Goal: Information Seeking & Learning: Learn about a topic

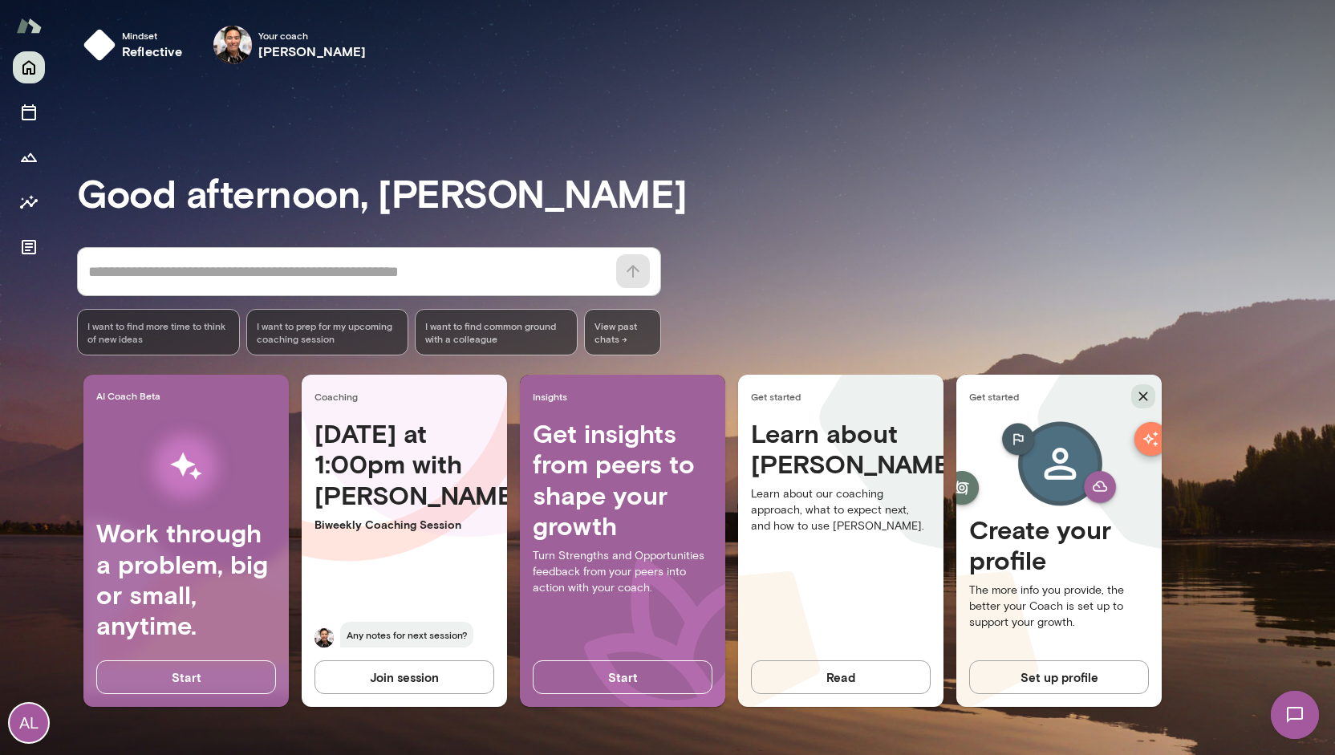
click at [1144, 394] on icon "button" at bounding box center [1144, 396] width 16 height 16
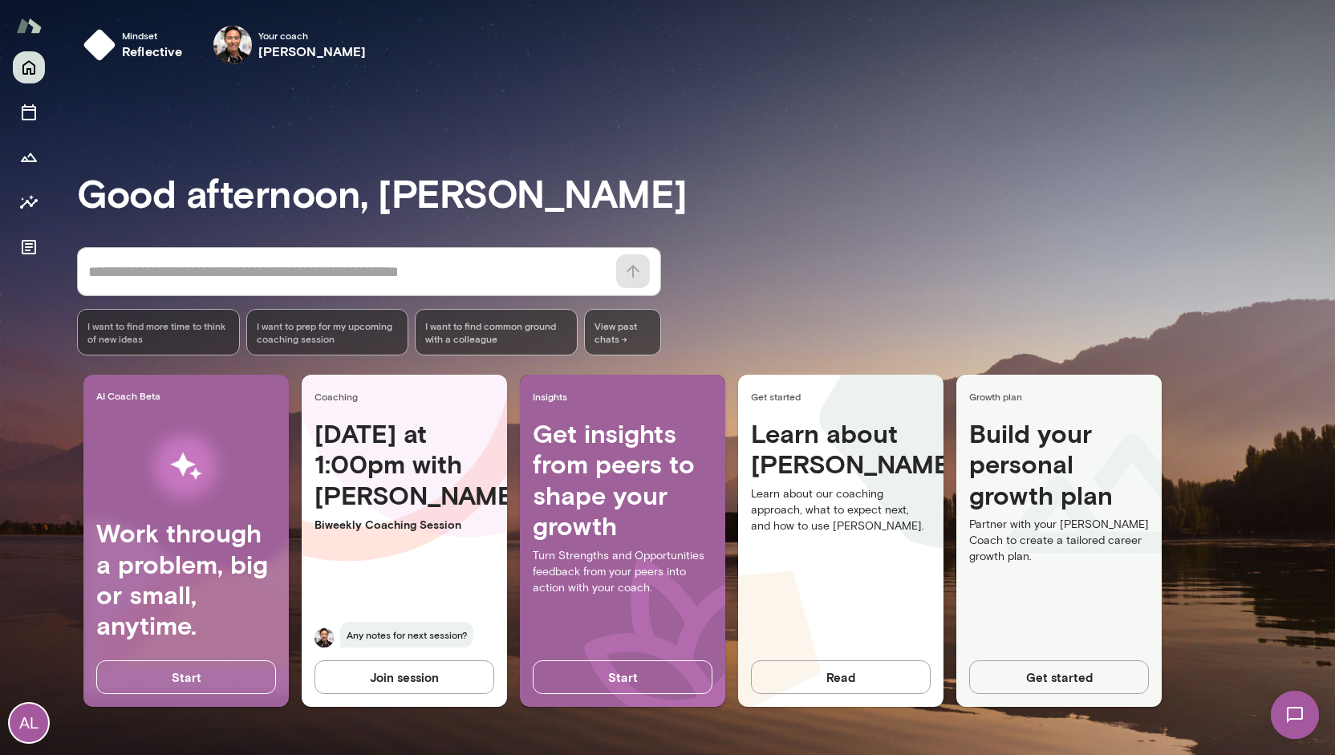
click at [838, 191] on h3 "Good afternoon, [PERSON_NAME]" at bounding box center [706, 192] width 1258 height 45
click at [658, 677] on button "Start" at bounding box center [623, 678] width 180 height 34
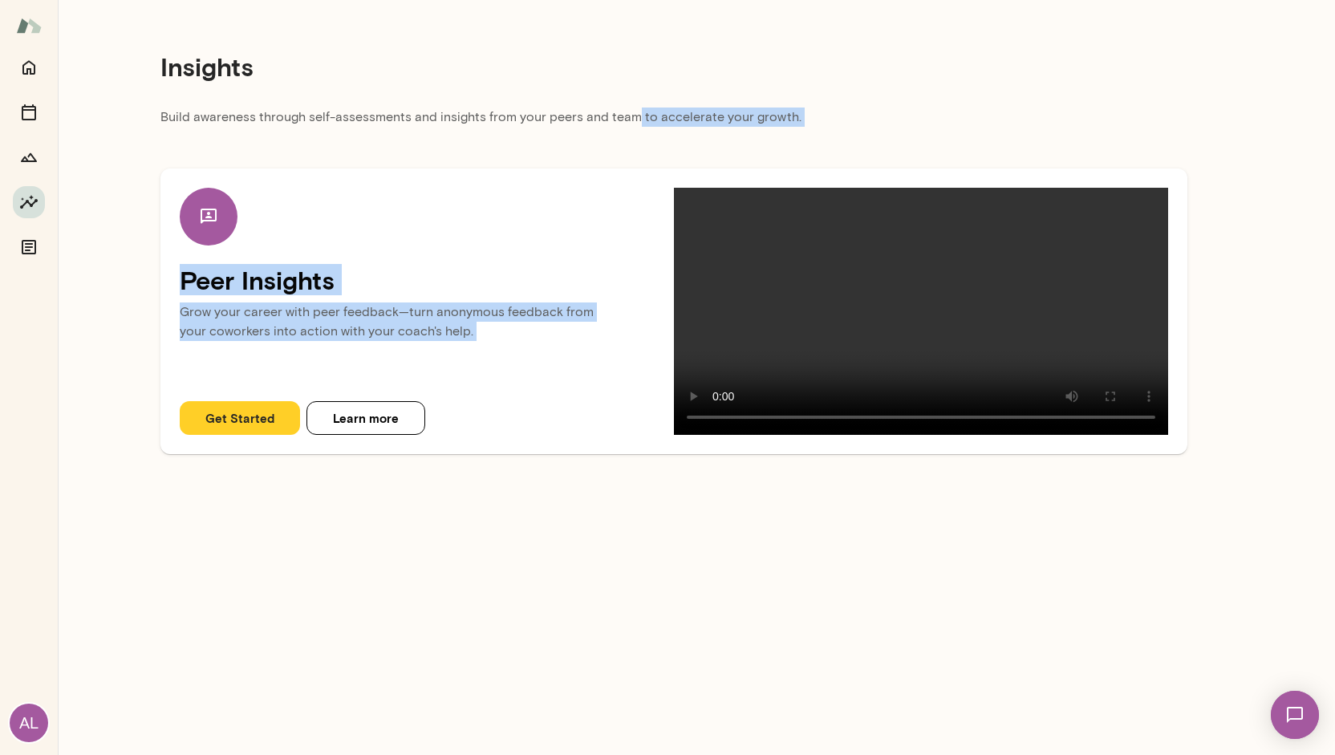
drag, startPoint x: 628, startPoint y: 108, endPoint x: 807, endPoint y: 144, distance: 183.4
click at [807, 144] on div "Insights Build awareness through self-assessments and insights from your peers …" at bounding box center [674, 233] width 1233 height 467
click at [807, 144] on div "Peer Insights Grow your career with peer feedback—turn anonymous feedback from …" at bounding box center [674, 295] width 1027 height 318
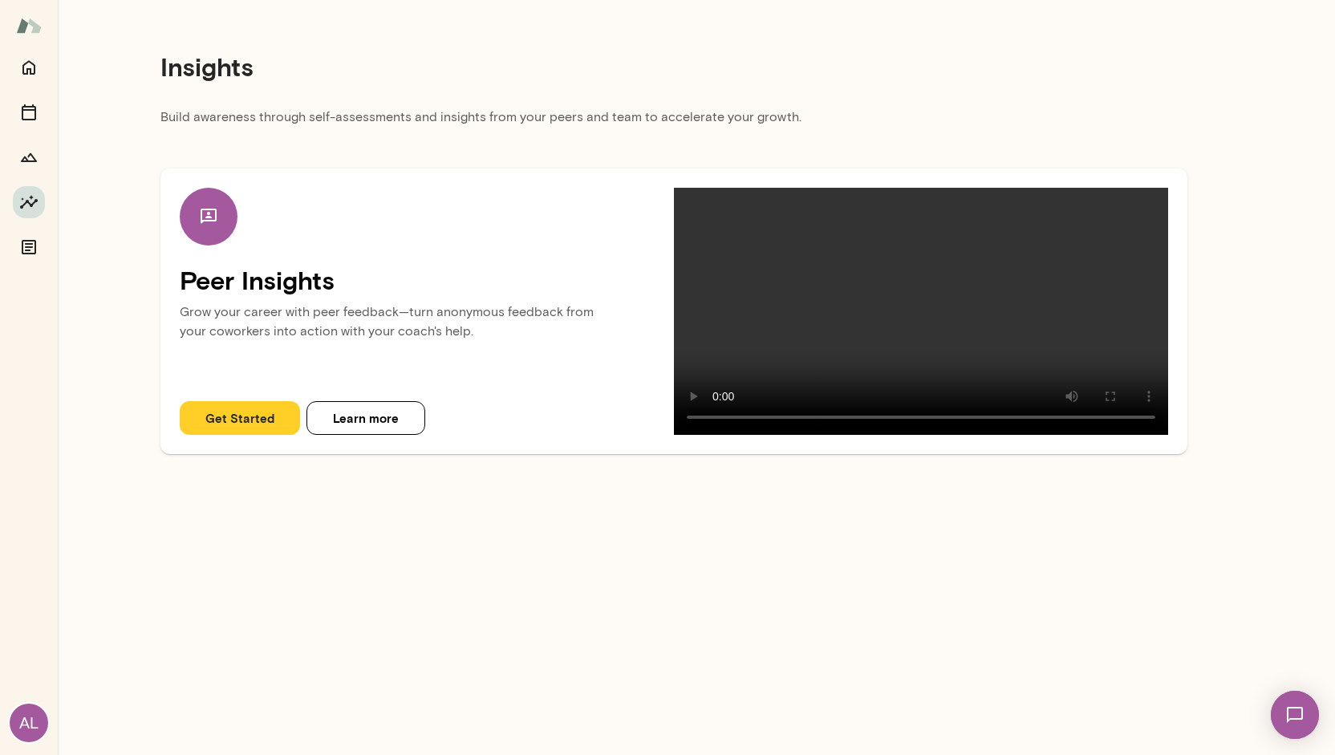
drag, startPoint x: 371, startPoint y: 120, endPoint x: 333, endPoint y: 113, distance: 38.4
click at [333, 113] on p "Build awareness through self-assessments and insights from your peers and team …" at bounding box center [674, 122] width 1027 height 29
drag, startPoint x: 260, startPoint y: 111, endPoint x: 435, endPoint y: 117, distance: 175.1
click at [435, 117] on p "Build awareness through self-assessments and insights from your peers and team …" at bounding box center [674, 122] width 1027 height 29
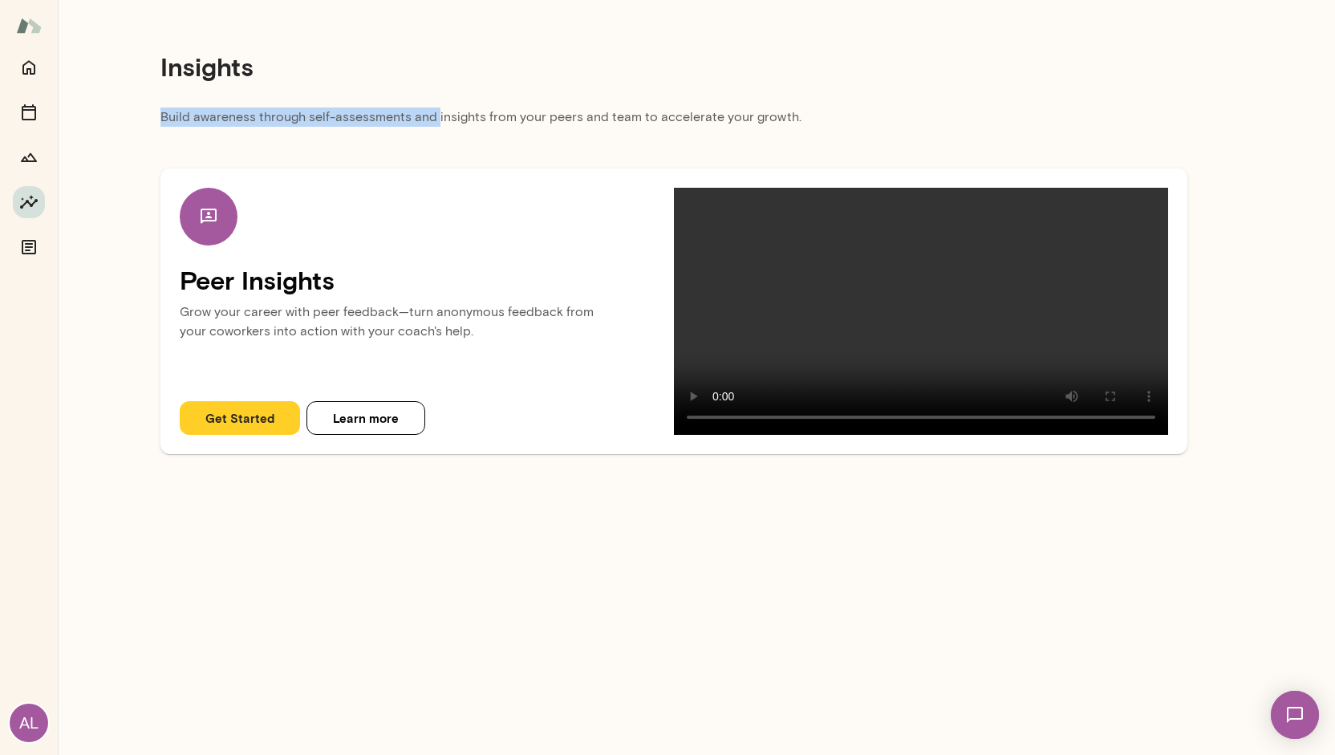
drag, startPoint x: 435, startPoint y: 117, endPoint x: 622, endPoint y: 100, distance: 187.8
click at [622, 100] on div "Insights Build awareness through self-assessments and insights from your peers …" at bounding box center [674, 233] width 1233 height 467
click at [622, 100] on div "Insights" at bounding box center [674, 67] width 1027 height 82
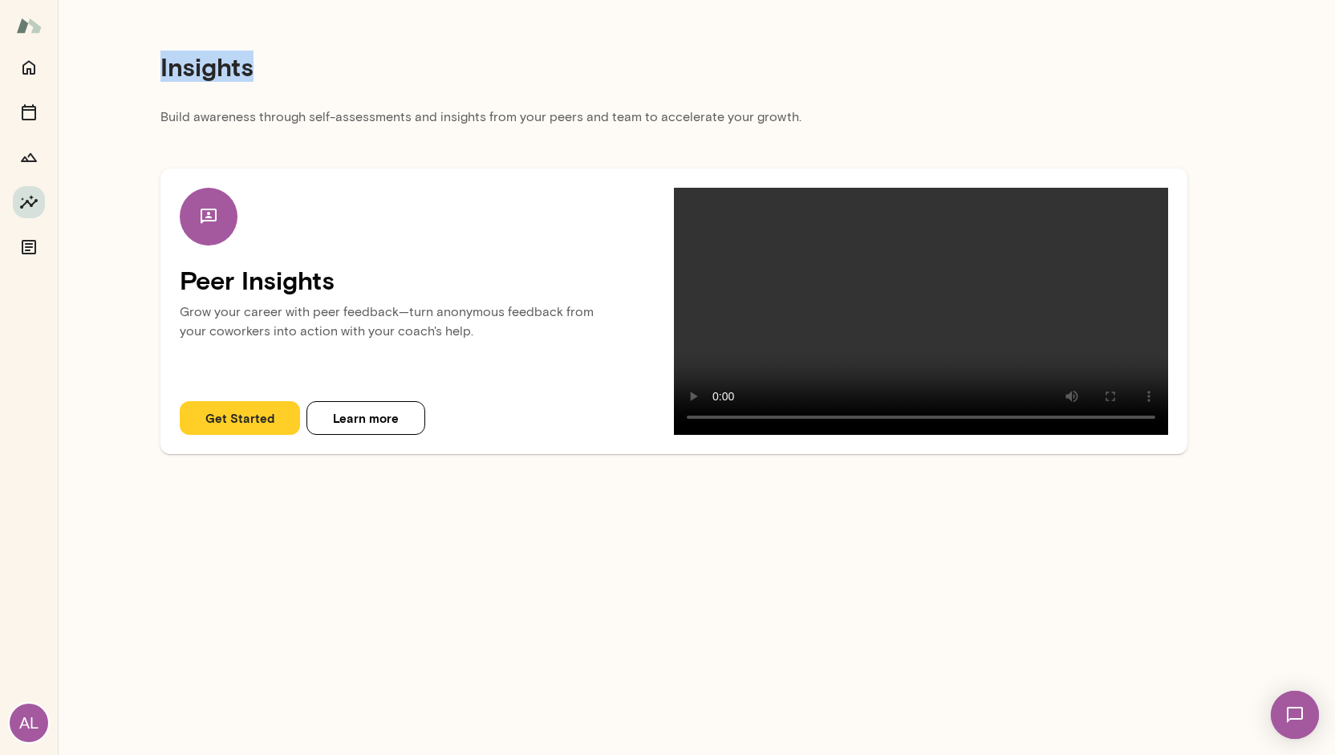
drag, startPoint x: 159, startPoint y: 65, endPoint x: 260, endPoint y: 104, distance: 108.2
click at [260, 104] on div "Insights Build awareness through self-assessments and insights from your peers …" at bounding box center [674, 233] width 1233 height 467
click at [260, 104] on div "Insights" at bounding box center [674, 67] width 1027 height 82
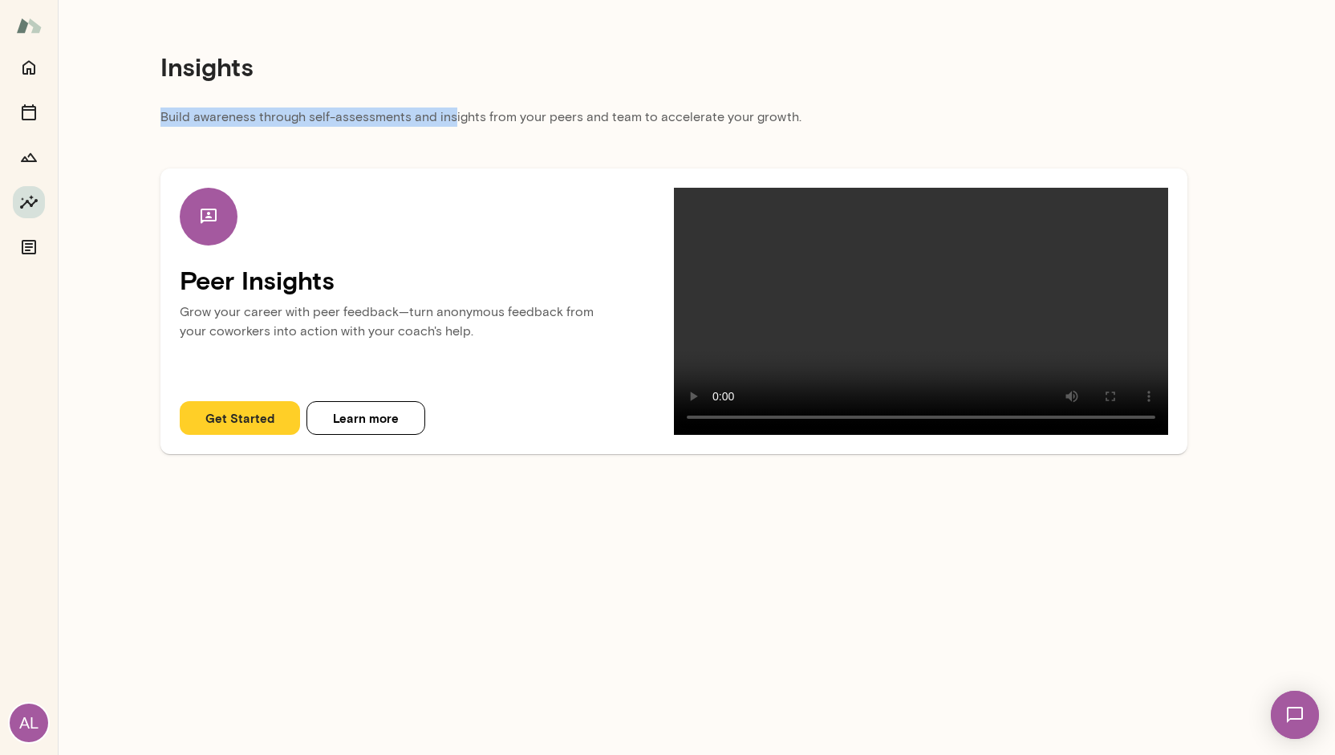
drag, startPoint x: 449, startPoint y: 116, endPoint x: 555, endPoint y: 104, distance: 106.6
click at [555, 104] on div "Insights Build awareness through self-assessments and insights from your peers …" at bounding box center [674, 233] width 1233 height 467
click at [555, 104] on div "Insights" at bounding box center [674, 67] width 1027 height 82
drag, startPoint x: 526, startPoint y: 113, endPoint x: 735, endPoint y: 92, distance: 209.7
click at [735, 92] on div "Insights Build awareness through self-assessments and insights from your peers …" at bounding box center [674, 233] width 1233 height 467
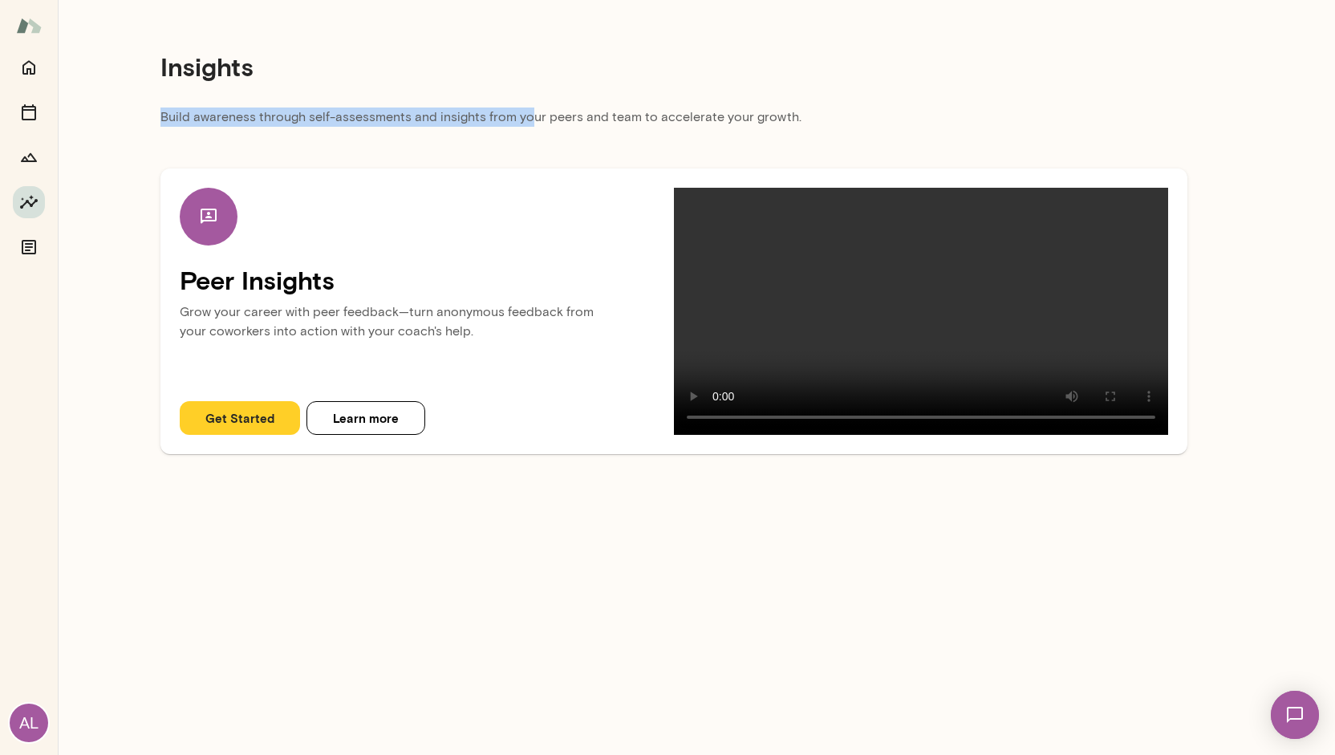
click at [735, 92] on div "Insights" at bounding box center [674, 67] width 1027 height 82
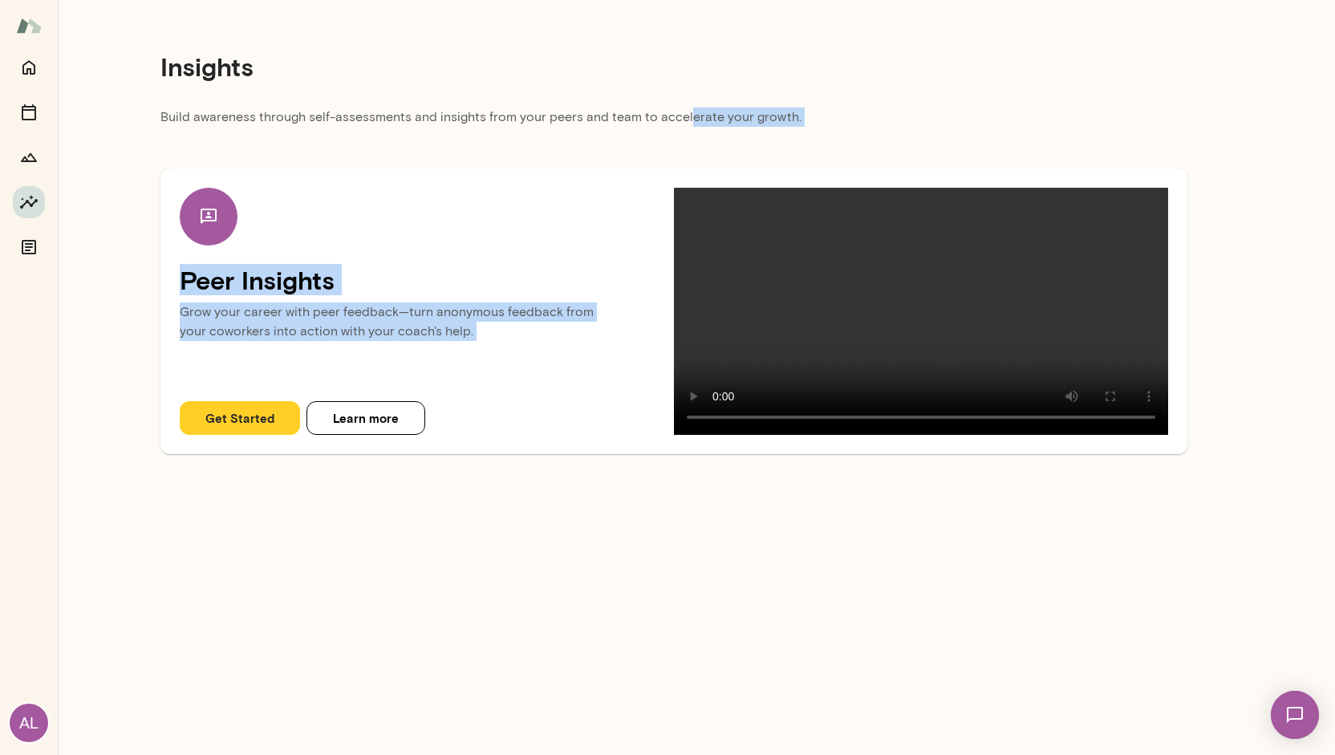
drag, startPoint x: 682, startPoint y: 119, endPoint x: 832, endPoint y: 137, distance: 151.2
click at [832, 137] on div "Insights Build awareness through self-assessments and insights from your peers …" at bounding box center [674, 233] width 1233 height 467
click at [832, 137] on div "Peer Insights Grow your career with peer feedback—turn anonymous feedback from …" at bounding box center [674, 295] width 1027 height 318
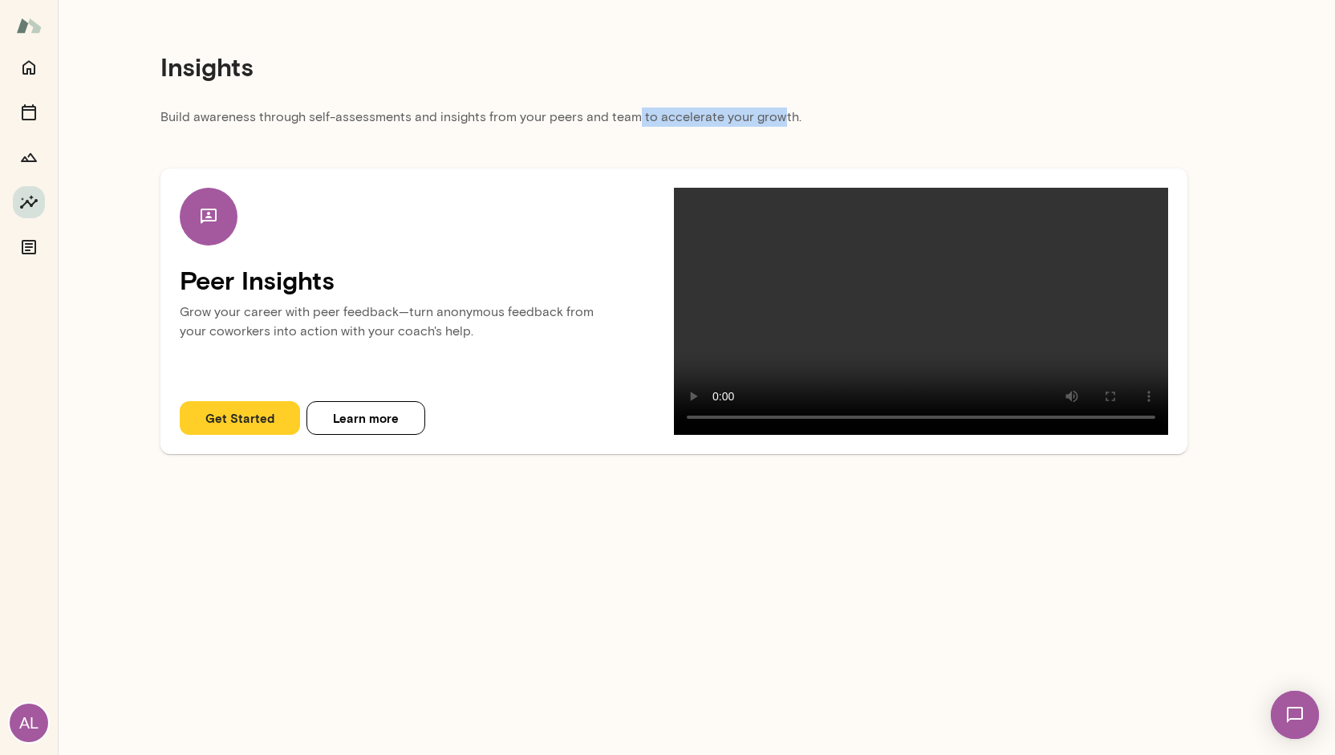
drag, startPoint x: 771, startPoint y: 124, endPoint x: 636, endPoint y: 116, distance: 135.9
click at [636, 116] on p "Build awareness through self-assessments and insights from your peers and team …" at bounding box center [674, 122] width 1027 height 29
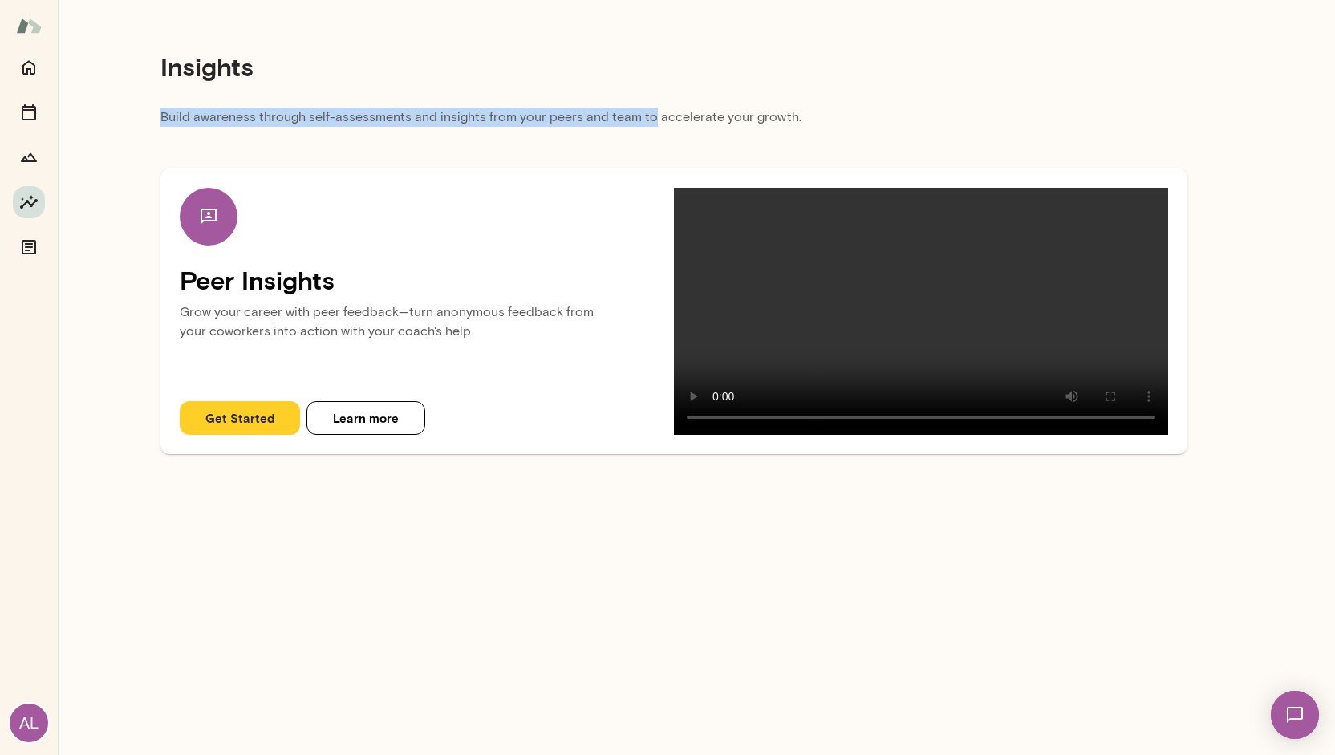
drag, startPoint x: 636, startPoint y: 116, endPoint x: 796, endPoint y: 105, distance: 160.9
click at [796, 105] on div "Insights Build awareness through self-assessments and insights from your peers …" at bounding box center [674, 233] width 1233 height 467
click at [796, 105] on div "Insights" at bounding box center [674, 67] width 1027 height 82
drag, startPoint x: 796, startPoint y: 105, endPoint x: 708, endPoint y: 115, distance: 88.8
click at [708, 115] on div "Insights Build awareness through self-assessments and insights from your peers …" at bounding box center [674, 233] width 1233 height 467
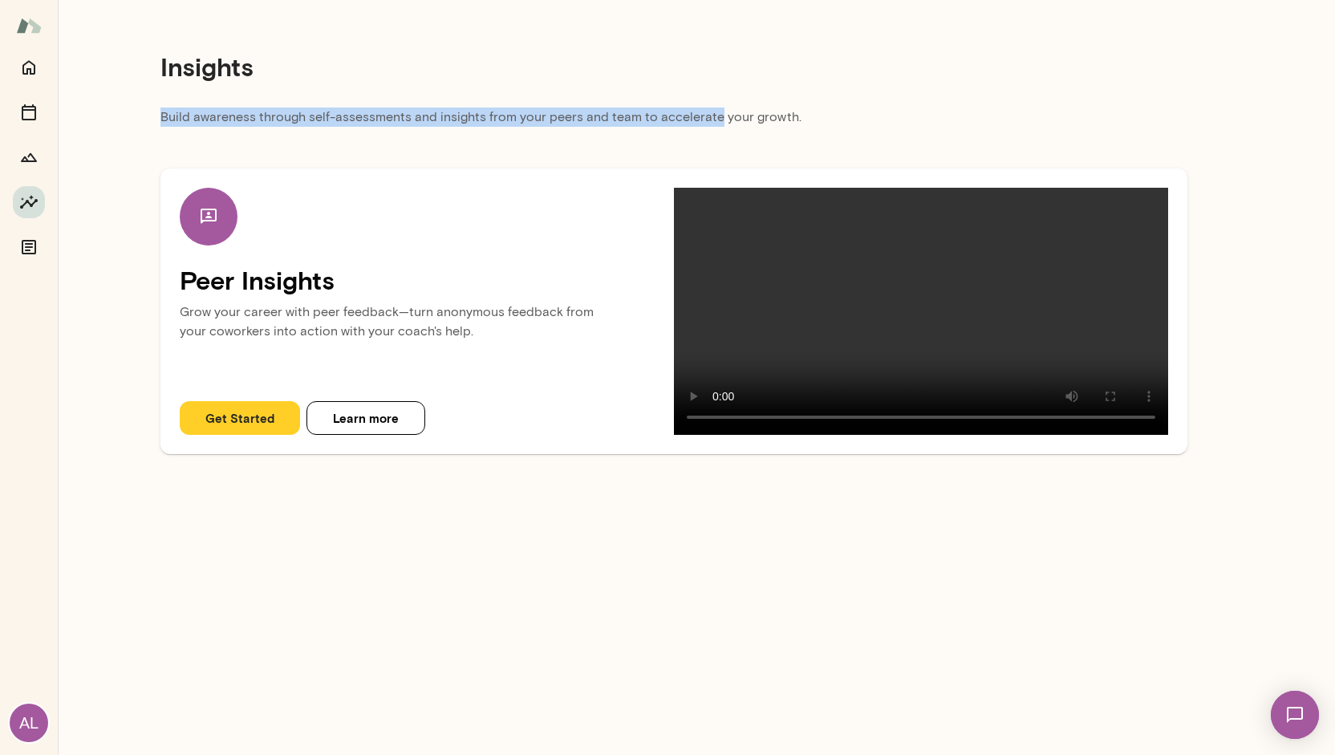
click at [708, 115] on p "Build awareness through self-assessments and insights from your peers and team …" at bounding box center [674, 122] width 1027 height 29
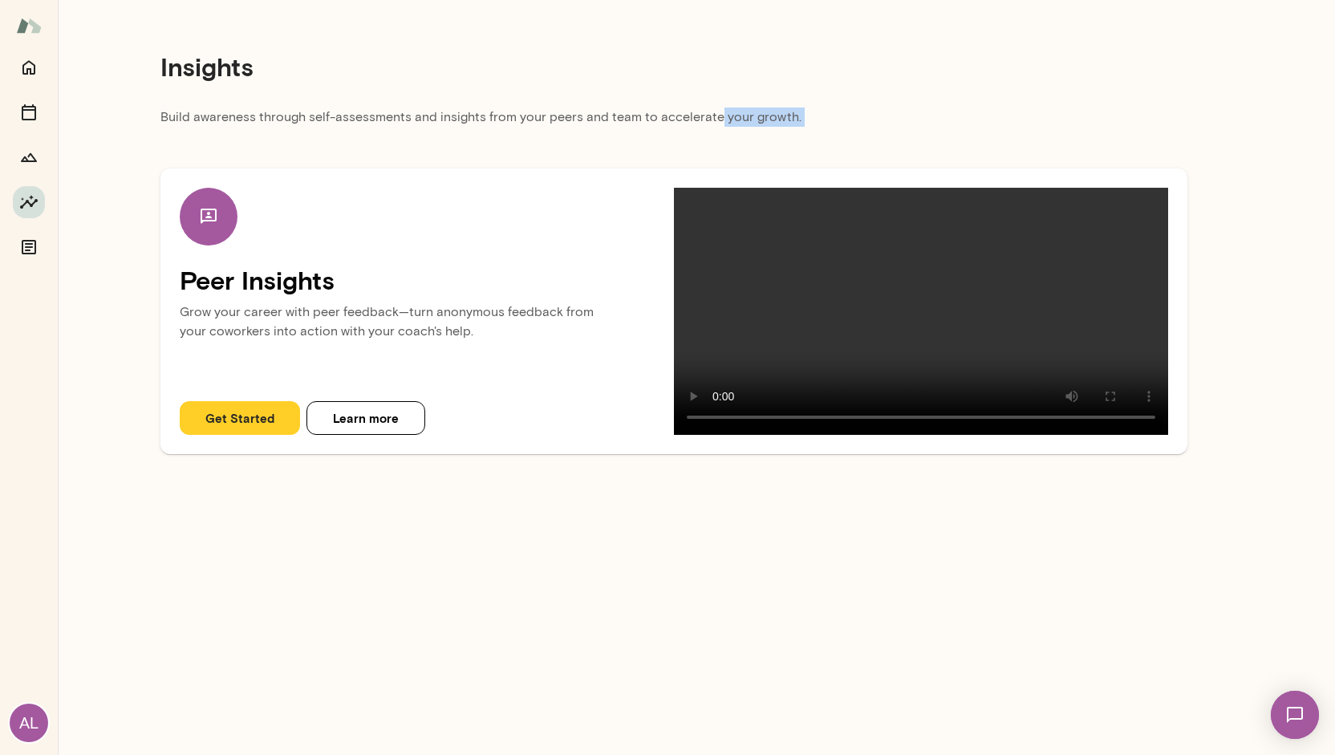
drag, startPoint x: 708, startPoint y: 115, endPoint x: 807, endPoint y: 120, distance: 98.8
click at [807, 120] on p "Build awareness through self-assessments and insights from your peers and team …" at bounding box center [674, 122] width 1027 height 29
click at [808, 39] on div "Insights" at bounding box center [674, 67] width 1027 height 82
click at [1006, 44] on div "Insights" at bounding box center [674, 67] width 1027 height 82
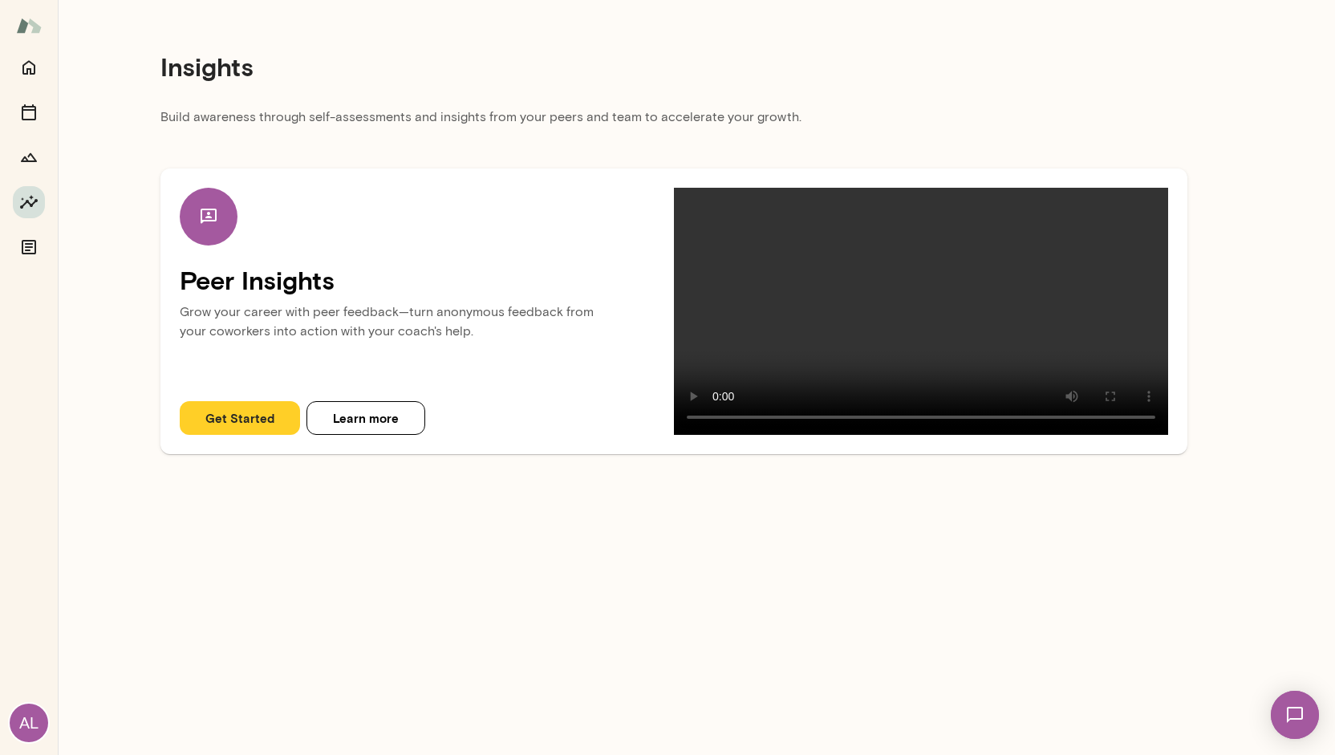
click at [928, 85] on div "Insights" at bounding box center [674, 67] width 1027 height 82
drag, startPoint x: 666, startPoint y: 112, endPoint x: 839, endPoint y: 125, distance: 173.9
click at [839, 125] on p "Build awareness through self-assessments and insights from your peers and team …" at bounding box center [674, 122] width 1027 height 29
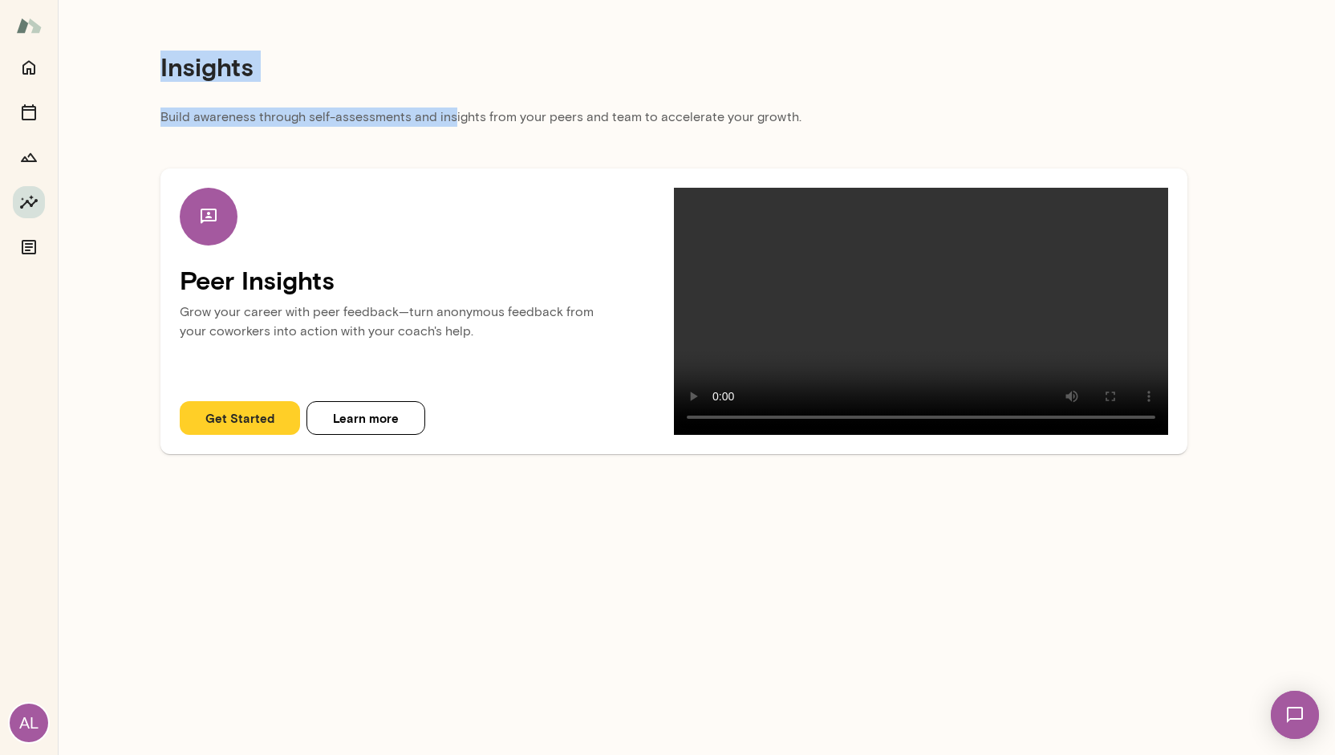
drag, startPoint x: 160, startPoint y: 66, endPoint x: 447, endPoint y: 109, distance: 290.6
click at [447, 109] on div "Insights Build awareness through self-assessments and insights from your peers …" at bounding box center [674, 233] width 1233 height 467
click at [447, 109] on p "Build awareness through self-assessments and insights from your peers and team …" at bounding box center [674, 122] width 1027 height 29
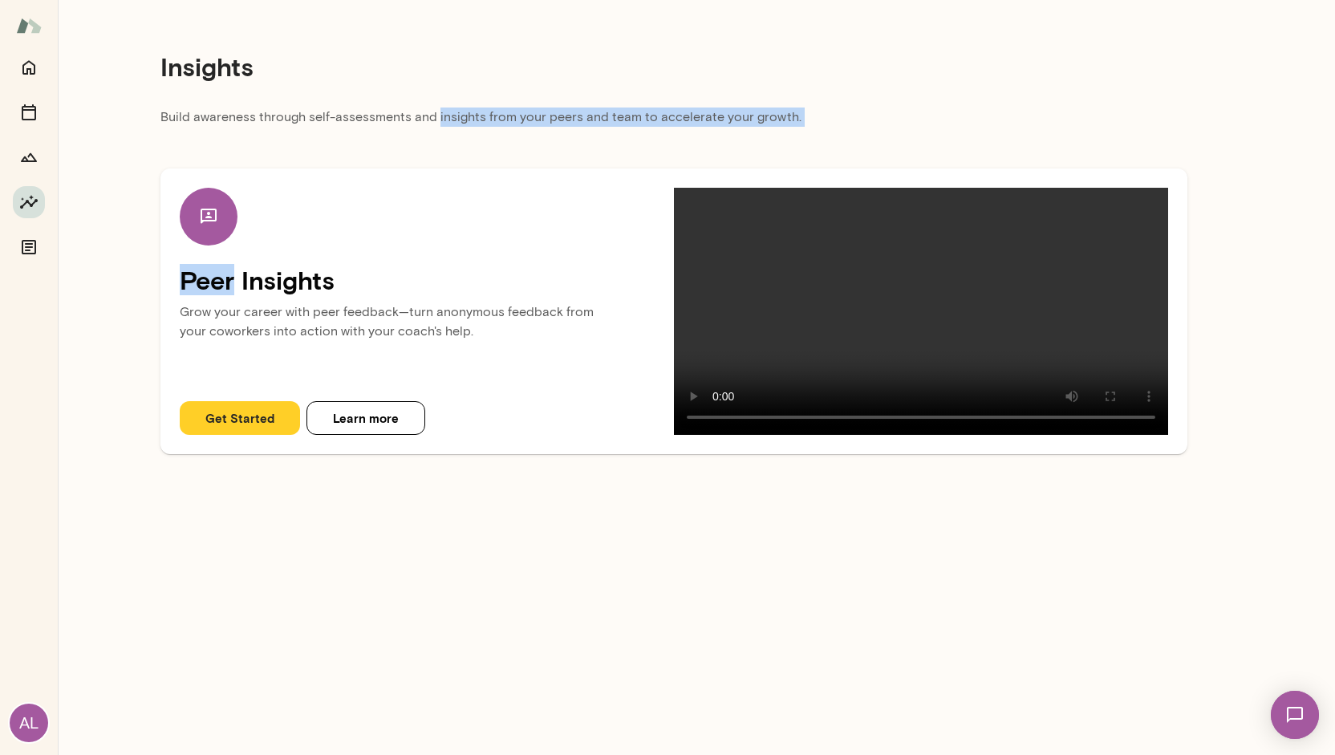
drag, startPoint x: 447, startPoint y: 109, endPoint x: 595, endPoint y: 137, distance: 150.3
click at [595, 137] on div "Insights Build awareness through self-assessments and insights from your peers …" at bounding box center [674, 233] width 1233 height 467
click at [595, 137] on div "Peer Insights Grow your career with peer feedback—turn anonymous feedback from …" at bounding box center [674, 295] width 1027 height 318
drag, startPoint x: 851, startPoint y: 116, endPoint x: 430, endPoint y: 100, distance: 420.8
click at [430, 100] on div "Insights Build awareness through self-assessments and insights from your peers …" at bounding box center [674, 233] width 1233 height 467
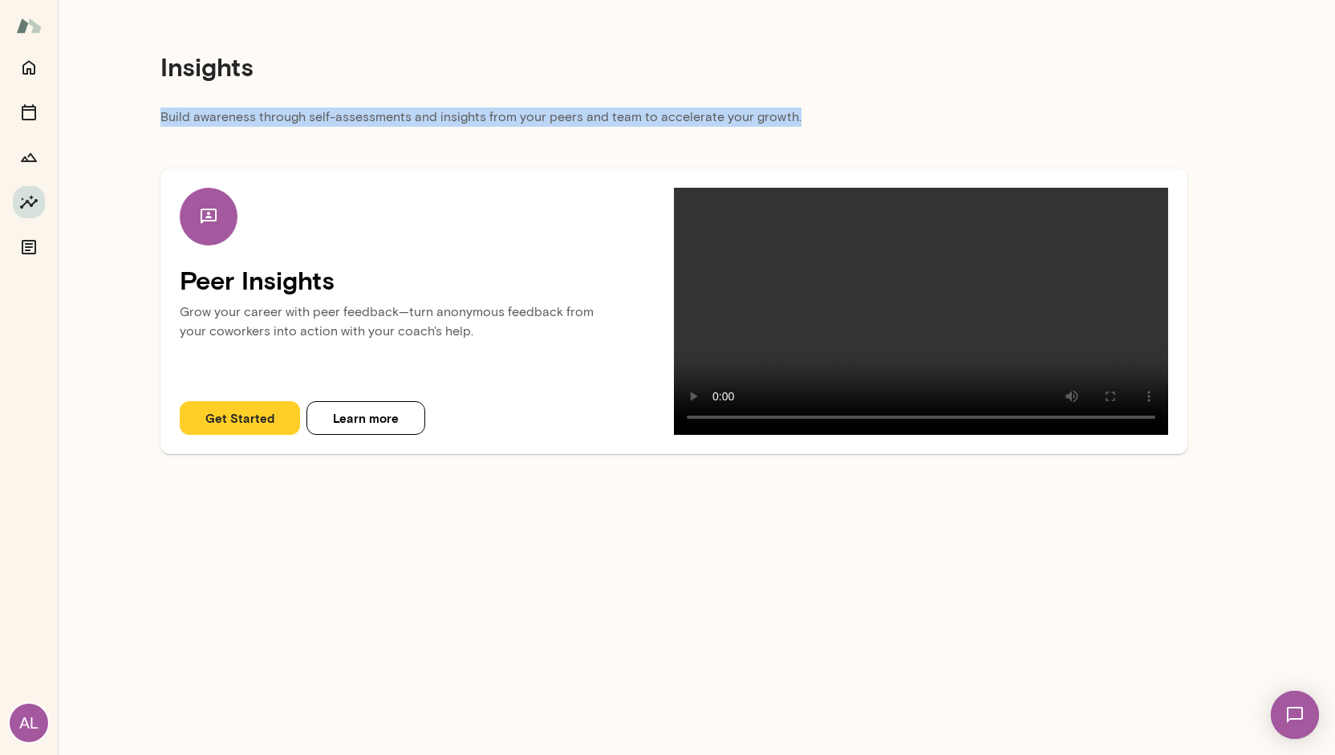
click at [430, 100] on div "Insights" at bounding box center [674, 67] width 1027 height 82
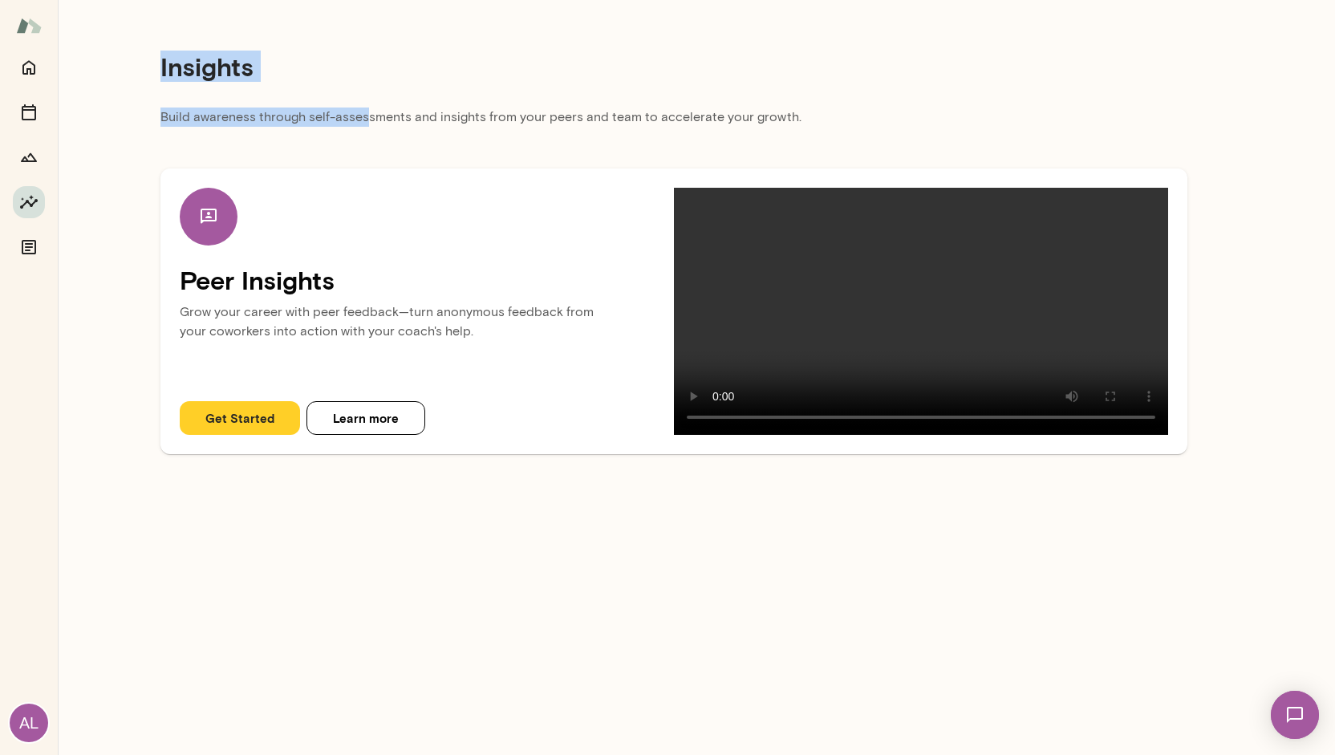
drag, startPoint x: 148, startPoint y: 58, endPoint x: 363, endPoint y: 128, distance: 226.1
click at [363, 128] on div "Insights Build awareness through self-assessments and insights from your peers …" at bounding box center [674, 233] width 1233 height 467
click at [363, 128] on p "Build awareness through self-assessments and insights from your peers and team …" at bounding box center [674, 122] width 1027 height 29
drag, startPoint x: 157, startPoint y: 62, endPoint x: 363, endPoint y: 112, distance: 211.4
click at [363, 112] on div "Insights Build awareness through self-assessments and insights from your peers …" at bounding box center [674, 233] width 1233 height 467
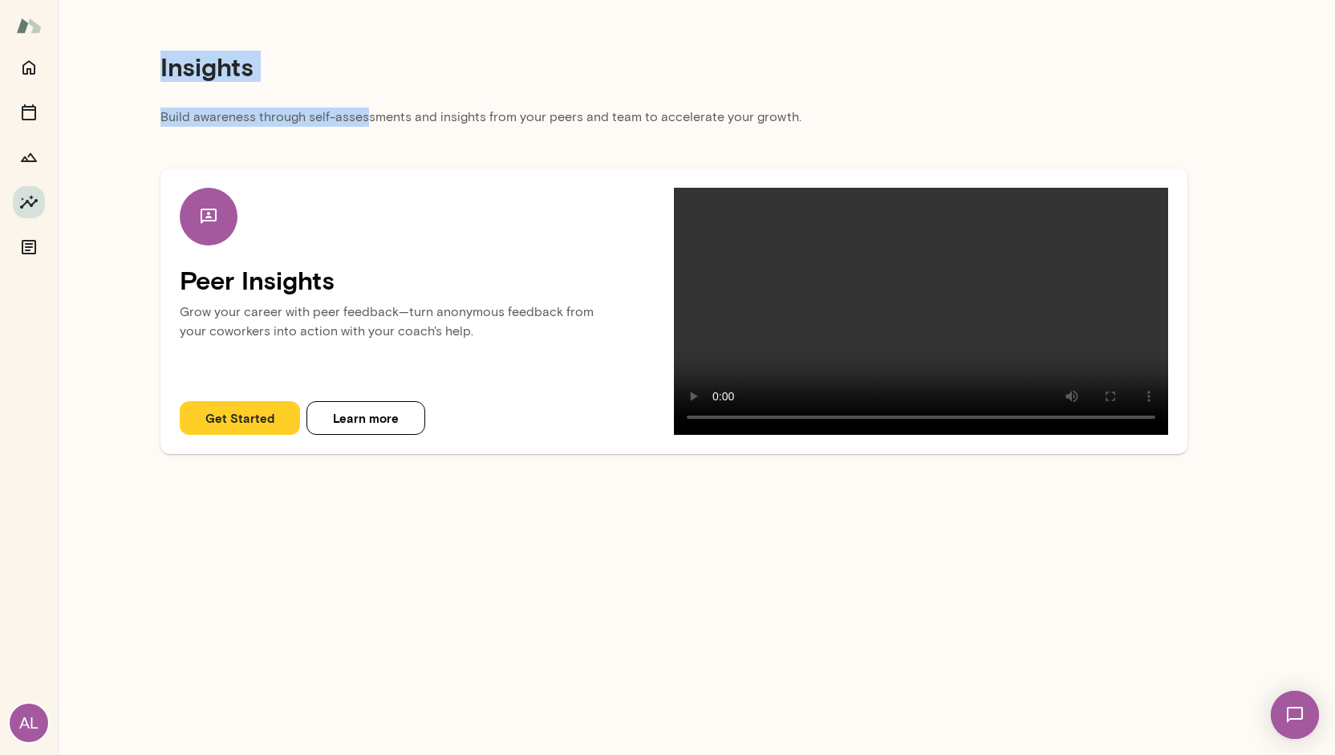
click at [363, 112] on p "Build awareness through self-assessments and insights from your peers and team …" at bounding box center [674, 122] width 1027 height 29
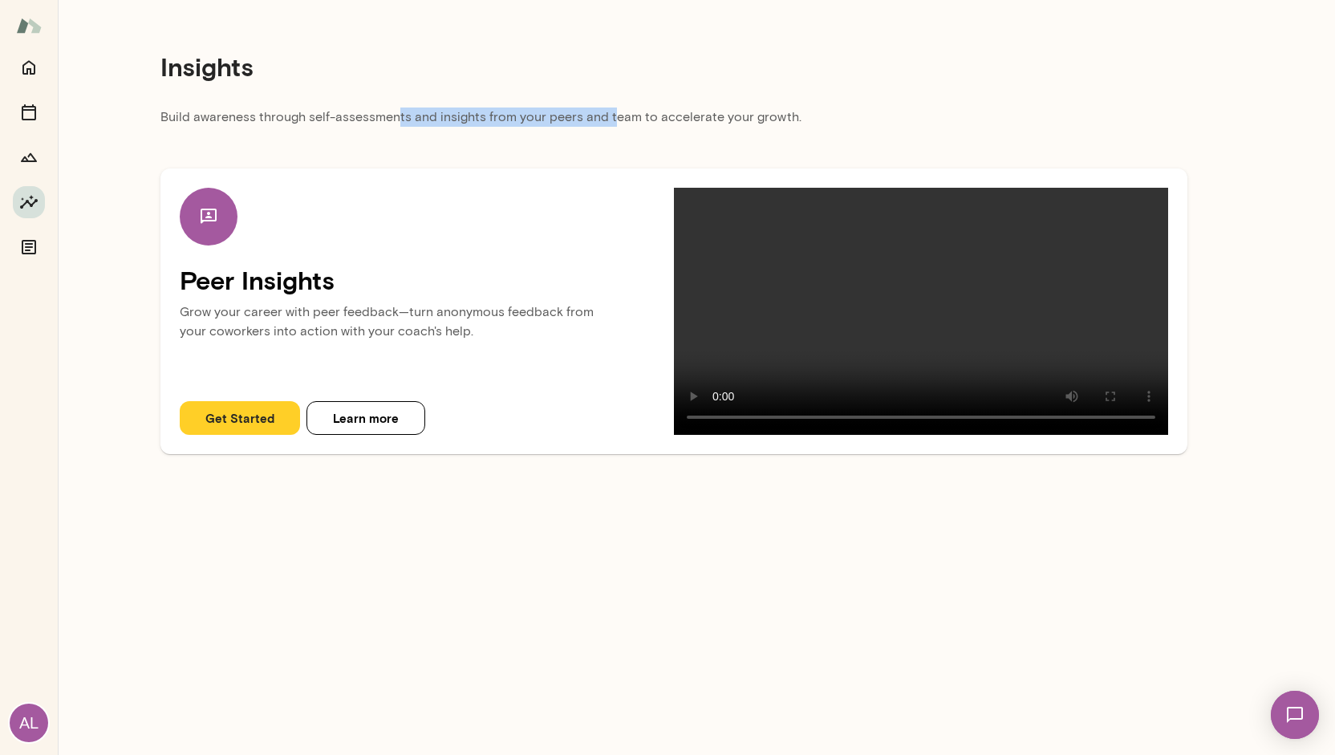
drag, startPoint x: 396, startPoint y: 116, endPoint x: 608, endPoint y: 115, distance: 211.9
click at [608, 115] on p "Build awareness through self-assessments and insights from your peers and team …" at bounding box center [674, 122] width 1027 height 29
drag, startPoint x: 579, startPoint y: 118, endPoint x: 721, endPoint y: 128, distance: 141.6
click at [721, 128] on p "Build awareness through self-assessments and insights from your peers and team …" at bounding box center [674, 122] width 1027 height 29
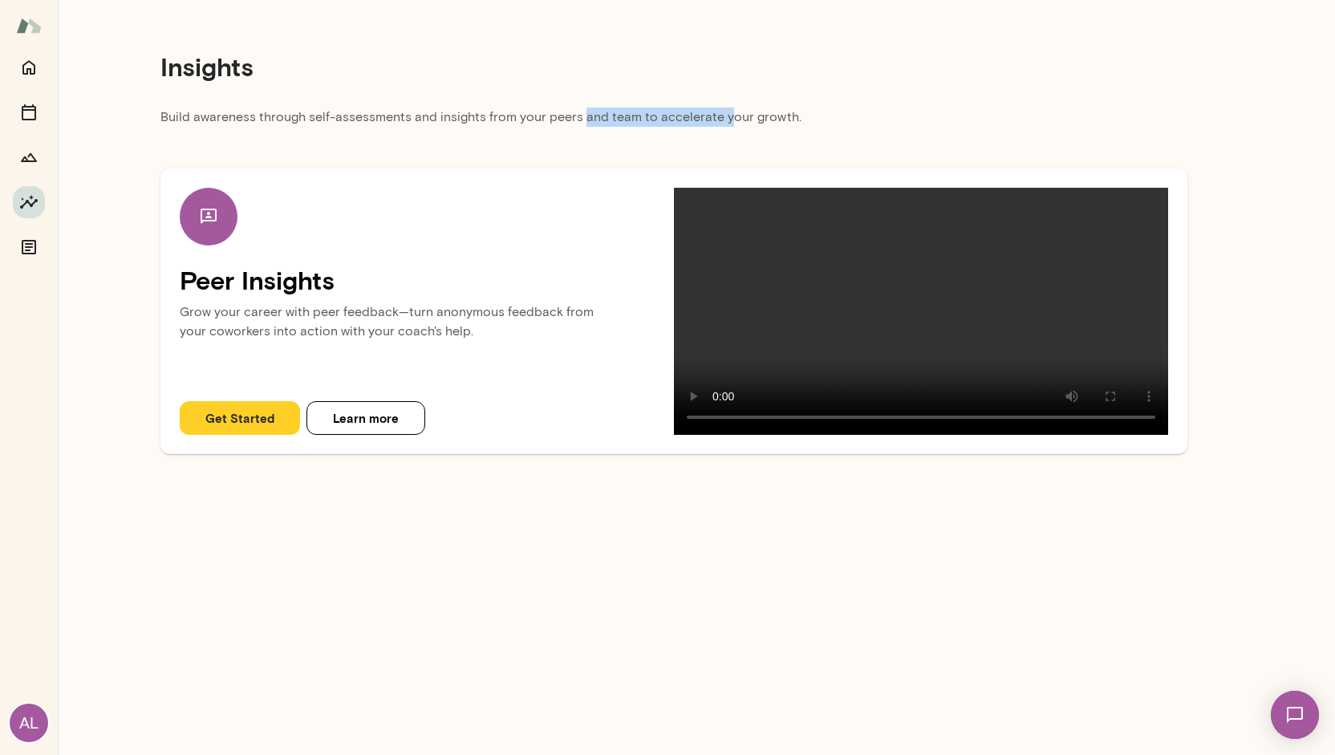
click at [721, 128] on p "Build awareness through self-assessments and insights from your peers and team …" at bounding box center [674, 122] width 1027 height 29
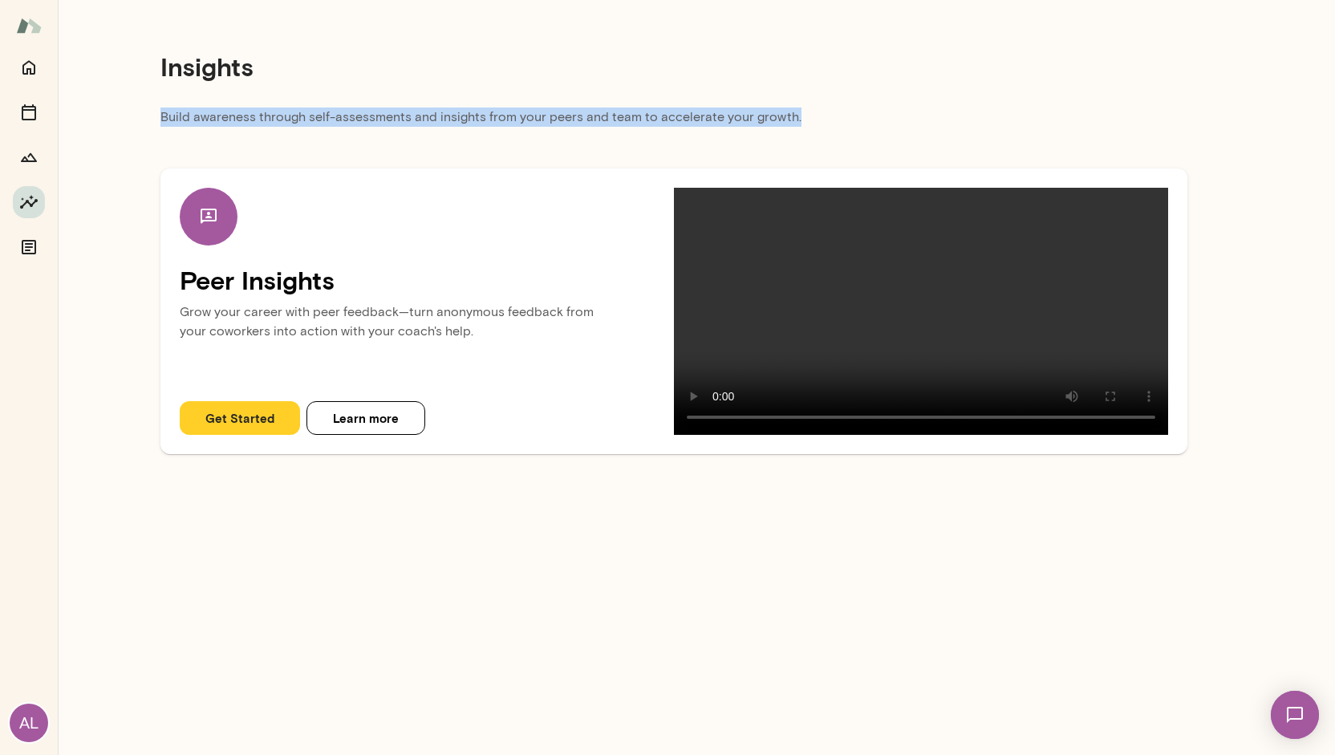
drag, startPoint x: 799, startPoint y: 121, endPoint x: 531, endPoint y: 79, distance: 270.5
click at [531, 79] on div "Insights Build awareness through self-assessments and insights from your peers …" at bounding box center [674, 233] width 1233 height 467
click at [531, 79] on div "Insights" at bounding box center [674, 67] width 1027 height 82
drag, startPoint x: 462, startPoint y: 134, endPoint x: 625, endPoint y: 149, distance: 163.6
click at [625, 149] on div "Insights Build awareness through self-assessments and insights from your peers …" at bounding box center [674, 233] width 1233 height 467
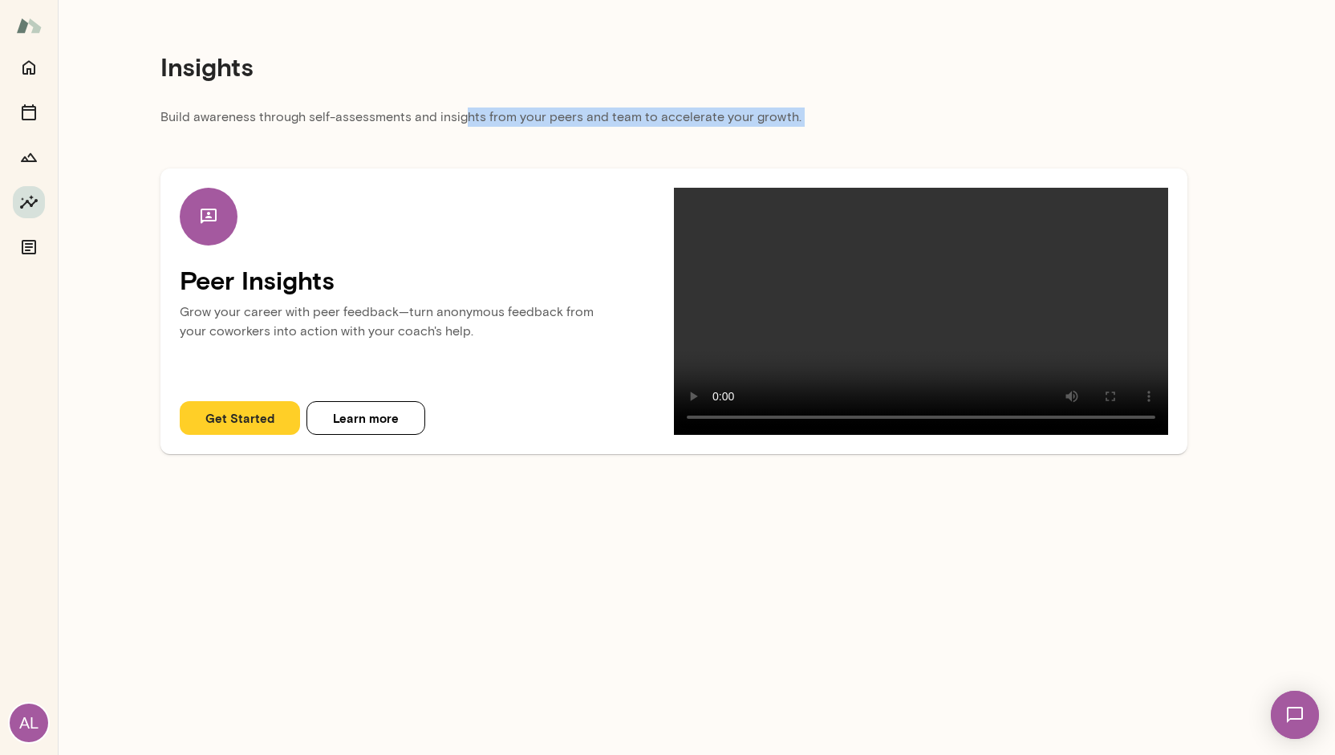
click at [625, 149] on div "Peer Insights Grow your career with peer feedback—turn anonymous feedback from …" at bounding box center [674, 295] width 1027 height 318
click at [705, 135] on p "Build awareness through self-assessments and insights from your peers and team …" at bounding box center [674, 122] width 1027 height 29
click at [417, 454] on div "Peer Insights Grow your career with peer feedback—turn anonymous feedback from …" at bounding box center [674, 312] width 1027 height 286
drag, startPoint x: 543, startPoint y: 112, endPoint x: 884, endPoint y: 123, distance: 341.3
click at [884, 123] on p "Build awareness through self-assessments and insights from your peers and team …" at bounding box center [674, 122] width 1027 height 29
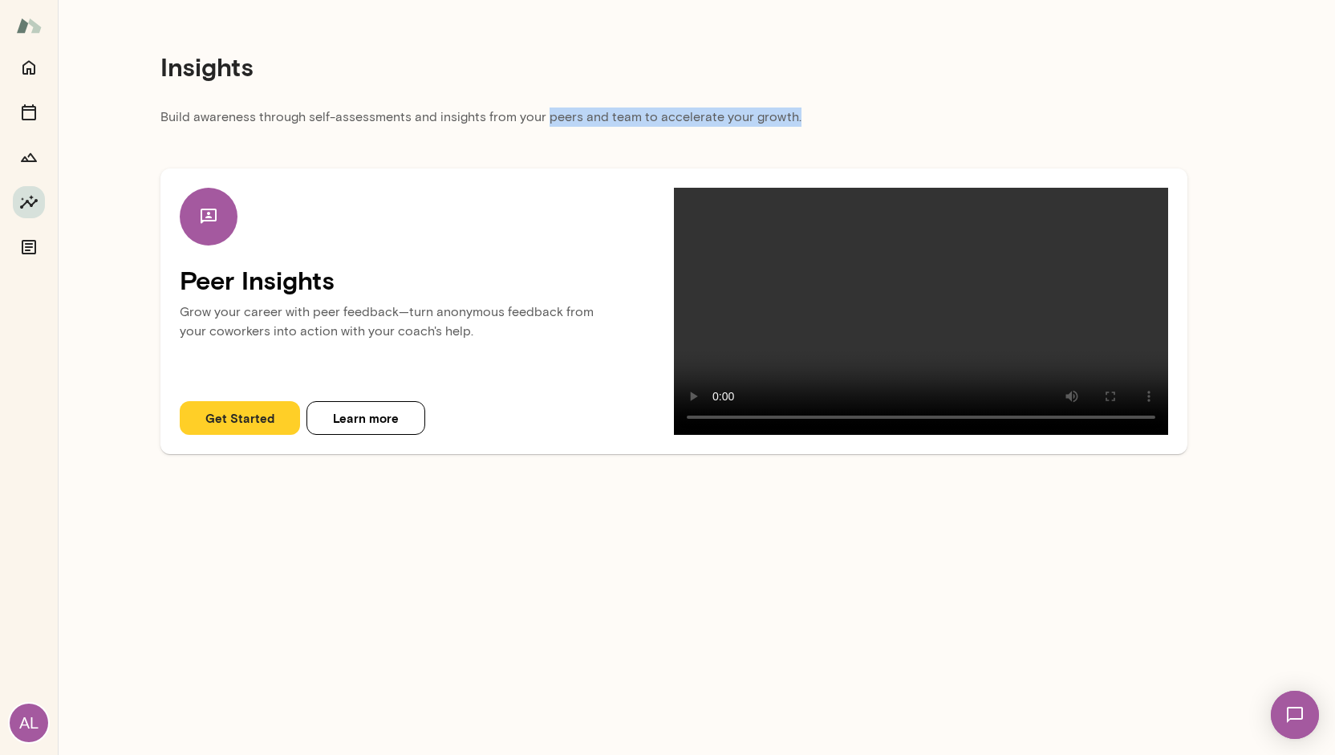
click at [884, 123] on p "Build awareness through self-assessments and insights from your peers and team …" at bounding box center [674, 122] width 1027 height 29
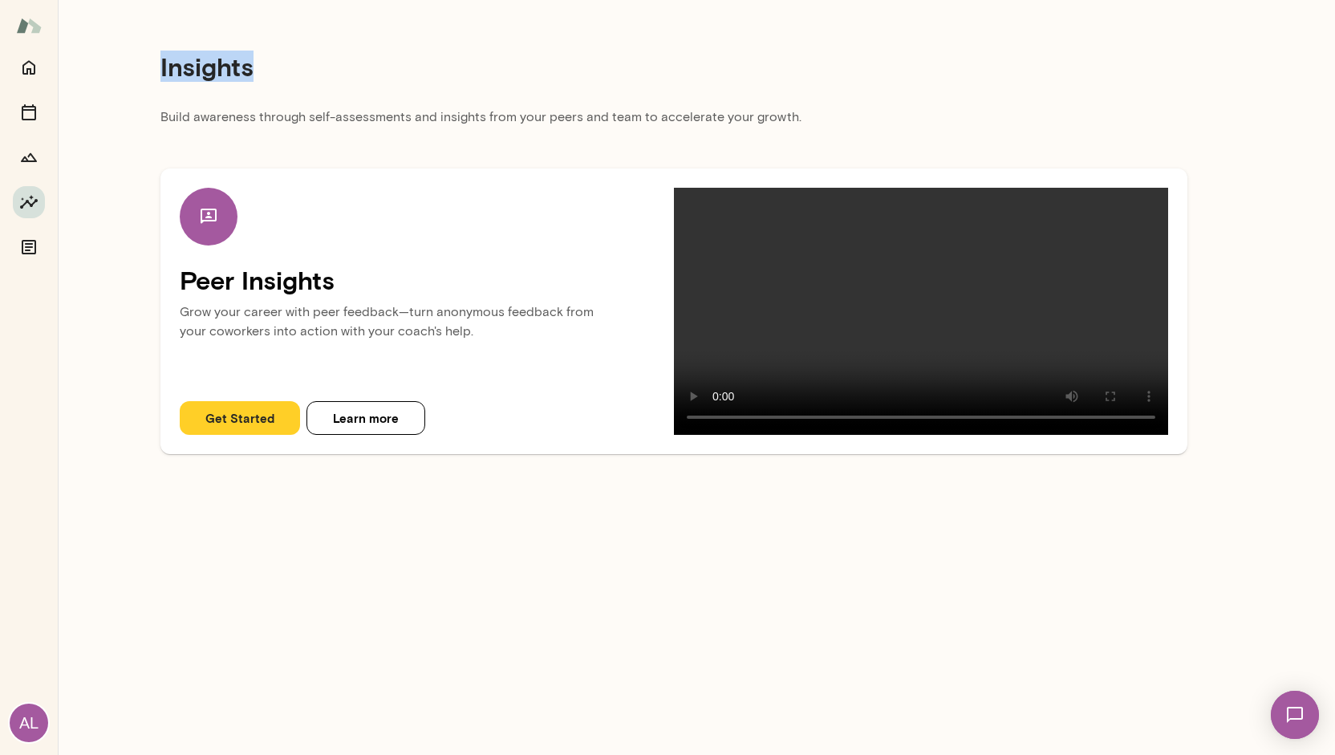
drag, startPoint x: 154, startPoint y: 65, endPoint x: 462, endPoint y: 105, distance: 310.8
click at [462, 105] on div "Insights Build awareness through self-assessments and insights from your peers …" at bounding box center [674, 233] width 1233 height 467
click at [462, 105] on div "Insights" at bounding box center [674, 67] width 1027 height 82
drag, startPoint x: 236, startPoint y: 118, endPoint x: 467, endPoint y: 130, distance: 231.5
click at [467, 130] on p "Build awareness through self-assessments and insights from your peers and team …" at bounding box center [674, 122] width 1027 height 29
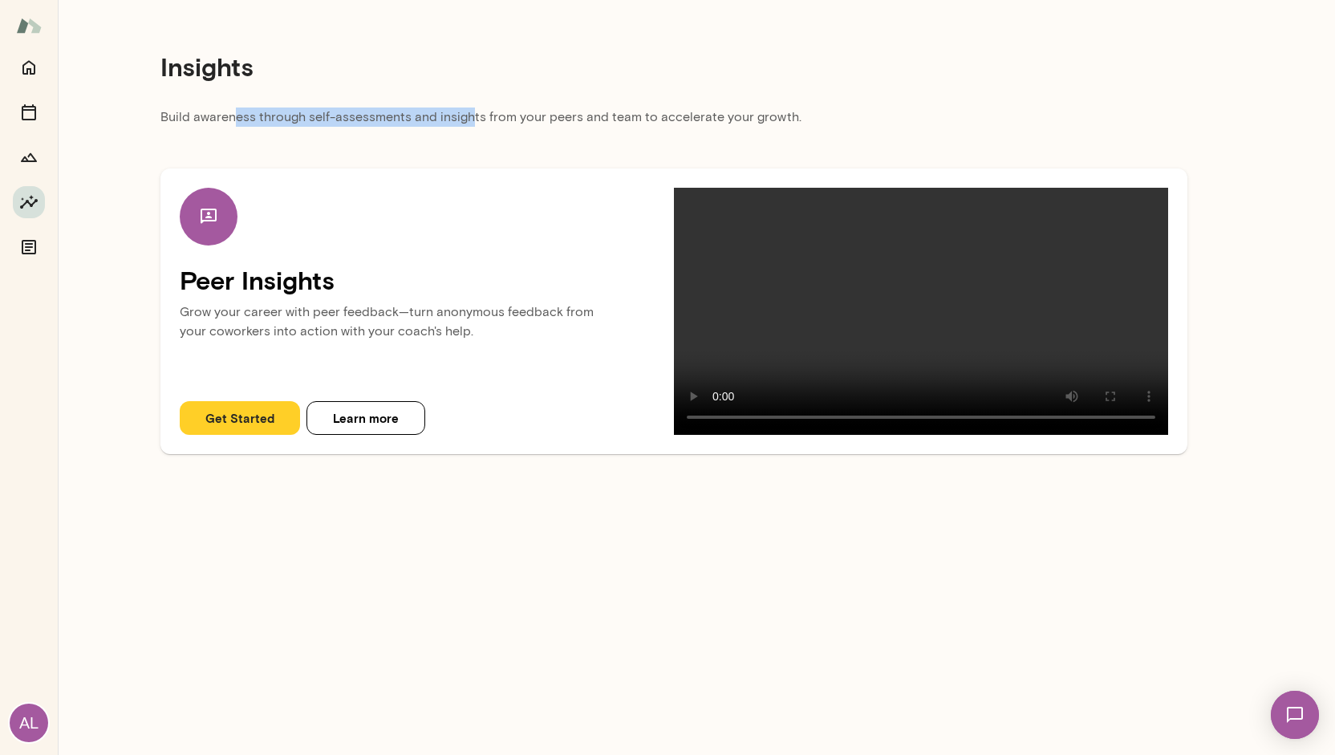
click at [467, 130] on p "Build awareness through self-assessments and insights from your peers and team …" at bounding box center [674, 122] width 1027 height 29
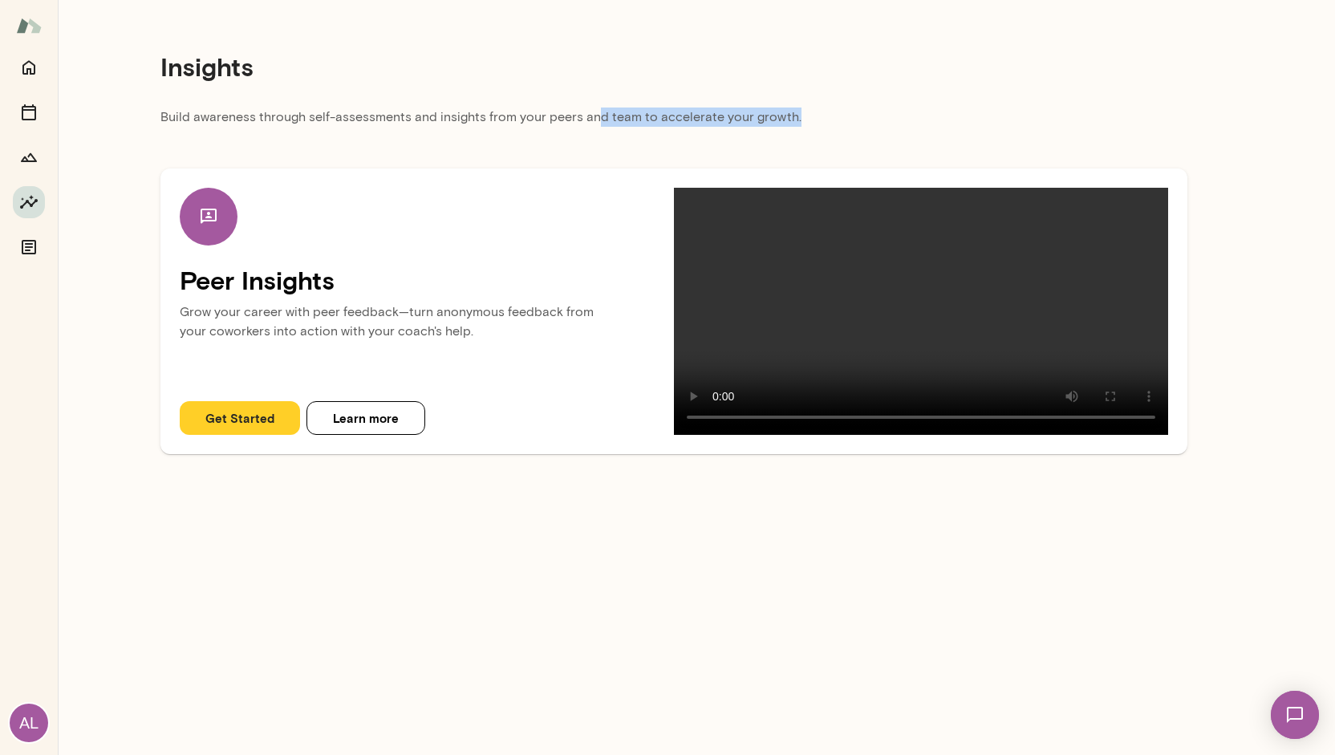
drag, startPoint x: 587, startPoint y: 115, endPoint x: 856, endPoint y: 111, distance: 268.1
click at [856, 111] on p "Build awareness through self-assessments and insights from your peers and team …" at bounding box center [674, 122] width 1027 height 29
drag, startPoint x: 650, startPoint y: 115, endPoint x: 839, endPoint y: 134, distance: 190.4
click at [839, 134] on p "Build awareness through self-assessments and insights from your peers and team …" at bounding box center [674, 122] width 1027 height 29
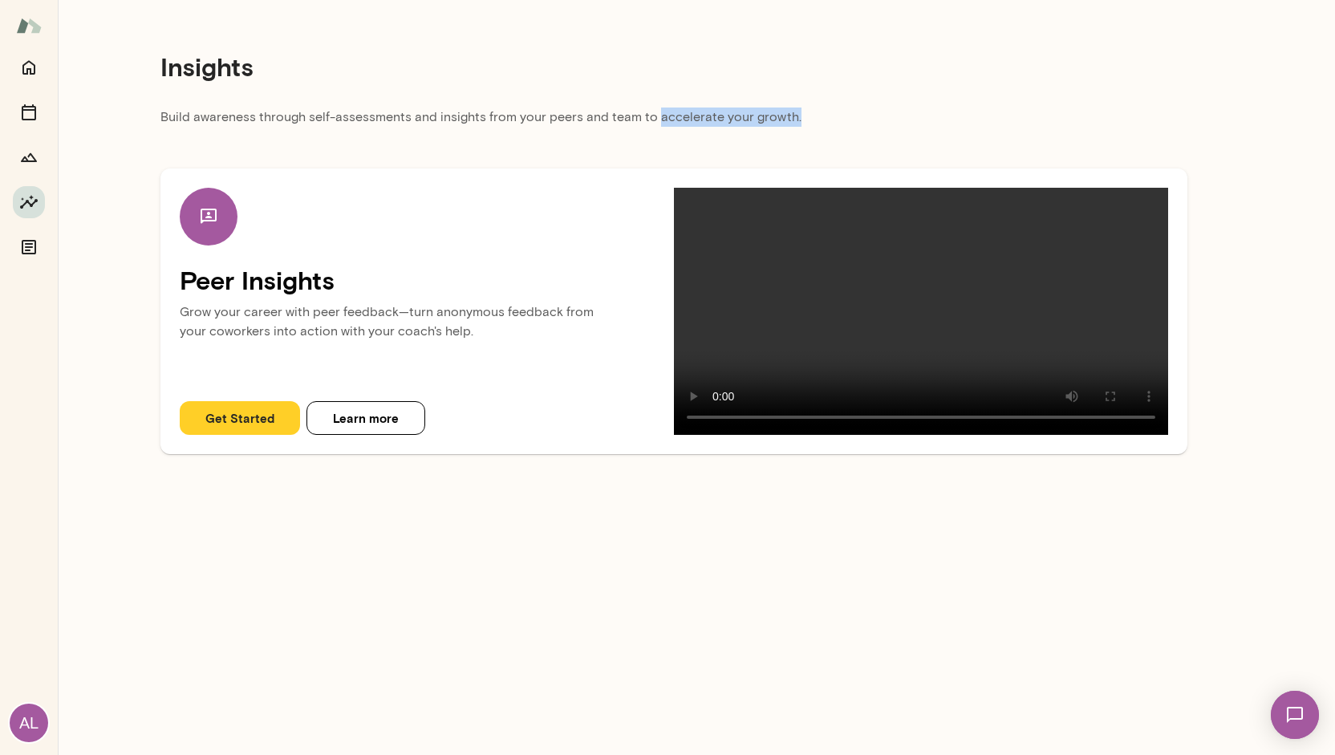
click at [839, 134] on p "Build awareness through self-assessments and insights from your peers and team …" at bounding box center [674, 122] width 1027 height 29
click at [505, 435] on div "Get Started Learn more" at bounding box center [427, 418] width 494 height 34
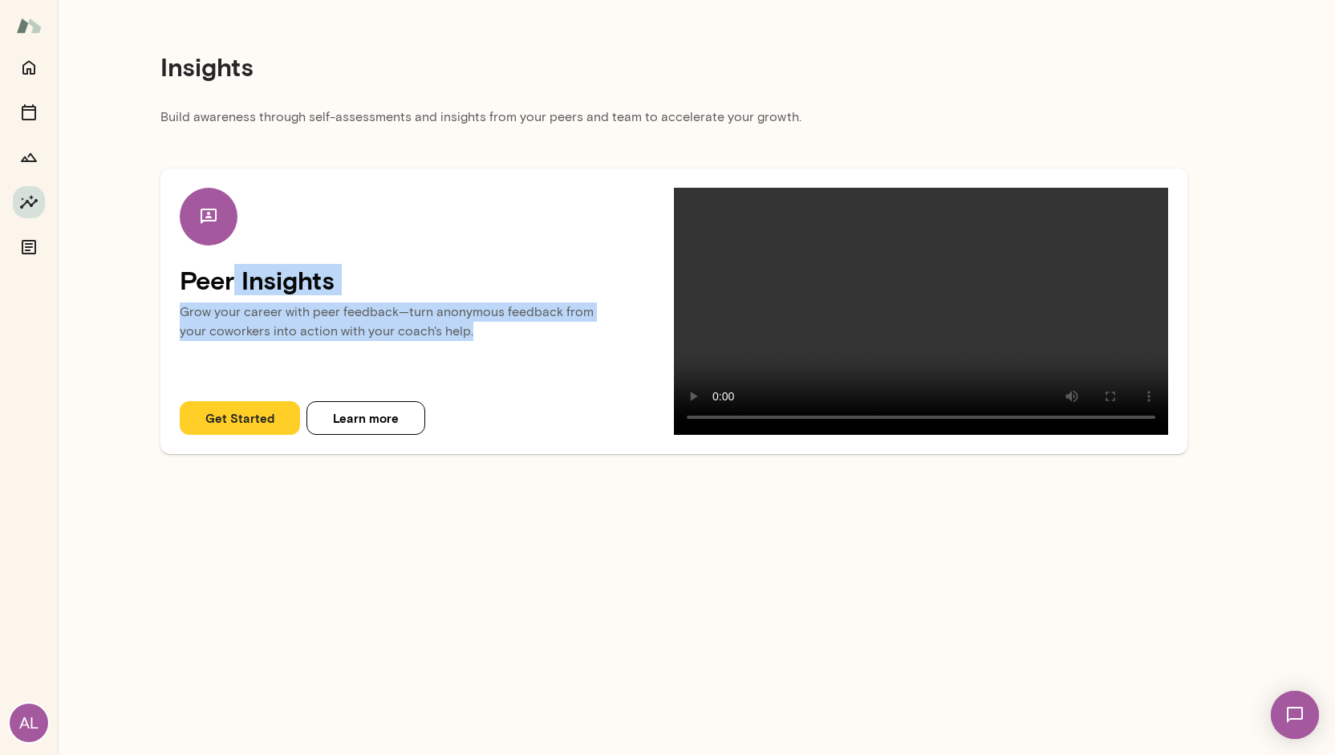
drag, startPoint x: 232, startPoint y: 282, endPoint x: 522, endPoint y: 344, distance: 297.2
click at [522, 344] on div "Peer Insights Grow your career with peer feedback—turn anonymous feedback from …" at bounding box center [427, 285] width 494 height 194
click at [522, 344] on p "Grow your career with peer feedback—turn anonymous feedback from your coworkers…" at bounding box center [427, 326] width 494 height 61
drag, startPoint x: 269, startPoint y: 264, endPoint x: 505, endPoint y: 330, distance: 245.0
click at [505, 330] on div "Peer Insights Grow your career with peer feedback—turn anonymous feedback from …" at bounding box center [427, 285] width 494 height 194
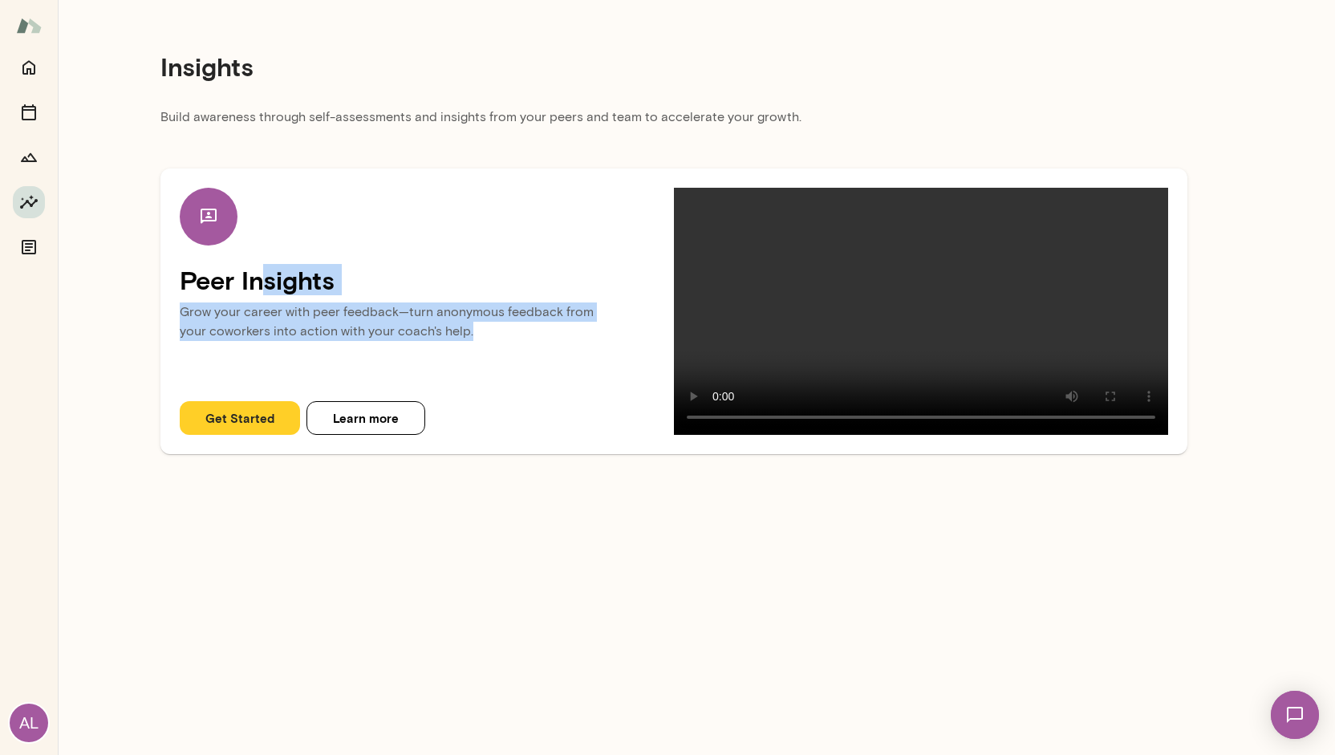
click at [505, 330] on p "Grow your career with peer feedback—turn anonymous feedback from your coworkers…" at bounding box center [427, 326] width 494 height 61
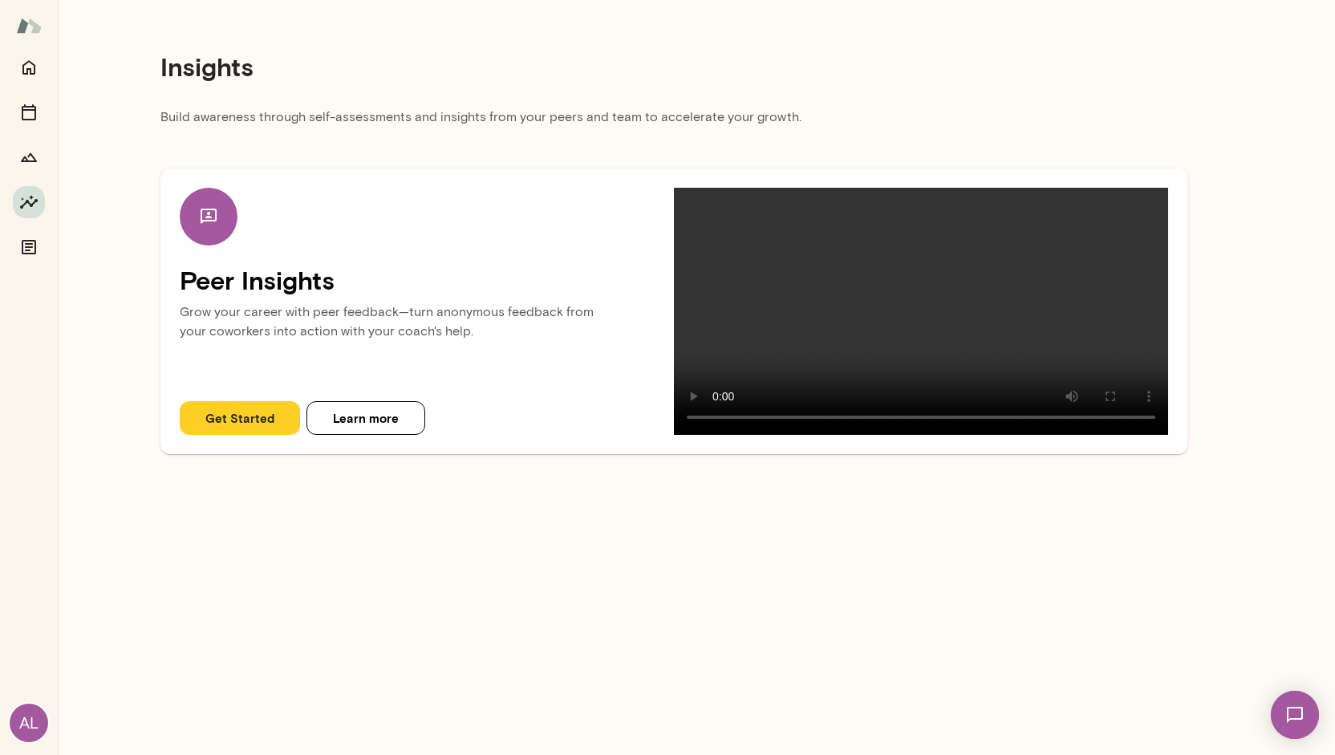
drag, startPoint x: 505, startPoint y: 330, endPoint x: 192, endPoint y: 280, distance: 316.9
click at [192, 280] on div "Peer Insights Grow your career with peer feedback—turn anonymous feedback from …" at bounding box center [427, 285] width 494 height 194
click at [192, 280] on h4 "Peer Insights" at bounding box center [427, 280] width 494 height 30
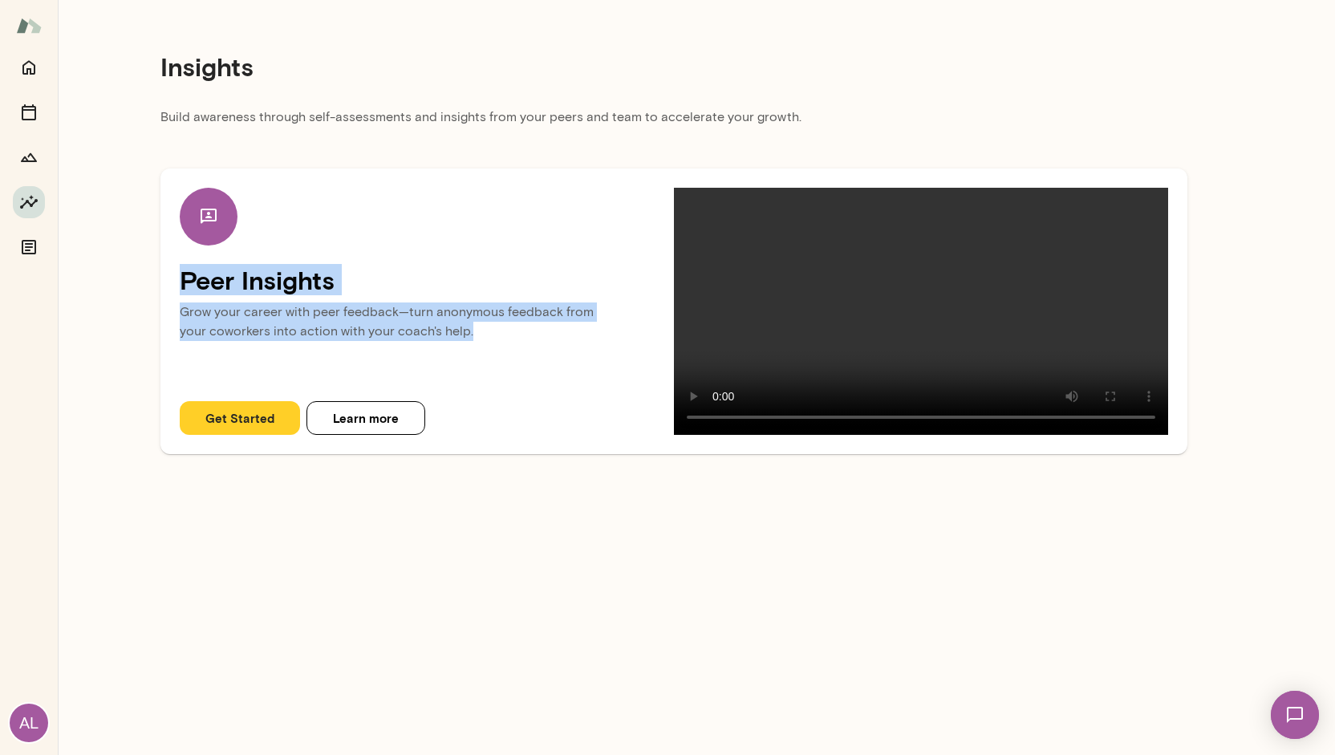
drag, startPoint x: 184, startPoint y: 277, endPoint x: 467, endPoint y: 332, distance: 288.7
click at [467, 332] on div "Peer Insights Grow your career with peer feedback—turn anonymous feedback from …" at bounding box center [427, 285] width 494 height 194
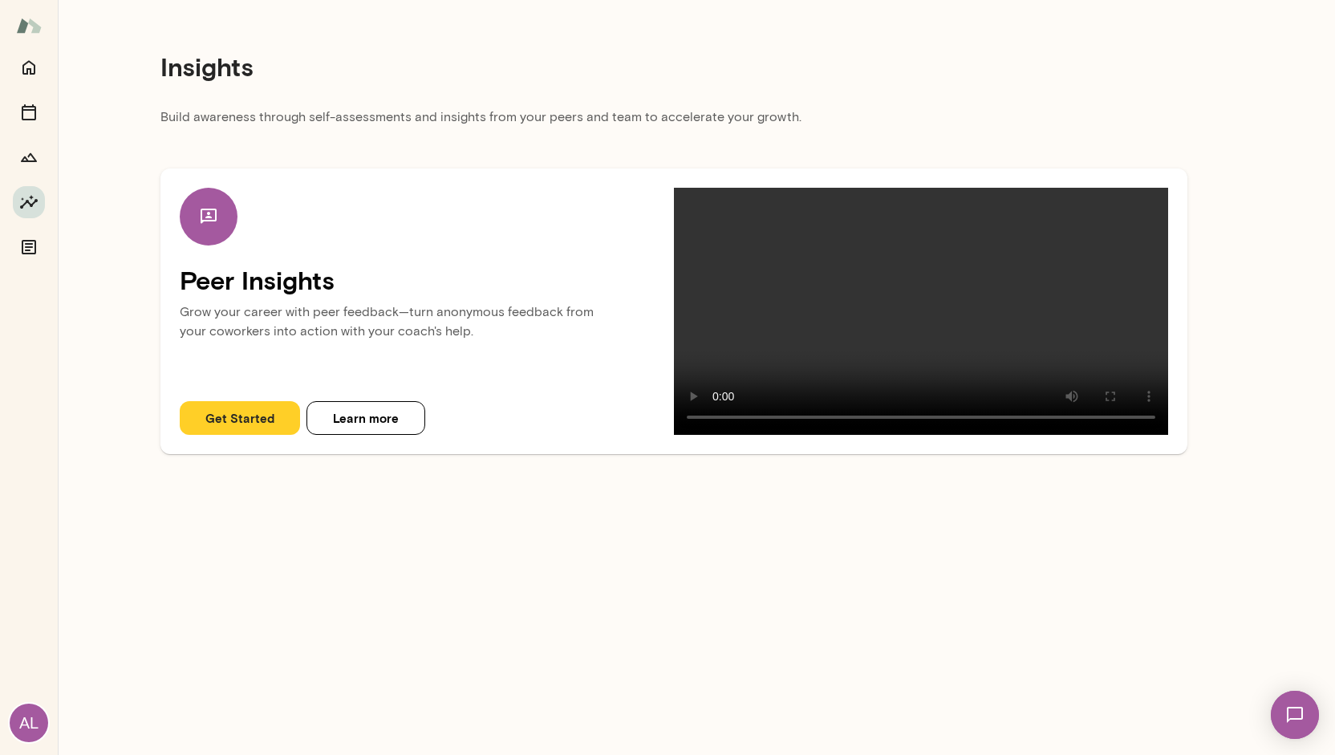
drag, startPoint x: 549, startPoint y: 457, endPoint x: 510, endPoint y: 407, distance: 63.4
click at [545, 435] on div "Peer Insights Grow your career with peer feedback—turn anonymous feedback from …" at bounding box center [427, 311] width 494 height 247
click at [722, 628] on main "Insights Build awareness through self-assessments and insights from your peers …" at bounding box center [697, 377] width 1278 height 755
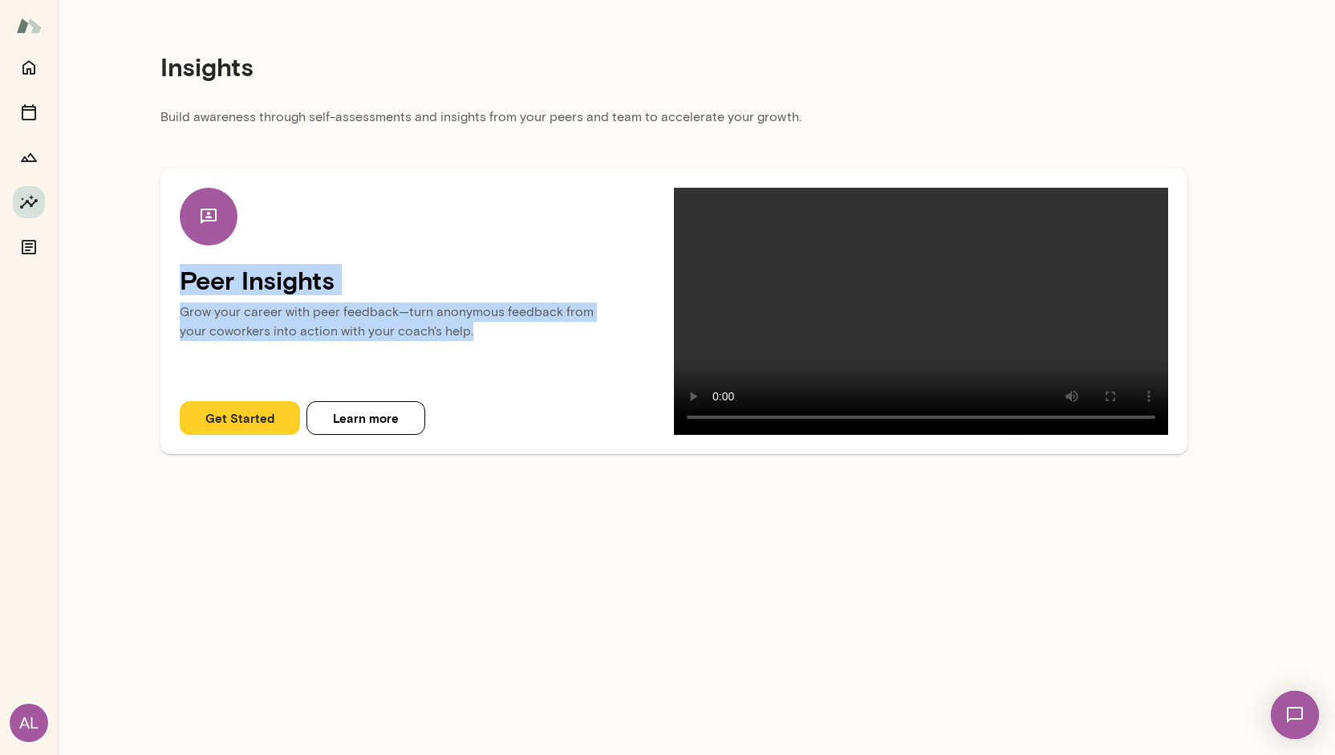
drag, startPoint x: 185, startPoint y: 277, endPoint x: 490, endPoint y: 338, distance: 311.0
click at [490, 338] on div "Peer Insights Grow your career with peer feedback—turn anonymous feedback from …" at bounding box center [427, 285] width 494 height 194
click at [490, 338] on p "Grow your career with peer feedback—turn anonymous feedback from your coworkers…" at bounding box center [427, 326] width 494 height 61
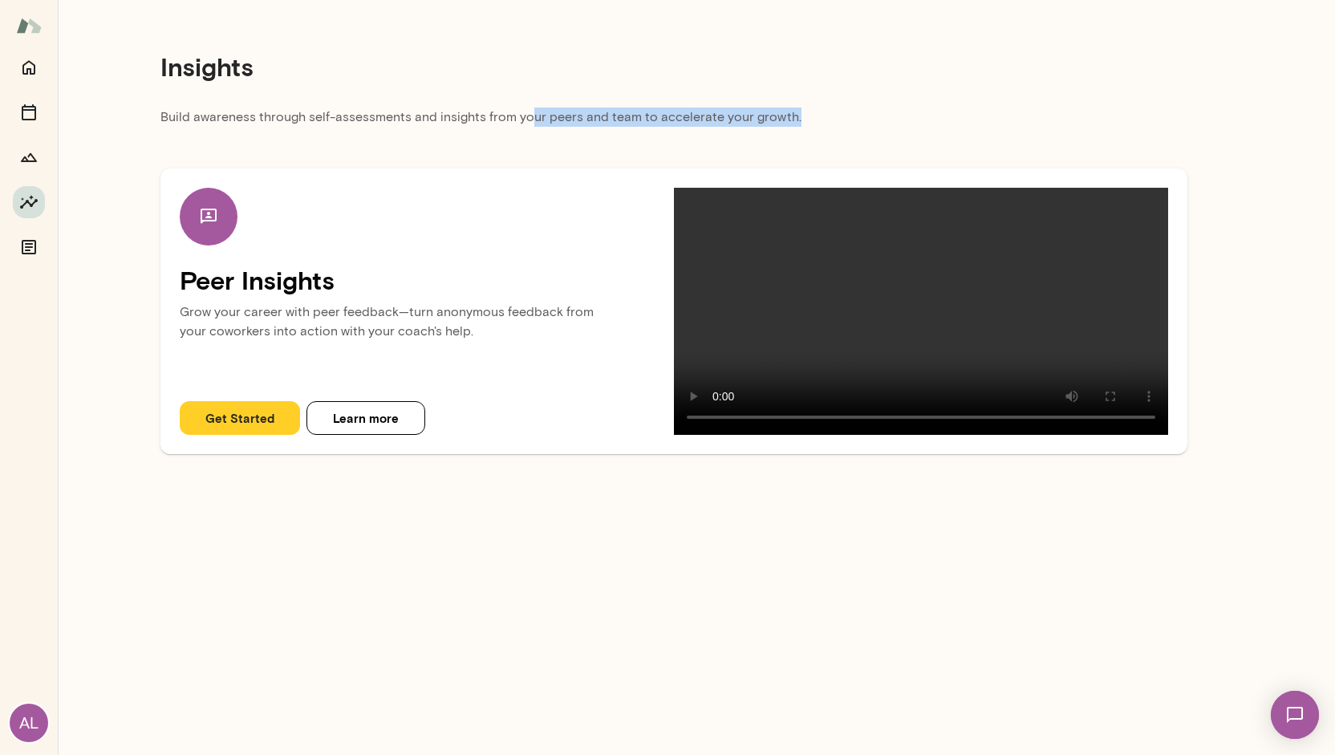
drag, startPoint x: 528, startPoint y: 116, endPoint x: 795, endPoint y: 140, distance: 267.5
click at [795, 140] on div "Insights Build awareness through self-assessments and insights from your peers …" at bounding box center [674, 233] width 1233 height 467
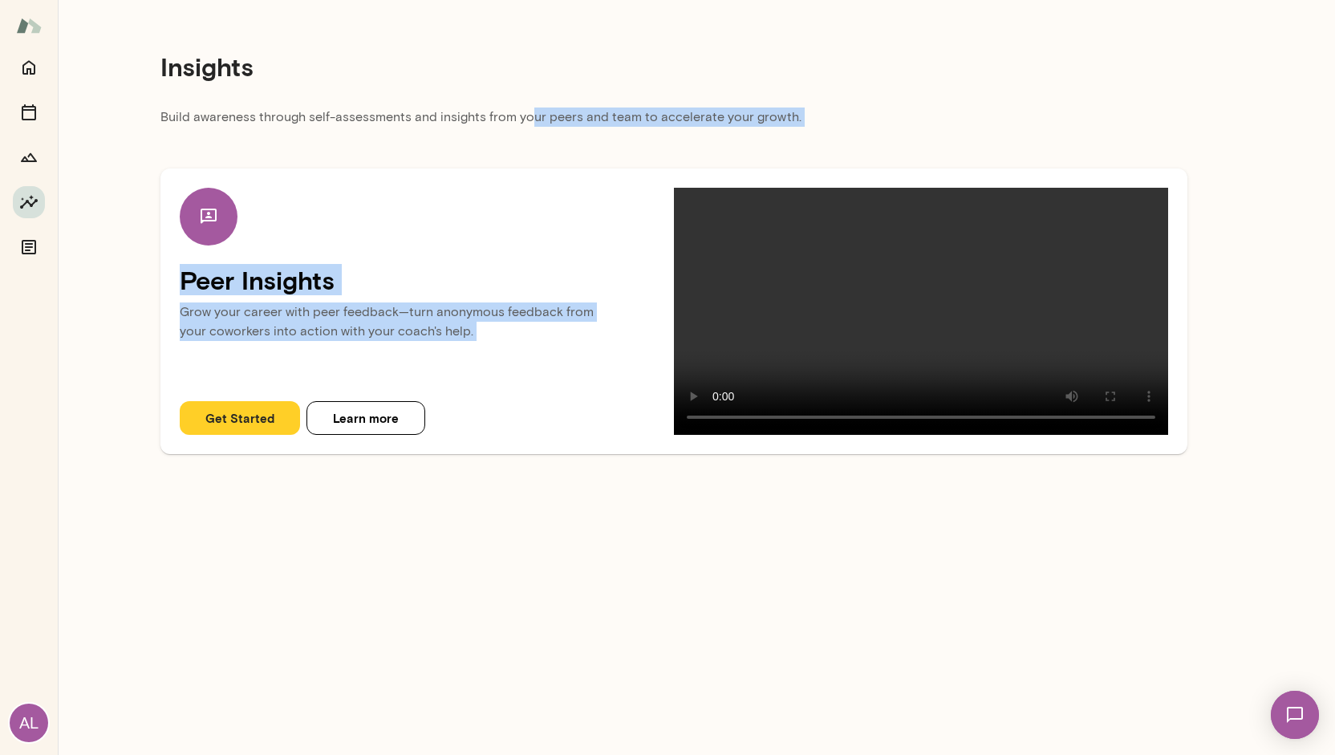
click at [795, 140] on div "Peer Insights Grow your career with peer feedback—turn anonymous feedback from …" at bounding box center [674, 295] width 1027 height 318
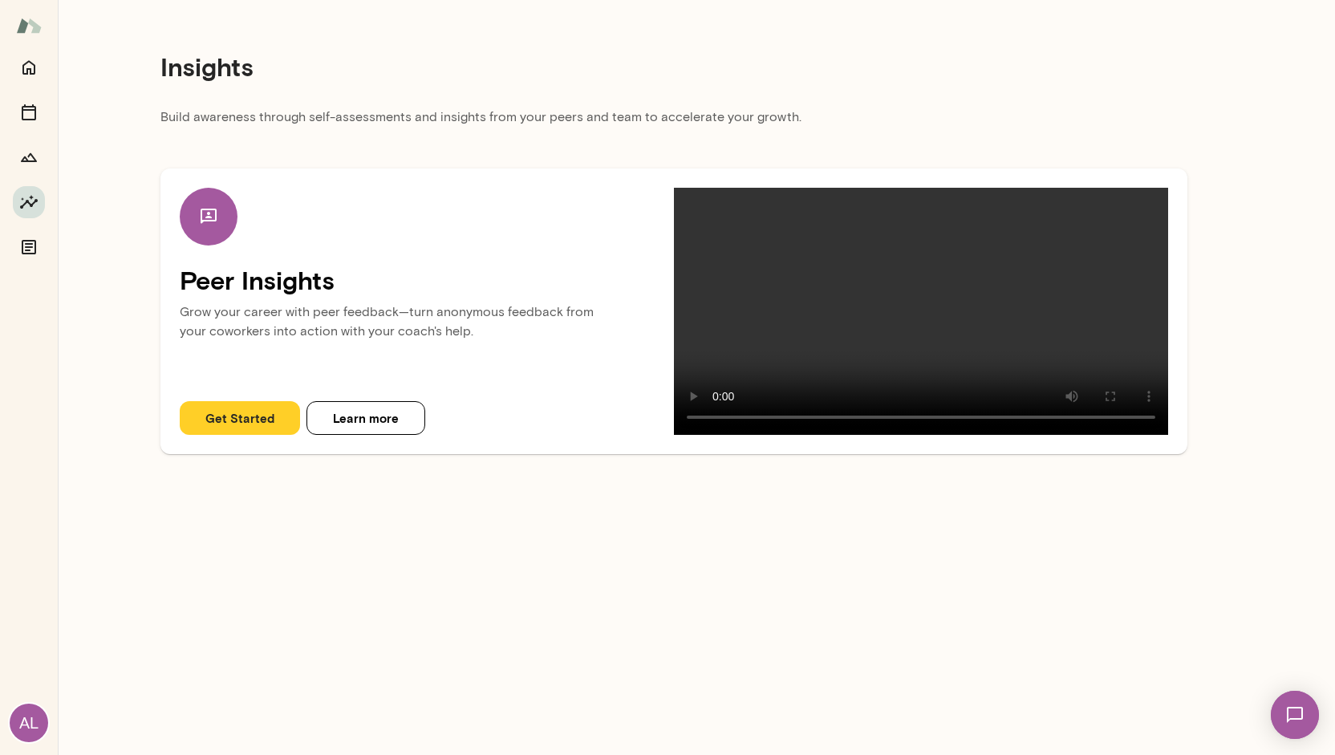
drag, startPoint x: 817, startPoint y: 129, endPoint x: 292, endPoint y: 140, distance: 525.0
click at [292, 140] on div "Insights Build awareness through self-assessments and insights from your peers …" at bounding box center [674, 233] width 1233 height 467
click at [292, 140] on div "Peer Insights Grow your career with peer feedback—turn anonymous feedback from …" at bounding box center [674, 295] width 1027 height 318
drag, startPoint x: 174, startPoint y: 51, endPoint x: 335, endPoint y: 127, distance: 178.4
click at [335, 127] on div "Insights Build awareness through self-assessments and insights from your peers …" at bounding box center [674, 233] width 1233 height 467
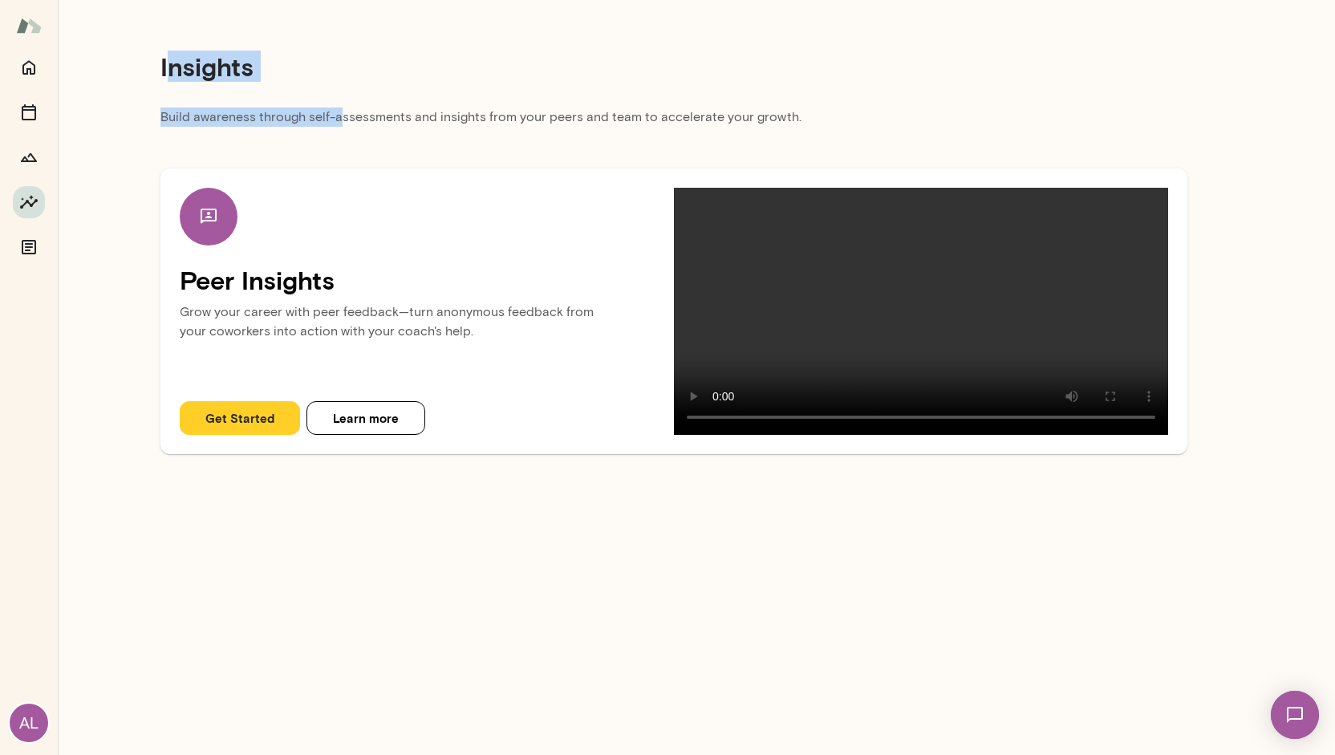
click at [335, 127] on p "Build awareness through self-assessments and insights from your peers and team …" at bounding box center [674, 122] width 1027 height 29
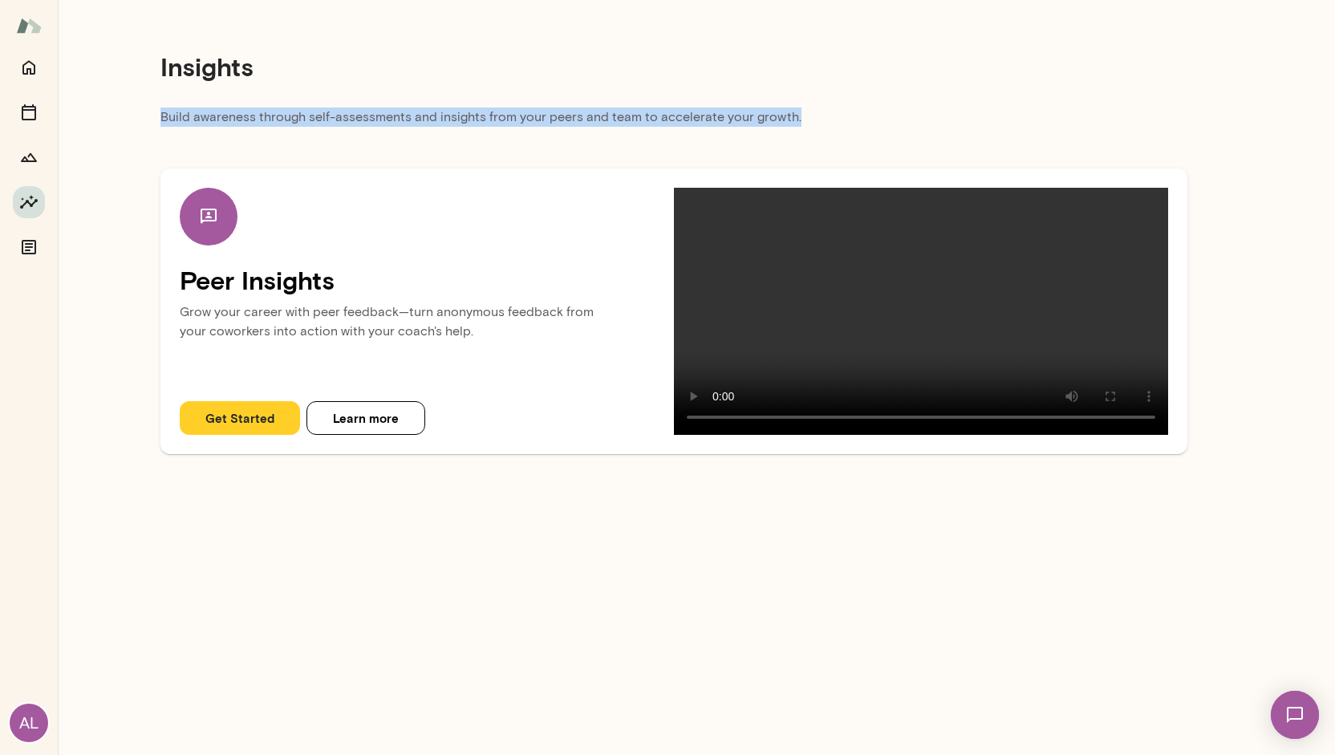
drag, startPoint x: 576, startPoint y: 104, endPoint x: 803, endPoint y: 118, distance: 226.7
click at [803, 118] on div "Insights Build awareness through self-assessments and insights from your peers …" at bounding box center [674, 233] width 1233 height 467
click at [803, 118] on p "Build awareness through self-assessments and insights from your peers and team …" at bounding box center [674, 122] width 1027 height 29
drag, startPoint x: 697, startPoint y: 94, endPoint x: 862, endPoint y: 126, distance: 168.4
click at [862, 126] on div "Insights Build awareness through self-assessments and insights from your peers …" at bounding box center [674, 233] width 1233 height 467
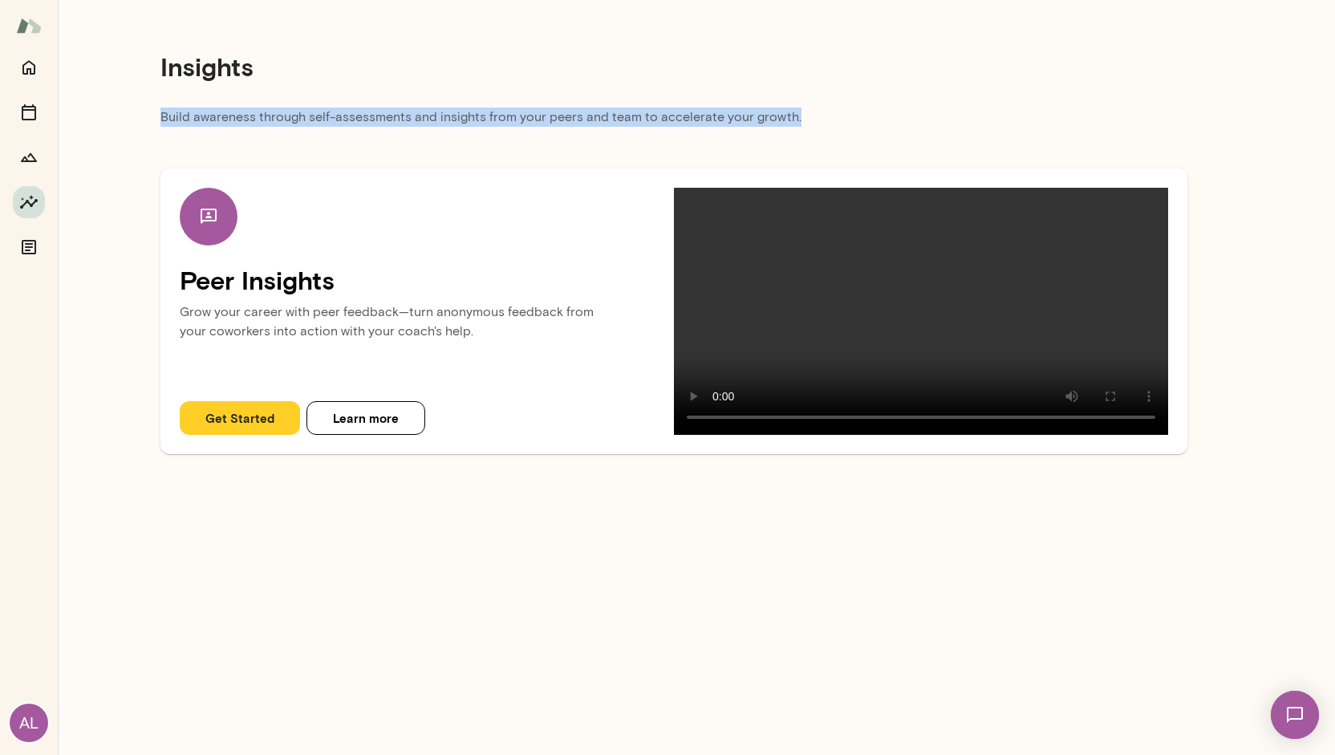
click at [862, 126] on p "Build awareness through self-assessments and insights from your peers and team …" at bounding box center [674, 122] width 1027 height 29
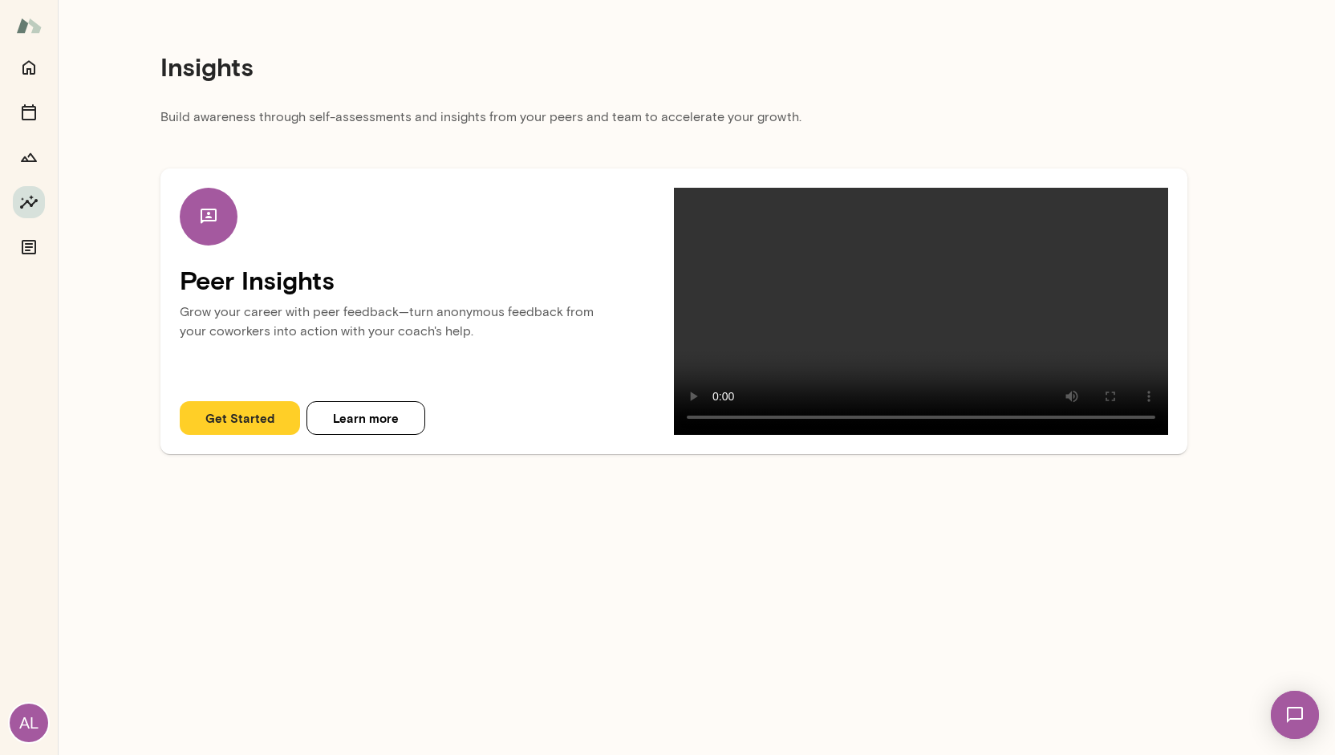
click at [1232, 269] on div "Insights Build awareness through self-assessments and insights from your peers …" at bounding box center [674, 233] width 1233 height 467
click at [915, 689] on main "Insights Build awareness through self-assessments and insights from your peers …" at bounding box center [697, 377] width 1278 height 755
click at [732, 652] on main "Insights Build awareness through self-assessments and insights from your peers …" at bounding box center [697, 377] width 1278 height 755
click at [706, 616] on main "Insights Build awareness through self-assessments and insights from your peers …" at bounding box center [697, 377] width 1278 height 755
click at [1071, 95] on div "Insights" at bounding box center [674, 67] width 1027 height 82
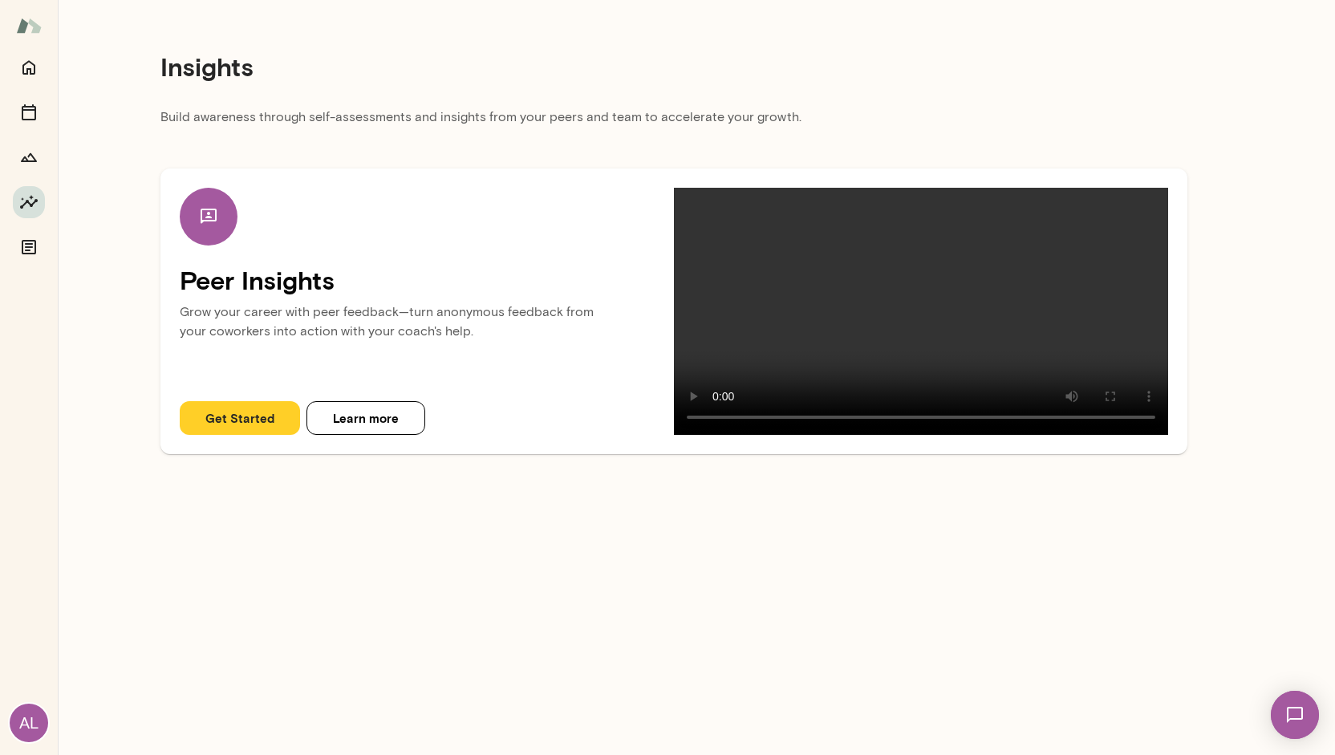
click at [1000, 73] on div "Insights" at bounding box center [674, 67] width 1027 height 82
click at [1091, 697] on main "Insights Build awareness through self-assessments and insights from your peers …" at bounding box center [697, 377] width 1278 height 755
click at [526, 599] on main "Insights Build awareness through self-assessments and insights from your peers …" at bounding box center [697, 377] width 1278 height 755
click at [738, 81] on div "Insights" at bounding box center [674, 67] width 1027 height 82
drag, startPoint x: 673, startPoint y: 119, endPoint x: 836, endPoint y: 118, distance: 163.7
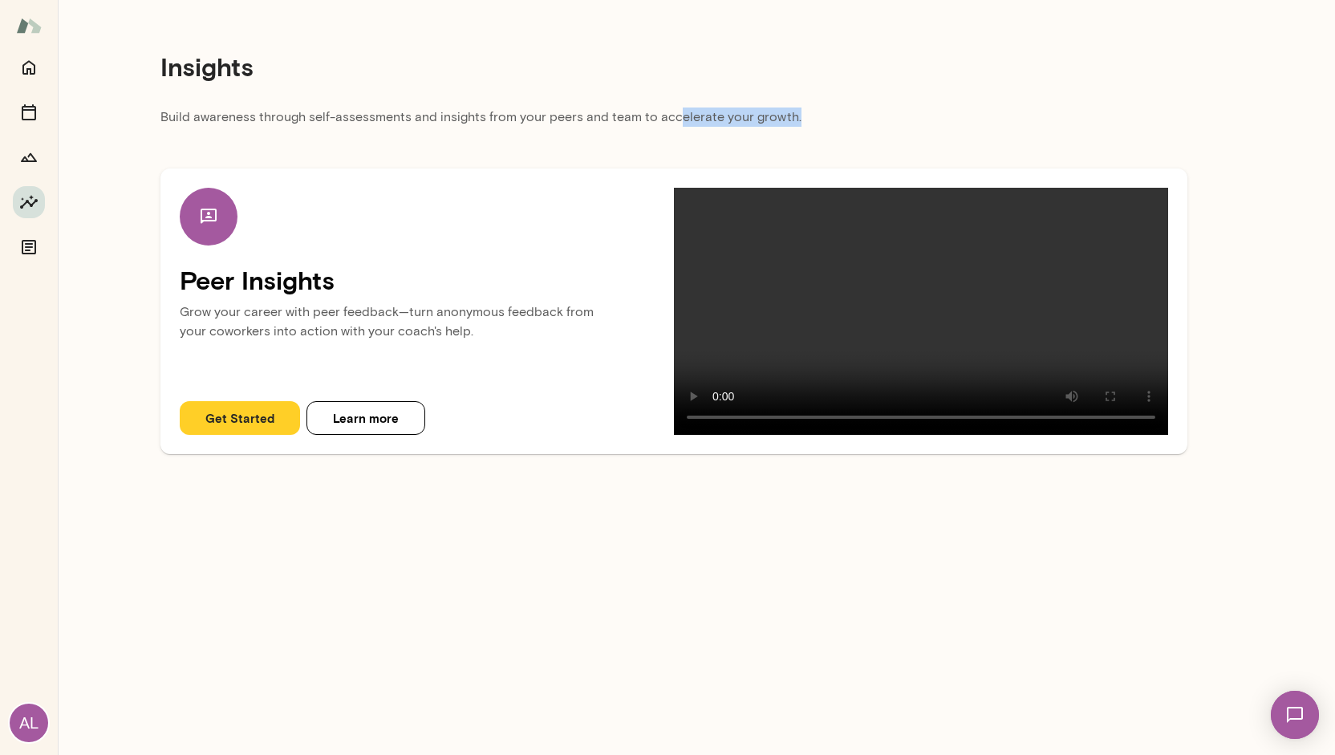
click at [836, 118] on p "Build awareness through self-assessments and insights from your peers and team …" at bounding box center [674, 122] width 1027 height 29
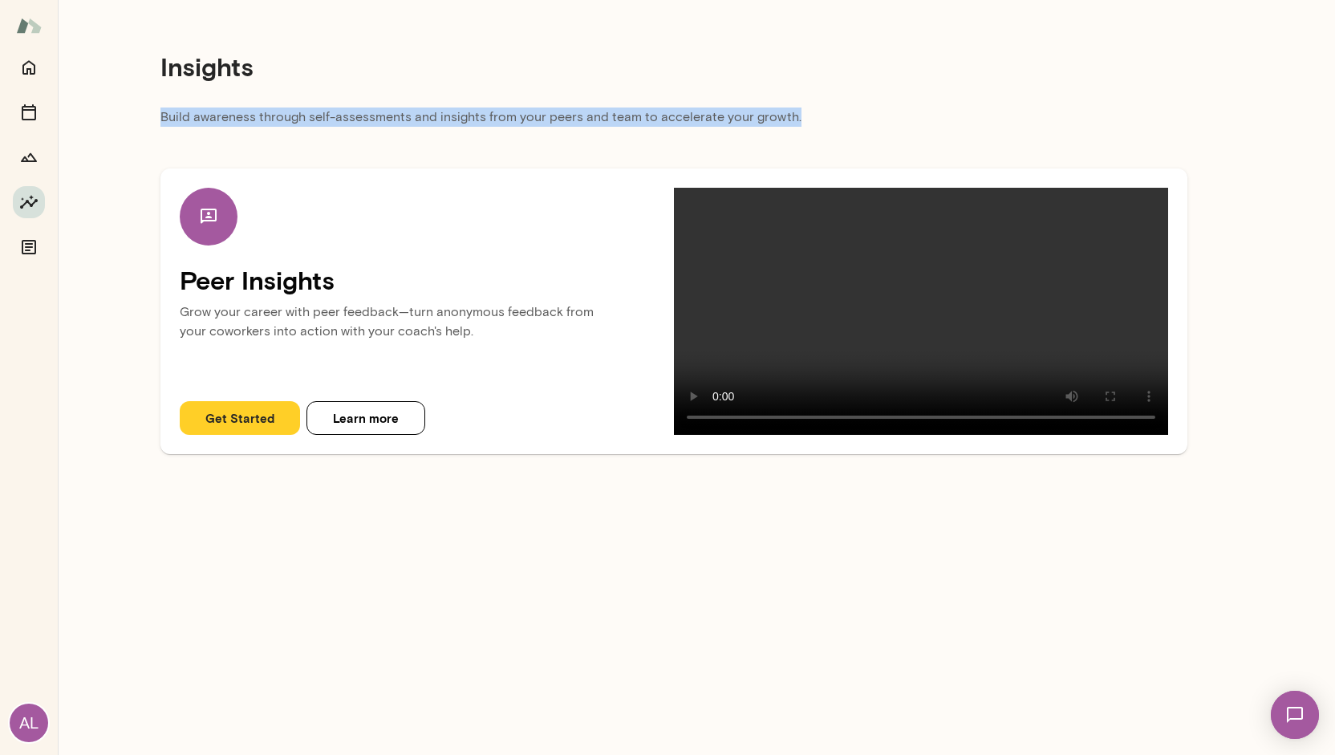
drag, startPoint x: 758, startPoint y: 98, endPoint x: 821, endPoint y: 113, distance: 64.4
click at [821, 113] on div "Insights Build awareness through self-assessments and insights from your peers …" at bounding box center [674, 233] width 1233 height 467
click at [821, 113] on p "Build awareness through self-assessments and insights from your peers and team …" at bounding box center [674, 122] width 1027 height 29
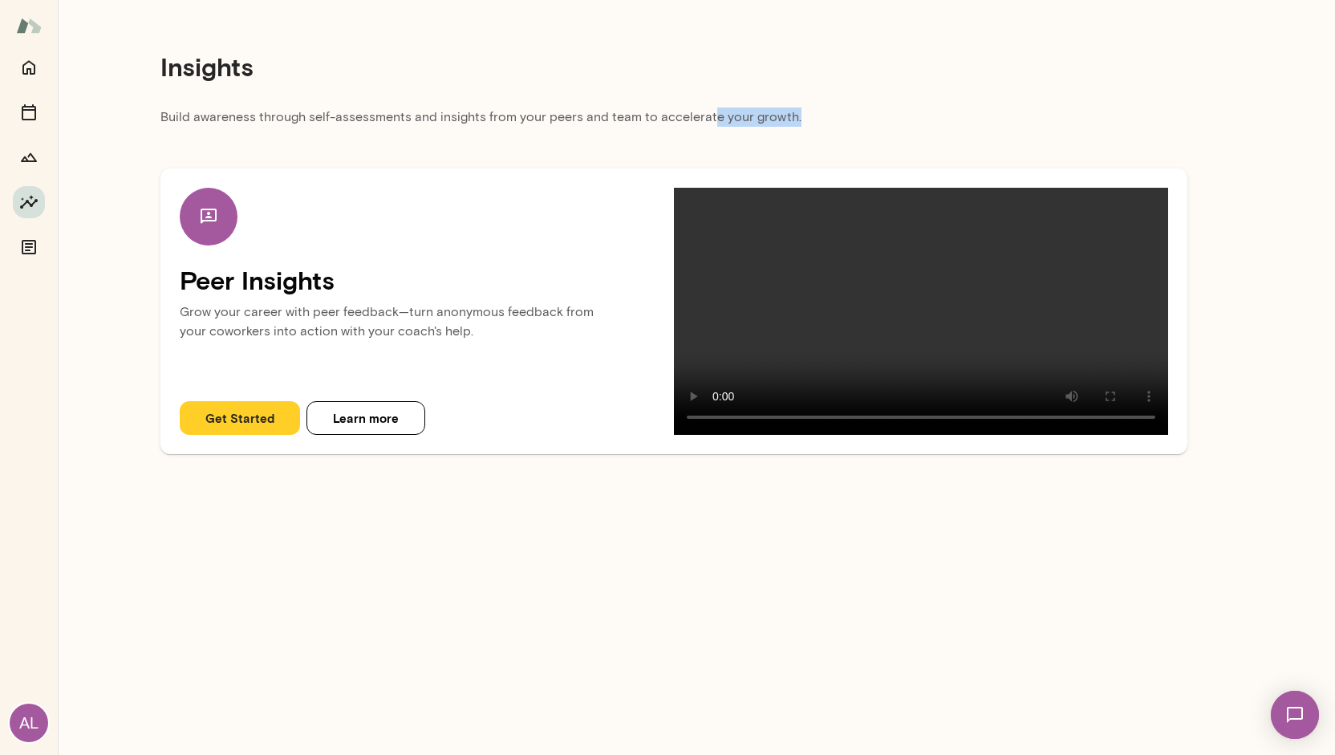
drag, startPoint x: 703, startPoint y: 112, endPoint x: 787, endPoint y: 118, distance: 84.5
click at [787, 118] on p "Build awareness through self-assessments and insights from your peers and team …" at bounding box center [674, 122] width 1027 height 29
drag, startPoint x: 743, startPoint y: 121, endPoint x: 800, endPoint y: 124, distance: 57.1
click at [800, 124] on p "Build awareness through self-assessments and insights from your peers and team …" at bounding box center [674, 122] width 1027 height 29
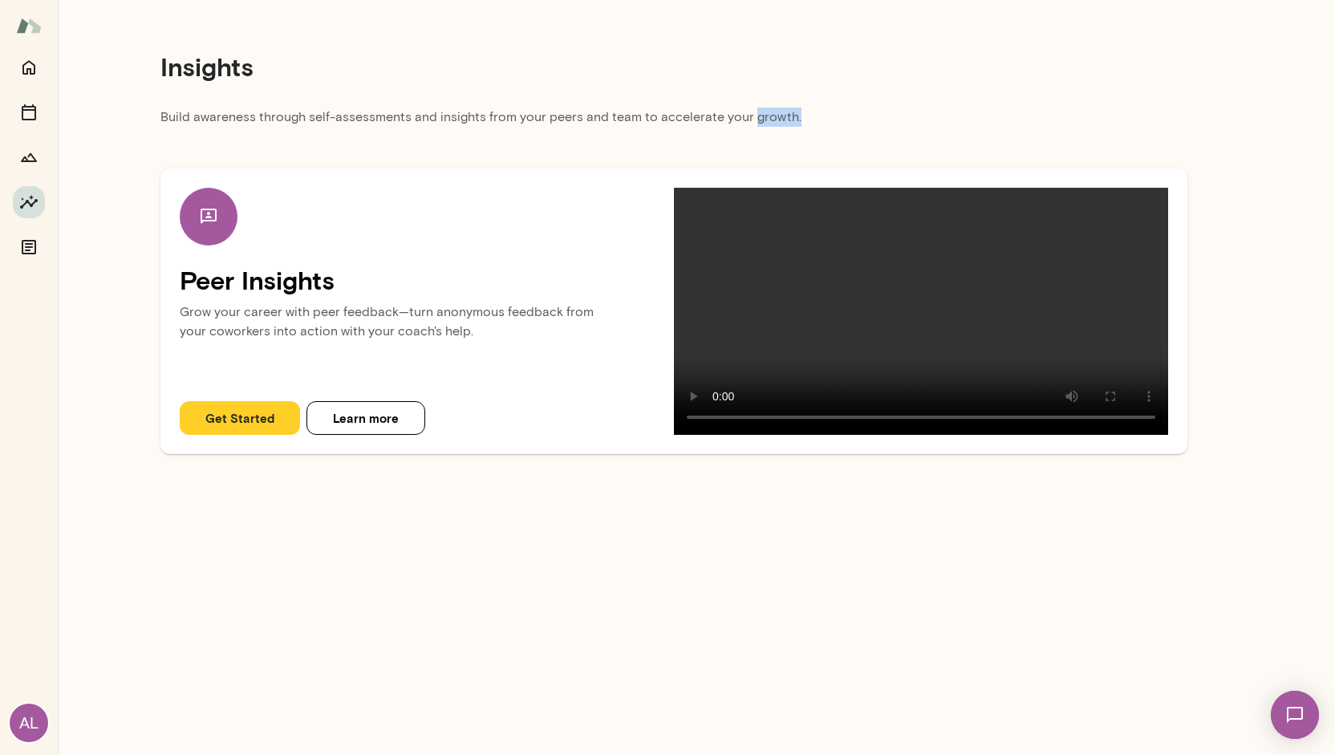
click at [800, 124] on p "Build awareness through self-assessments and insights from your peers and team …" at bounding box center [674, 122] width 1027 height 29
click at [22, 242] on icon "Documents" at bounding box center [29, 247] width 14 height 14
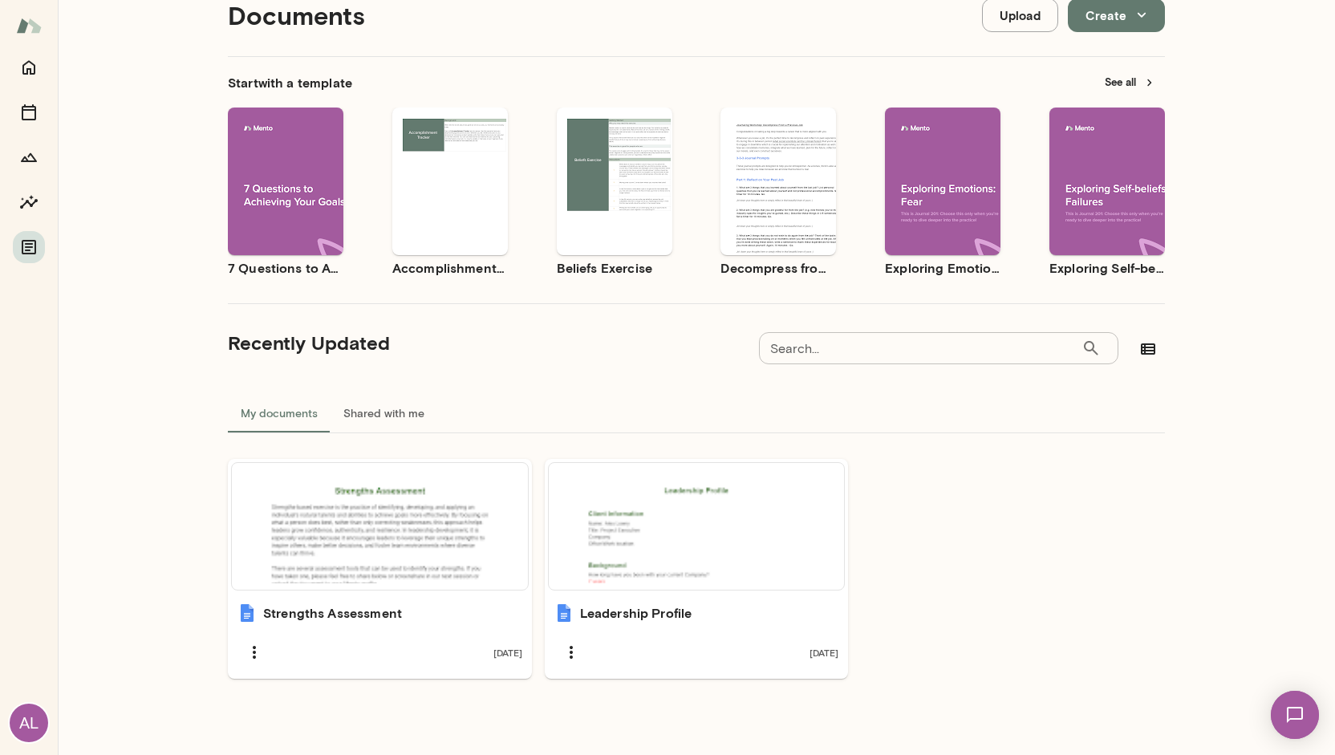
scroll to position [51, 0]
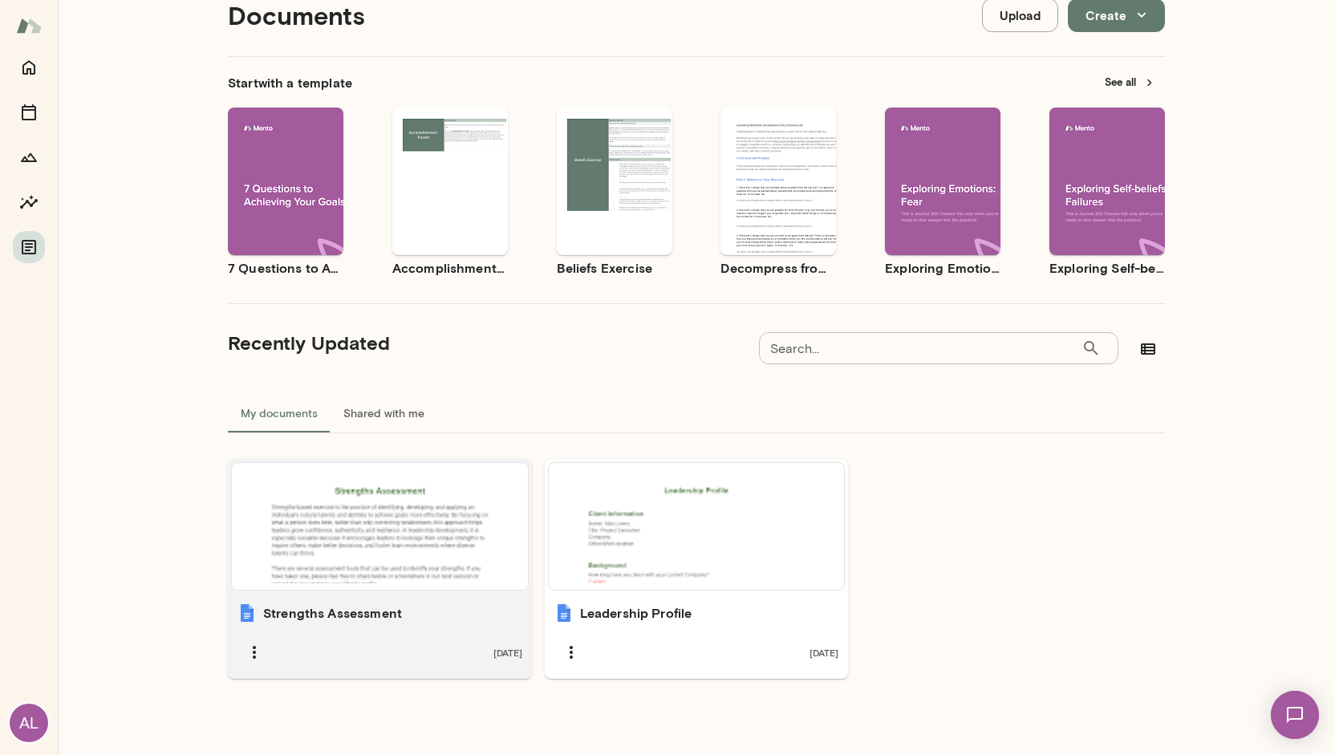
click at [344, 547] on div at bounding box center [379, 527] width 283 height 114
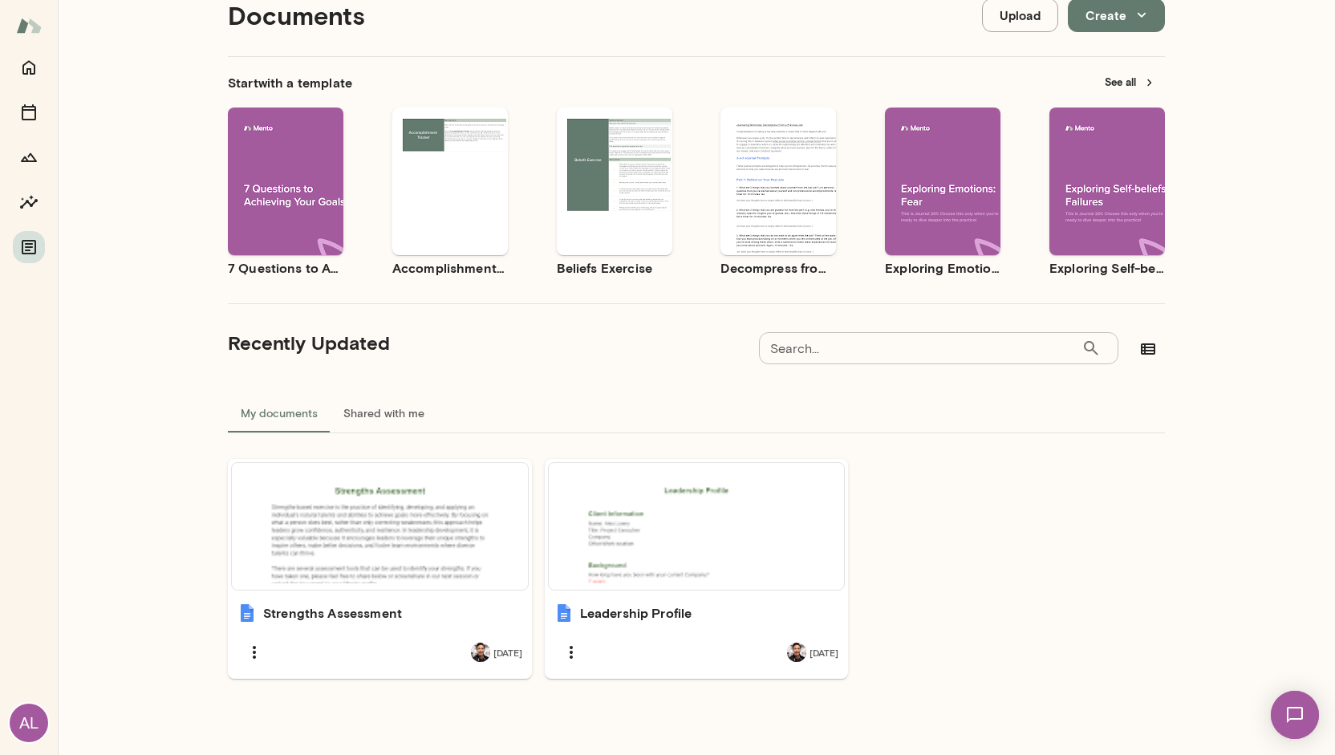
click at [880, 20] on div "Documents Upload Create" at bounding box center [696, 15] width 937 height 82
click at [600, 352] on div "Recently Updated Search... ​ Search..." at bounding box center [696, 349] width 937 height 39
click at [1242, 297] on div "Documents Upload Create Start with a template See all Use template Preview 7 Qu…" at bounding box center [697, 352] width 1278 height 807
click at [1246, 222] on div "Documents Upload Create Start with a template See all Use template Preview 7 Qu…" at bounding box center [697, 352] width 1278 height 807
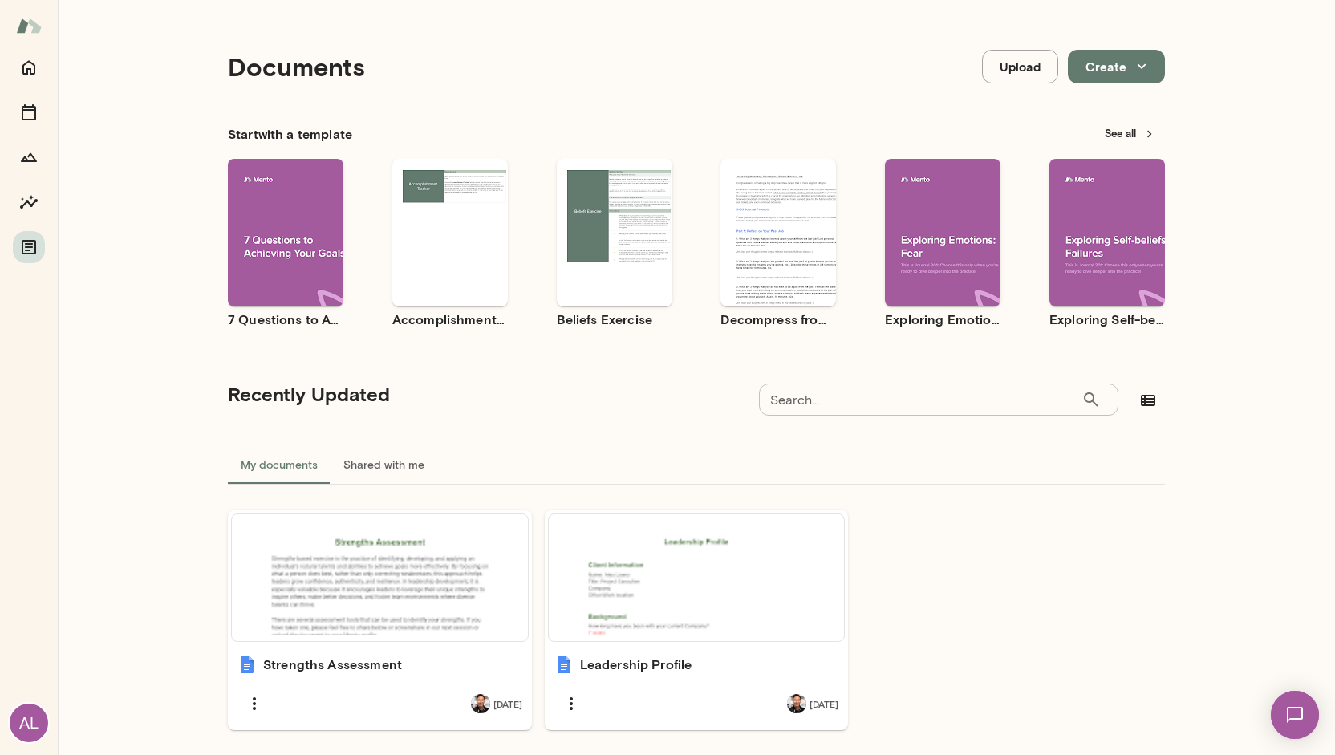
click at [1268, 162] on div "Documents Upload Create Start with a template See all Use template Preview 7 Qu…" at bounding box center [697, 403] width 1278 height 807
click at [1244, 156] on div "Documents Upload Create Start with a template See all Use template Preview 7 Qu…" at bounding box center [697, 403] width 1278 height 807
click at [829, 65] on div "Documents Upload Create" at bounding box center [696, 67] width 937 height 82
click at [1275, 181] on div "Documents Upload Create Start with a template See all Use template Preview 7 Qu…" at bounding box center [697, 403] width 1278 height 807
click at [871, 91] on div "Documents Upload Create" at bounding box center [696, 67] width 937 height 82
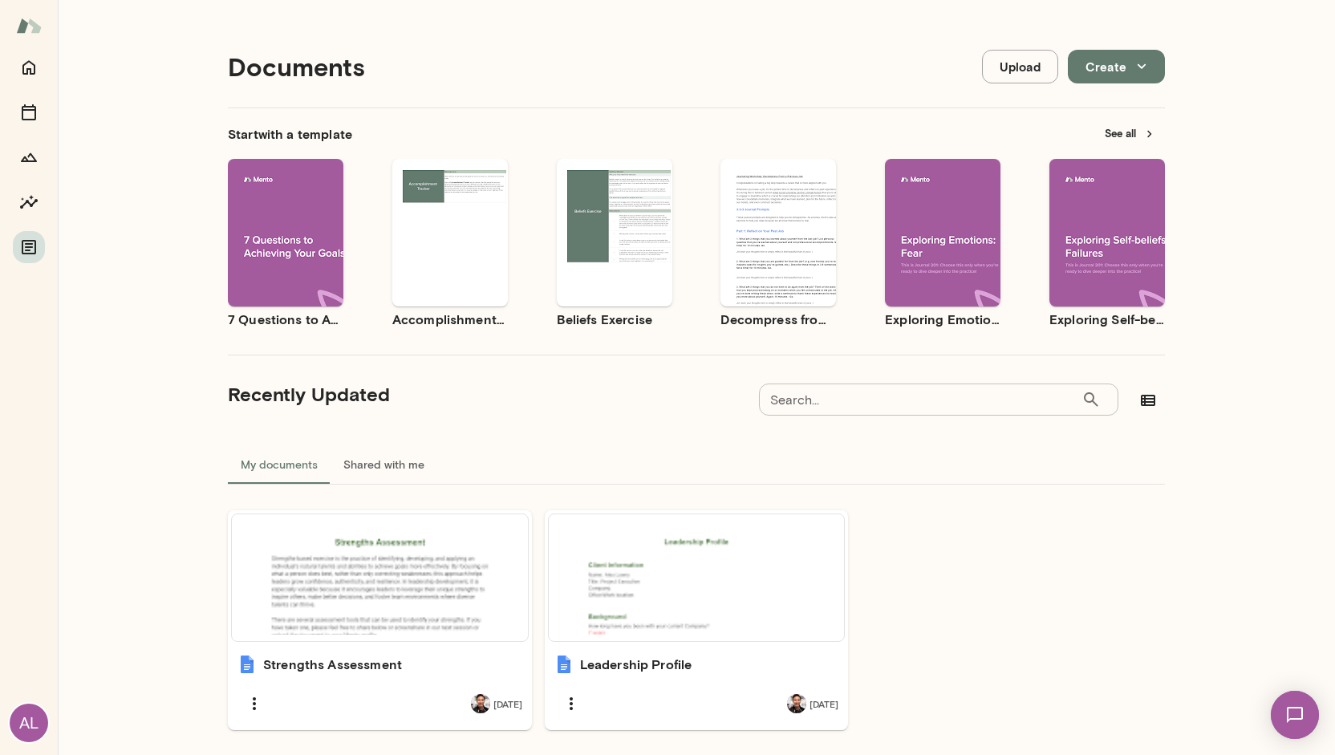
click at [852, 63] on div "Documents Upload Create" at bounding box center [696, 67] width 937 height 82
click at [814, 47] on div "Documents Upload Create" at bounding box center [696, 67] width 937 height 82
click at [1223, 234] on div "Documents Upload Create Start with a template See all Use template Preview 7 Qu…" at bounding box center [697, 403] width 1278 height 807
click at [875, 30] on div "Documents Upload Create" at bounding box center [696, 67] width 937 height 82
click at [1260, 246] on div "Documents Upload Create Start with a template See all Use template Preview 7 Qu…" at bounding box center [697, 403] width 1278 height 807
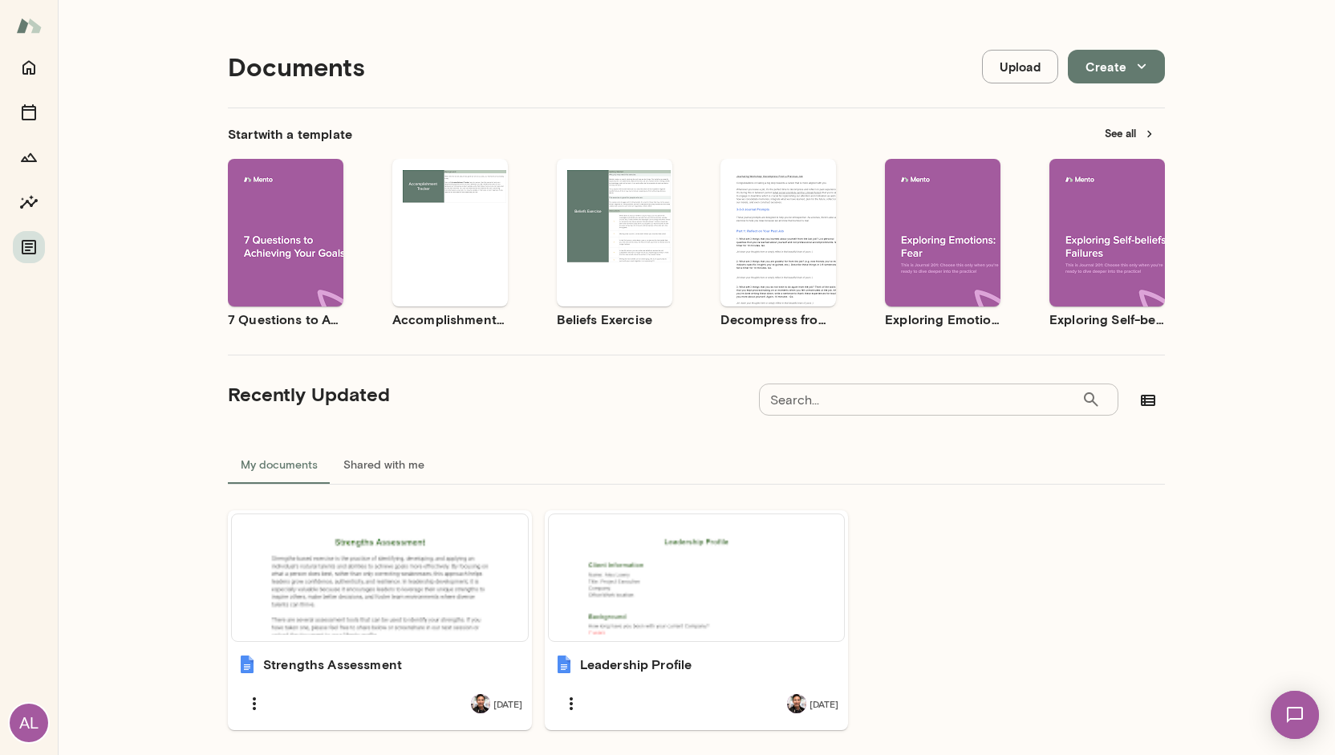
click at [1244, 283] on div "Documents Upload Create Start with a template See all Use template Preview 7 Qu…" at bounding box center [697, 403] width 1278 height 807
click at [816, 39] on div "Documents Upload Create" at bounding box center [696, 67] width 937 height 82
click at [1228, 141] on div "Documents Upload Create Start with a template See all Use template Preview 7 Qu…" at bounding box center [697, 403] width 1278 height 807
click at [790, 55] on div "Documents Upload Create" at bounding box center [696, 67] width 937 height 82
click at [765, 50] on div "Documents Upload Create" at bounding box center [696, 67] width 937 height 82
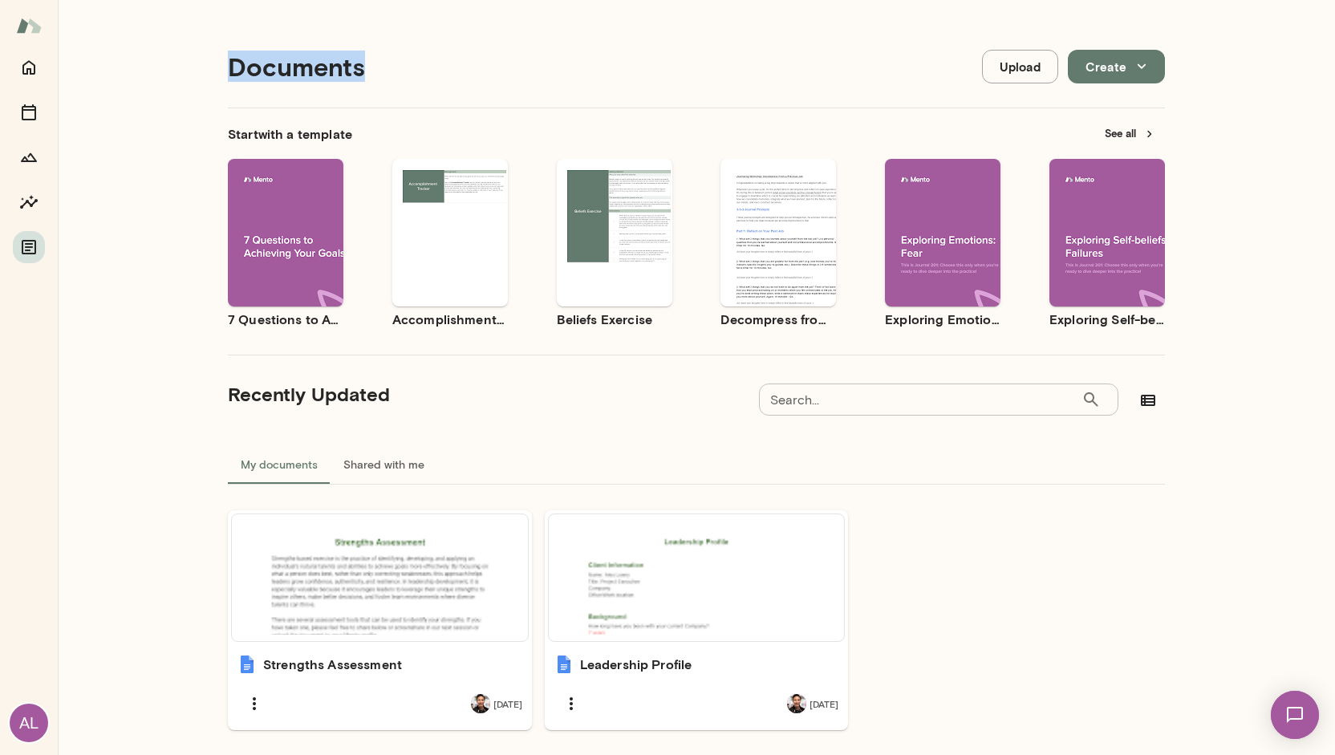
drag, startPoint x: 222, startPoint y: 68, endPoint x: 426, endPoint y: 95, distance: 206.4
click at [426, 95] on div "Documents Upload Create" at bounding box center [696, 67] width 937 height 82
click at [1301, 171] on div "Documents Upload Create Start with a template See all Use template Preview 7 Qu…" at bounding box center [697, 403] width 1278 height 807
click at [1239, 170] on div "Documents Upload Create Start with a template See all Use template Preview 7 Qu…" at bounding box center [697, 403] width 1278 height 807
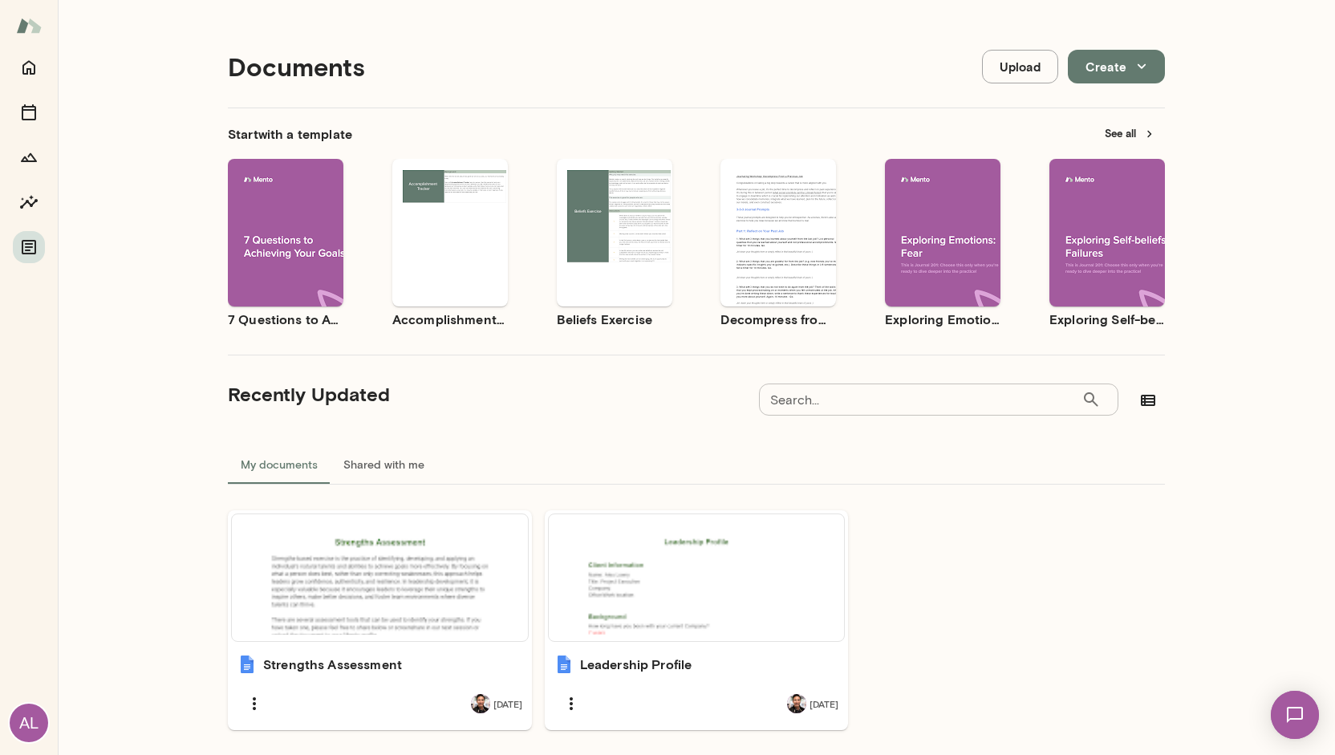
click at [766, 28] on div "Documents Upload Create" at bounding box center [696, 67] width 937 height 82
click at [1255, 195] on div "Documents Upload Create Start with a template See all Use template Preview 7 Qu…" at bounding box center [697, 403] width 1278 height 807
click at [1283, 68] on div "Documents Upload Create Start with a template See all Use template Preview 7 Qu…" at bounding box center [697, 403] width 1278 height 807
click at [1250, 63] on div "Documents Upload Create Start with a template See all Use template Preview 7 Qu…" at bounding box center [697, 403] width 1278 height 807
click at [798, 55] on div "Documents Upload Create" at bounding box center [696, 67] width 937 height 82
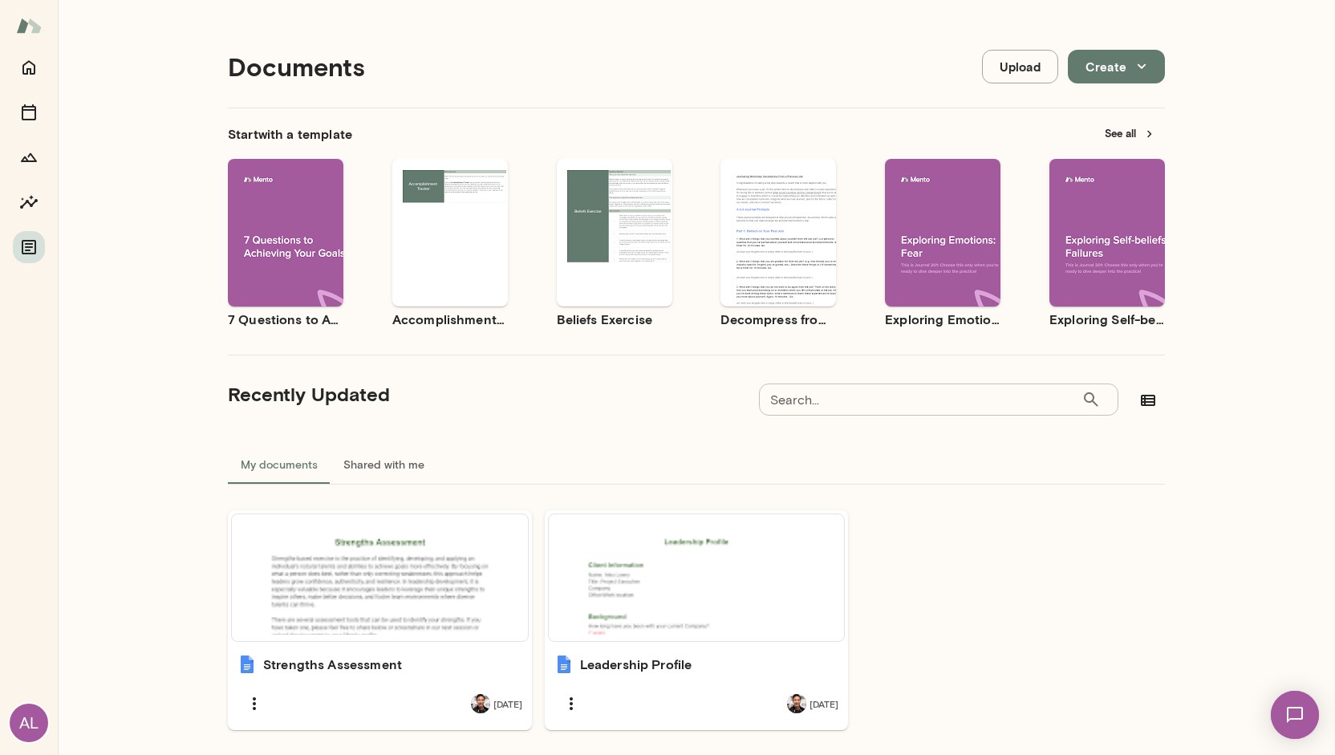
click at [798, 55] on div "Documents Upload Create" at bounding box center [696, 67] width 937 height 82
click at [1205, 294] on div "Documents Upload Create Start with a template See all Use template Preview 7 Qu…" at bounding box center [697, 403] width 1278 height 807
click at [1131, 575] on ul "Strengths Assessment [DATE] Leadership Profile [DATE]" at bounding box center [696, 620] width 937 height 220
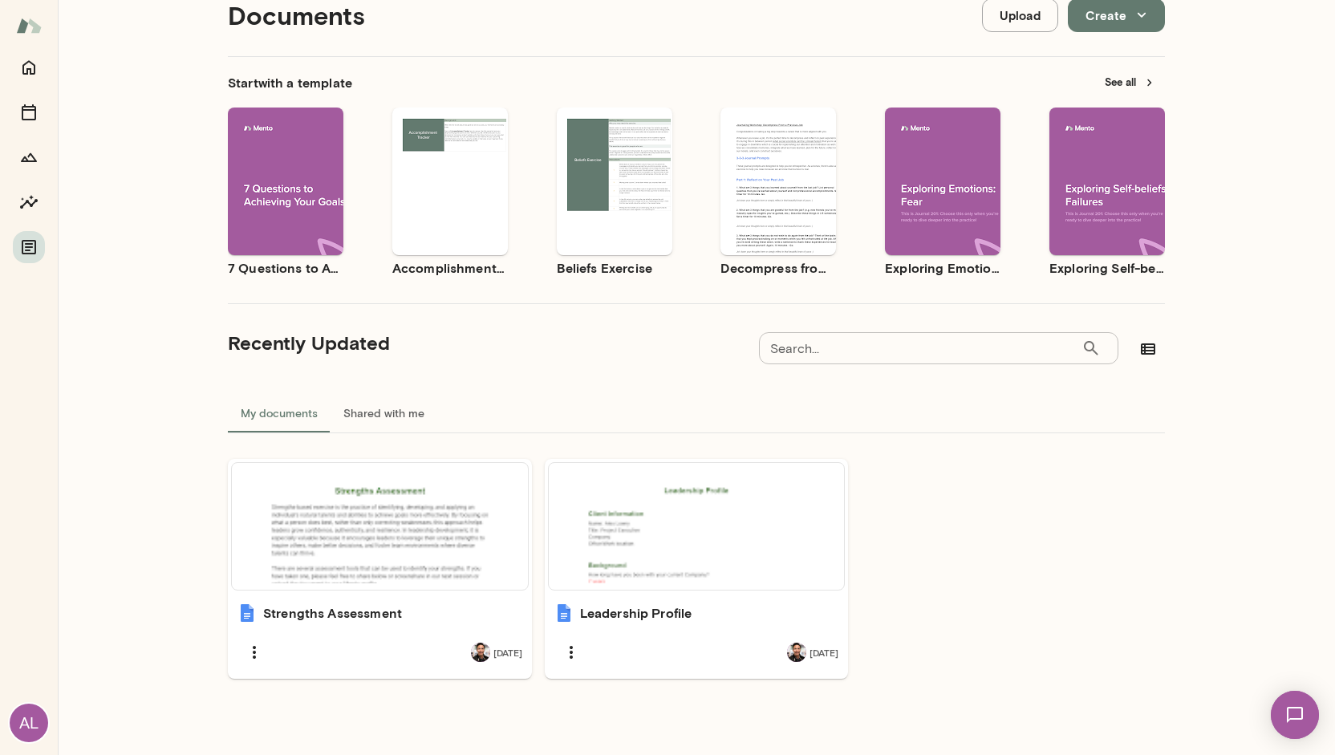
scroll to position [49, 0]
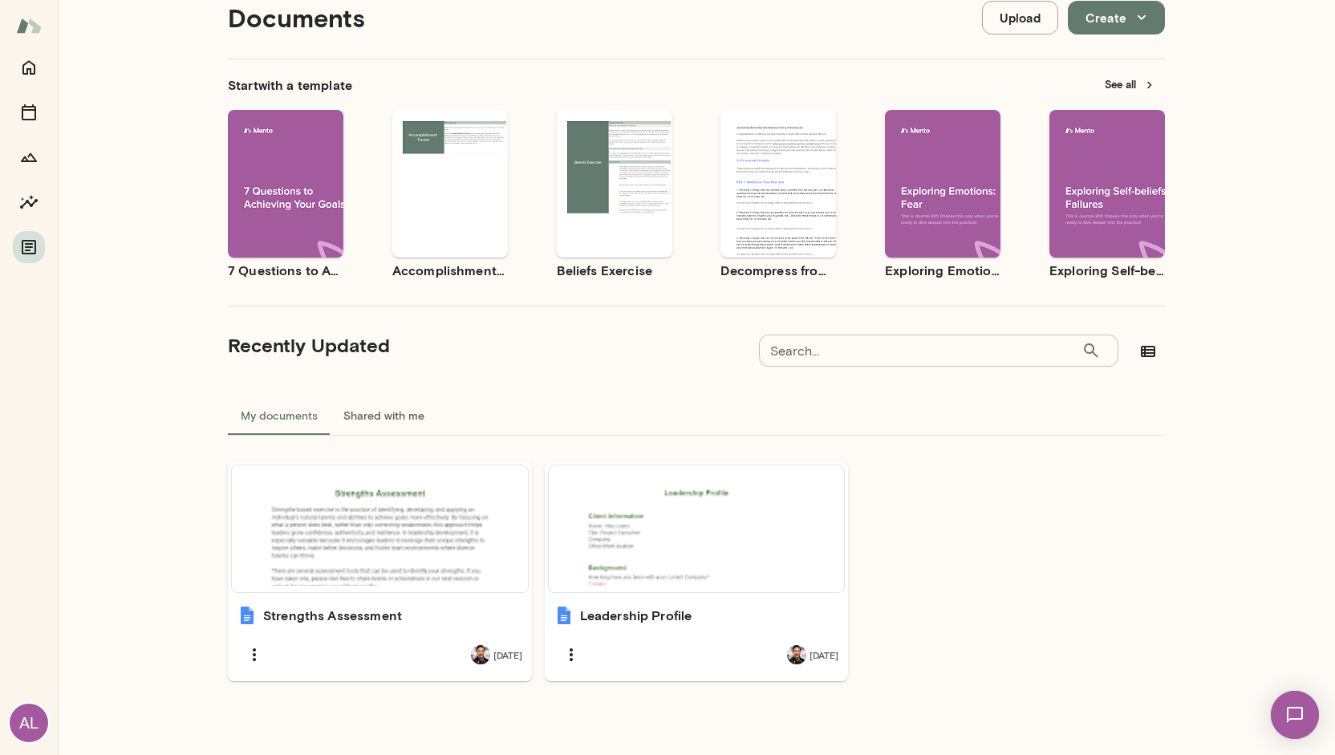
click at [936, 582] on ul "Strengths Assessment [DATE] Leadership Profile [DATE]" at bounding box center [696, 571] width 937 height 220
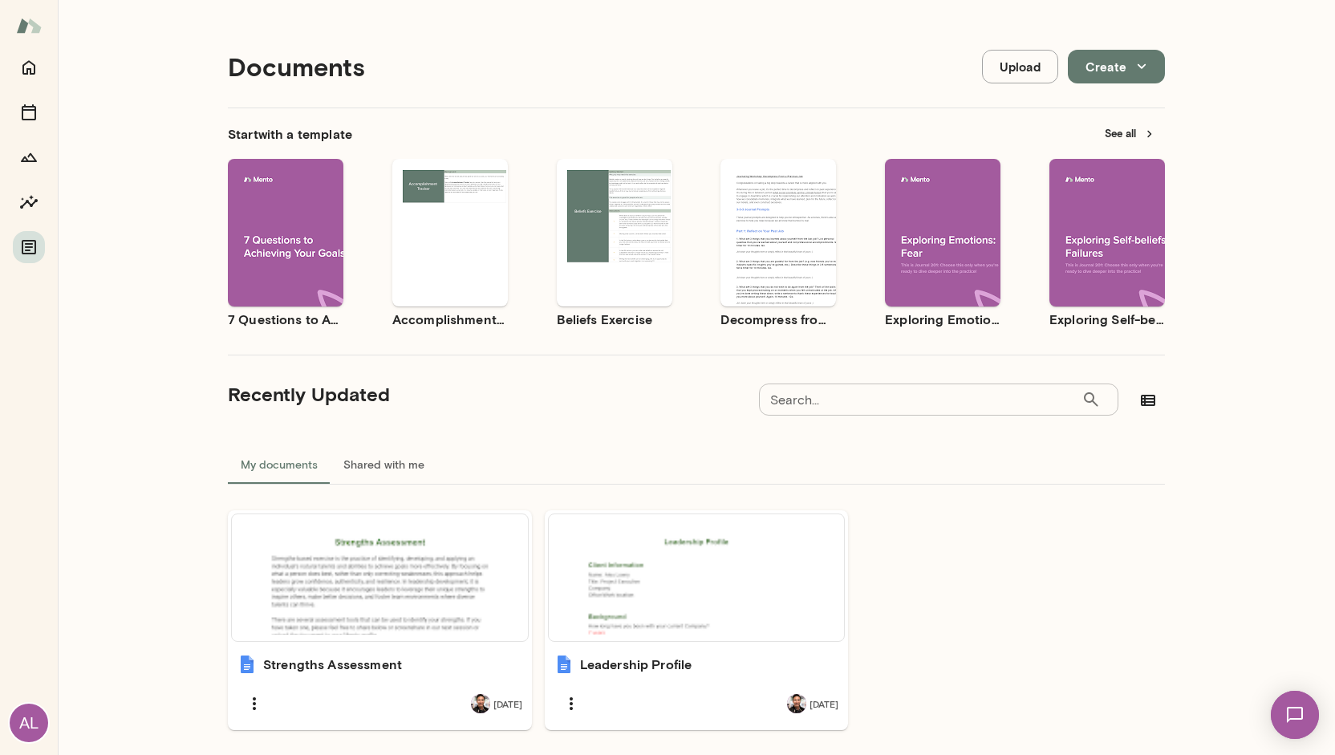
click at [1161, 488] on div "Documents Upload Create Start with a template See all Use template Preview 7 Qu…" at bounding box center [696, 404] width 963 height 782
click at [1228, 124] on div "Documents Upload Create Start with a template See all Use template Preview 7 Qu…" at bounding box center [697, 403] width 1278 height 807
click at [1220, 124] on div "Documents Upload Create Start with a template See all Use template Preview 7 Qu…" at bounding box center [697, 403] width 1278 height 807
click at [36, 197] on icon "Insights" at bounding box center [28, 202] width 19 height 19
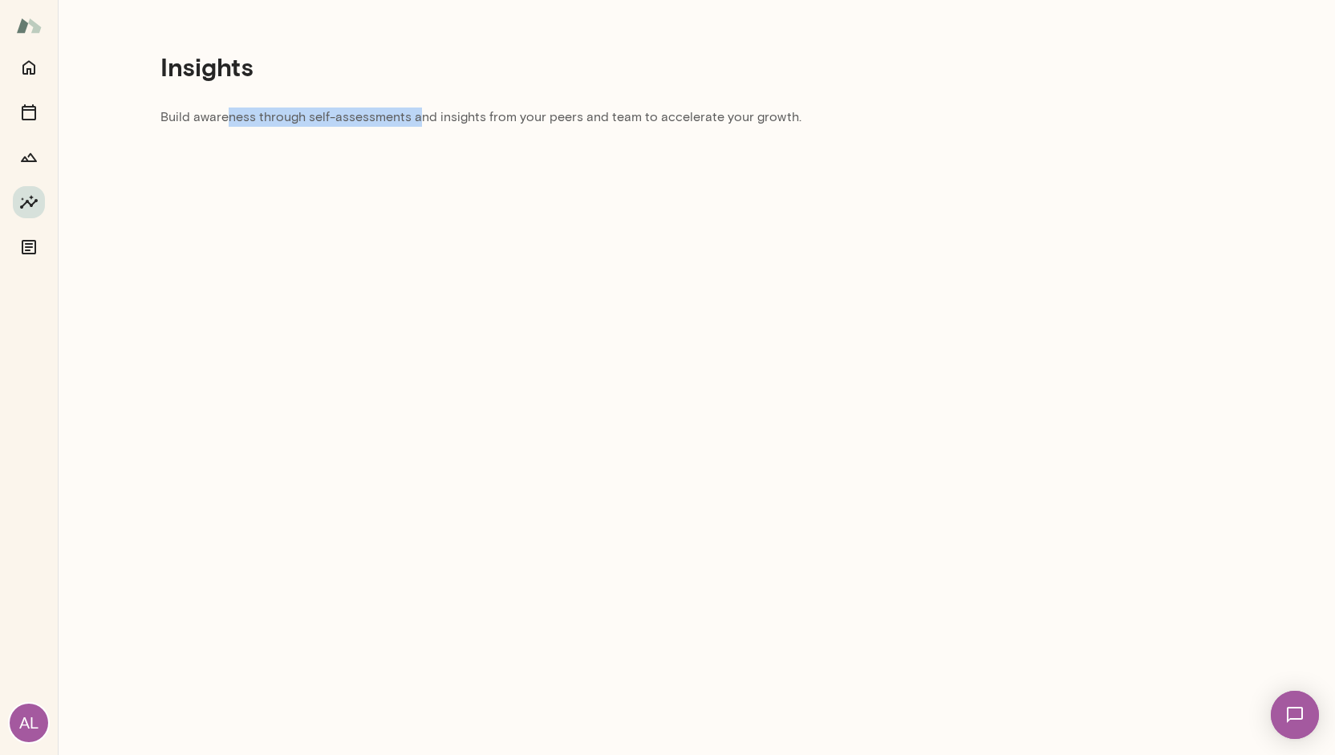
drag, startPoint x: 228, startPoint y: 122, endPoint x: 414, endPoint y: 112, distance: 186.5
click at [414, 112] on p "Build awareness through self-assessments and insights from your peers and team …" at bounding box center [674, 122] width 1027 height 29
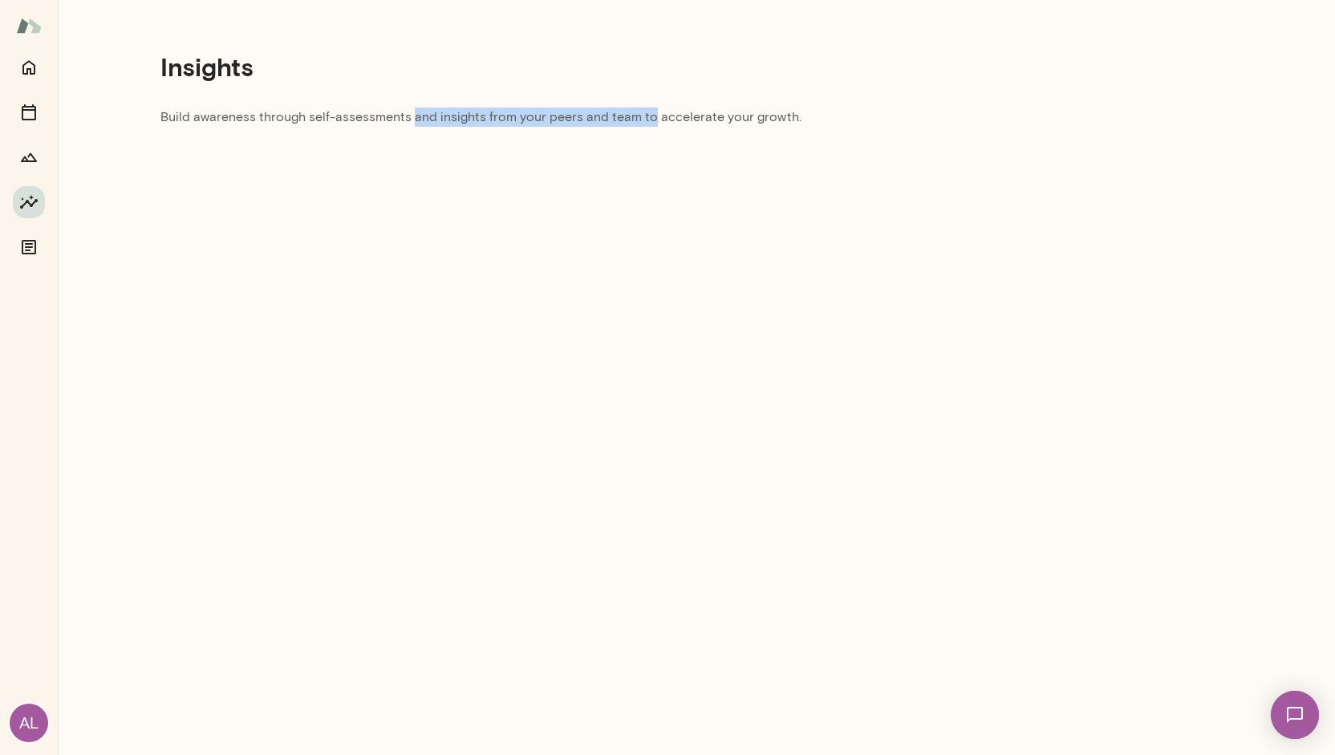
drag, startPoint x: 414, startPoint y: 112, endPoint x: 644, endPoint y: 115, distance: 229.6
click at [644, 115] on p "Build awareness through self-assessments and insights from your peers and team …" at bounding box center [674, 122] width 1027 height 29
drag, startPoint x: 644, startPoint y: 115, endPoint x: 856, endPoint y: 107, distance: 212.0
click at [856, 107] on div "Insights Build awareness through self-assessments and insights from your peers …" at bounding box center [674, 74] width 1233 height 149
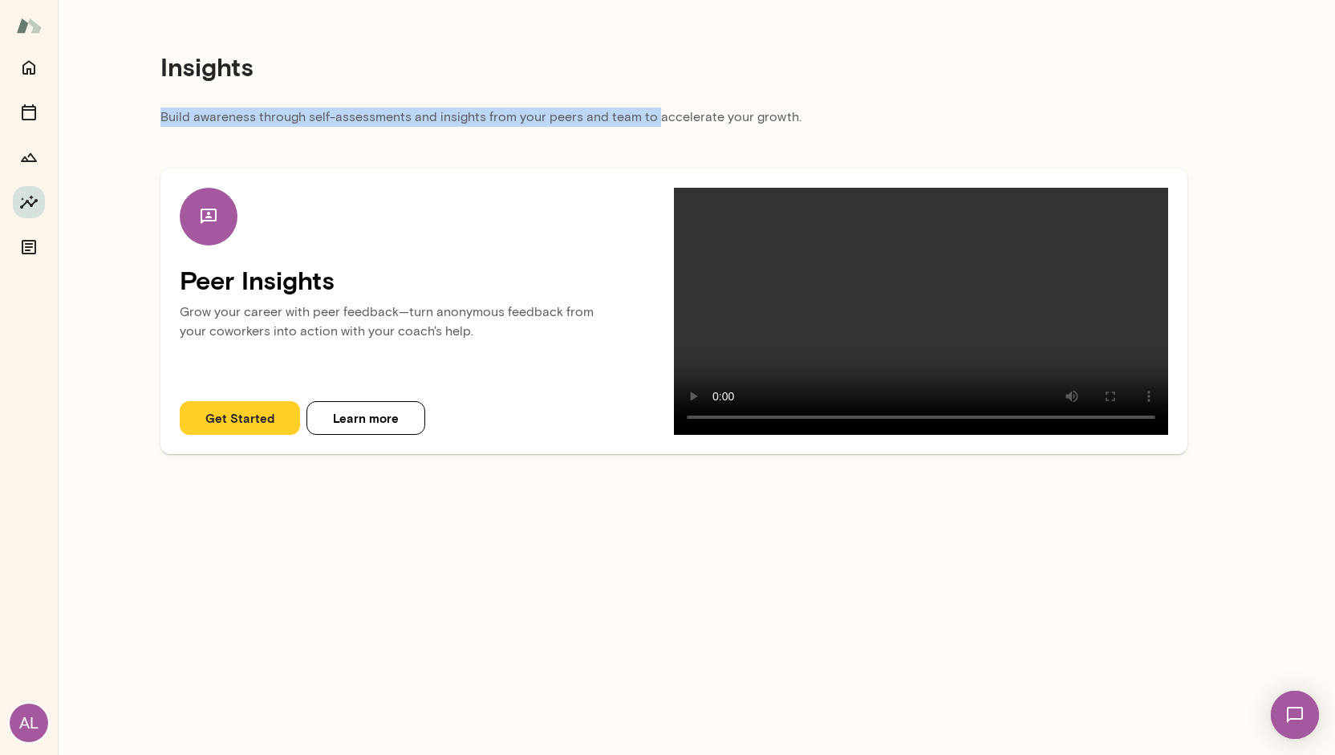
click at [856, 107] on div "Insights" at bounding box center [674, 67] width 1027 height 82
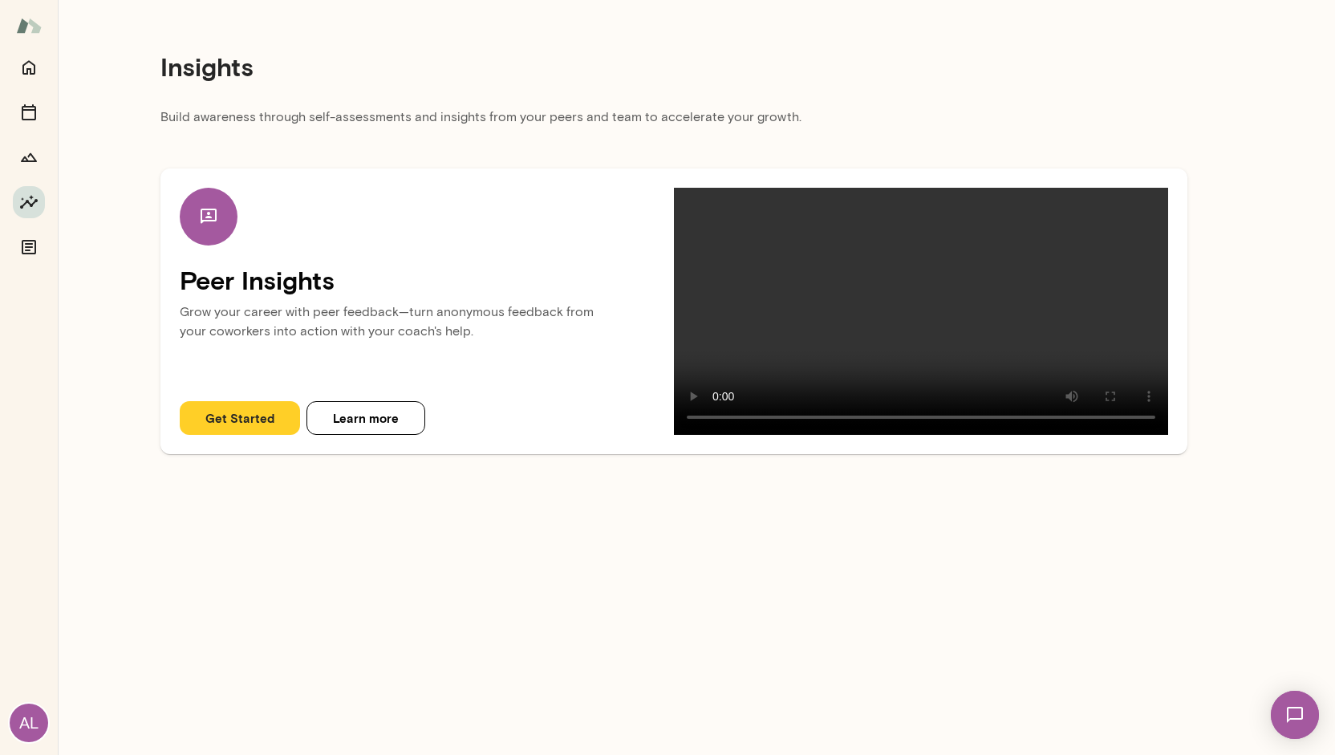
click at [845, 114] on p "Build awareness through self-assessments and insights from your peers and team …" at bounding box center [674, 122] width 1027 height 29
click at [876, 116] on p "Build awareness through self-assessments and insights from your peers and team …" at bounding box center [674, 122] width 1027 height 29
drag, startPoint x: 730, startPoint y: 115, endPoint x: 796, endPoint y: 119, distance: 65.9
click at [796, 119] on p "Build awareness through self-assessments and insights from your peers and team …" at bounding box center [674, 122] width 1027 height 29
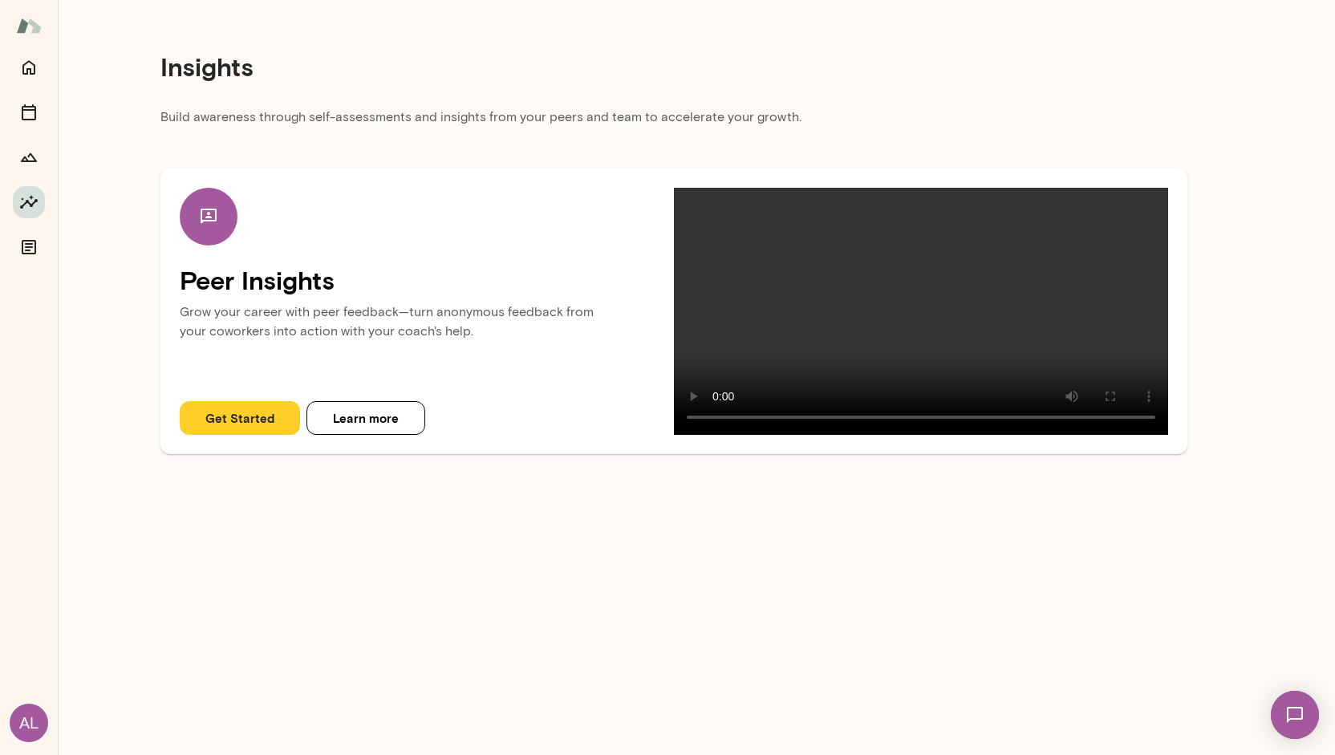
drag, startPoint x: 803, startPoint y: 119, endPoint x: 858, endPoint y: 115, distance: 55.5
click at [858, 115] on p "Build awareness through self-assessments and insights from your peers and team …" at bounding box center [674, 122] width 1027 height 29
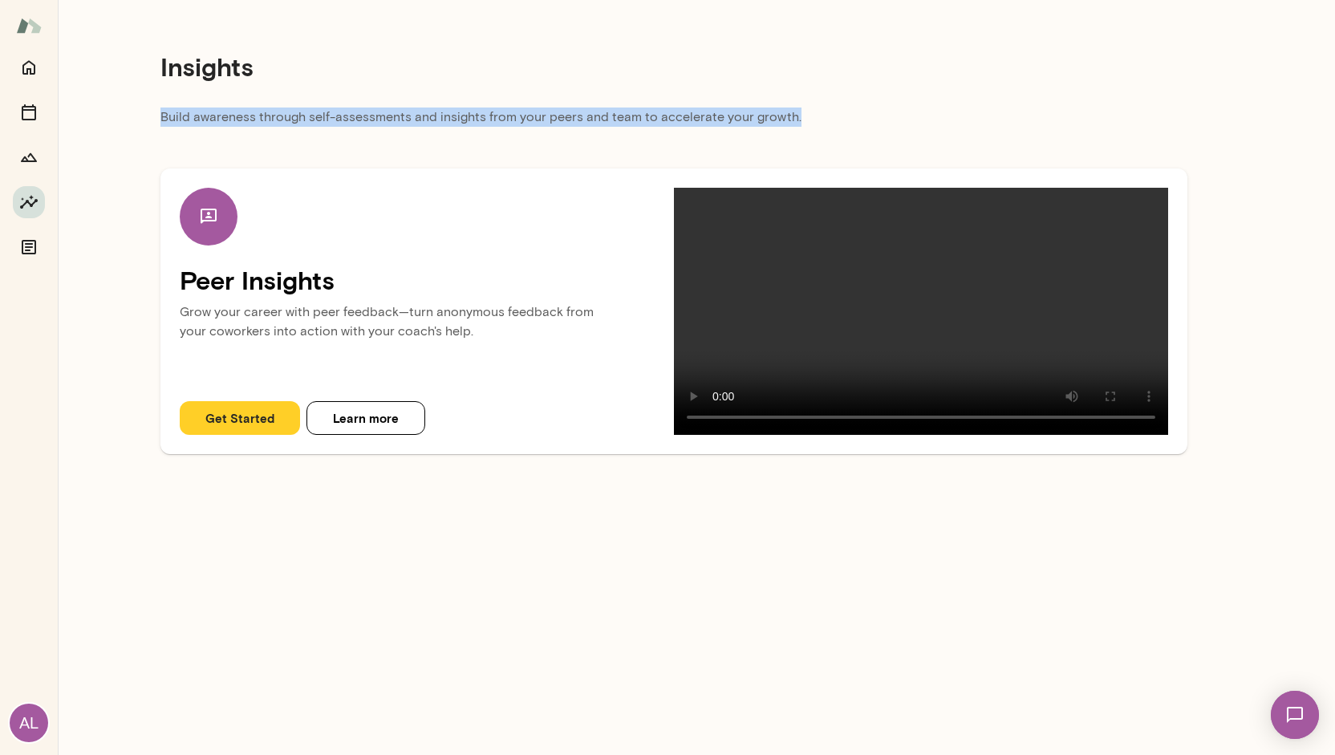
drag, startPoint x: 790, startPoint y: 116, endPoint x: 568, endPoint y: 107, distance: 221.7
click at [568, 107] on div "Insights Build awareness through self-assessments and insights from your peers …" at bounding box center [674, 233] width 1233 height 467
click at [568, 107] on div "Insights" at bounding box center [674, 67] width 1027 height 82
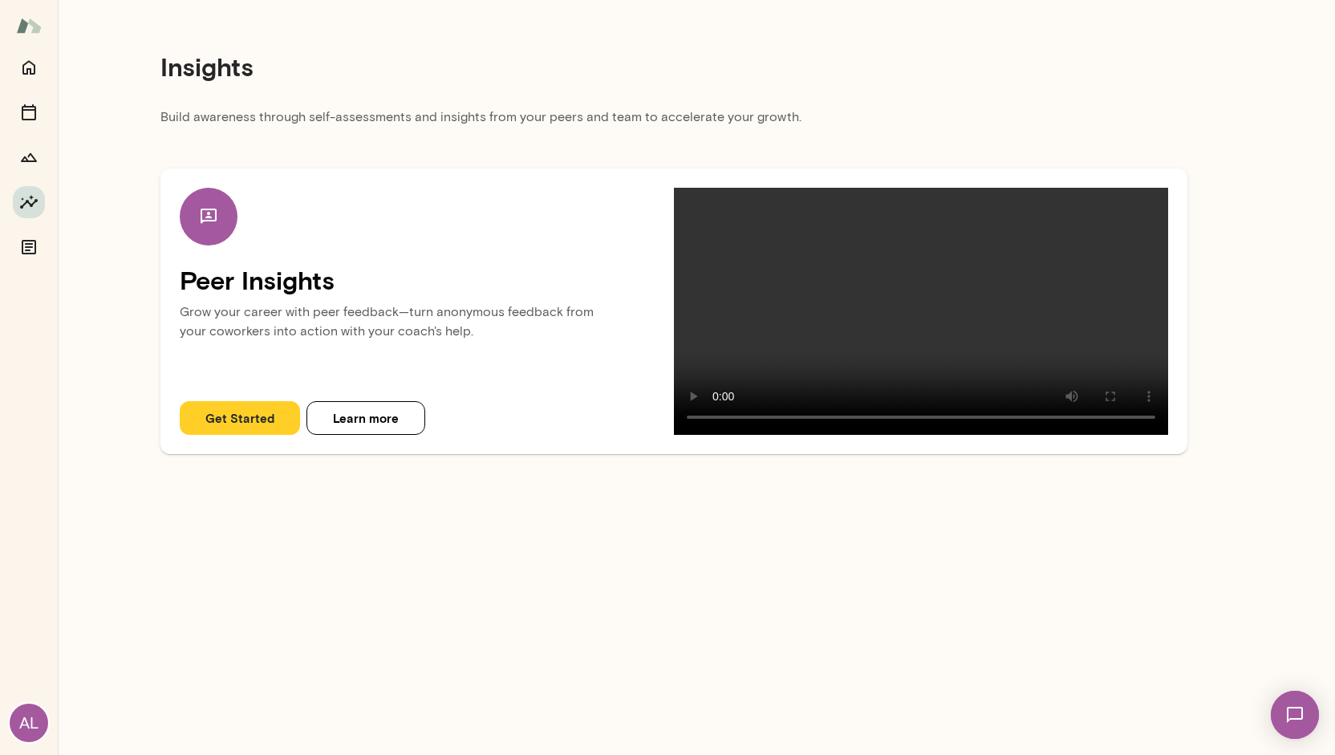
drag, startPoint x: 568, startPoint y: 107, endPoint x: 713, endPoint y: 85, distance: 146.1
click at [713, 85] on div "Insights" at bounding box center [674, 67] width 1027 height 82
drag, startPoint x: 681, startPoint y: 110, endPoint x: 815, endPoint y: 110, distance: 134.8
click at [815, 110] on p "Build awareness through self-assessments and insights from your peers and team …" at bounding box center [674, 122] width 1027 height 29
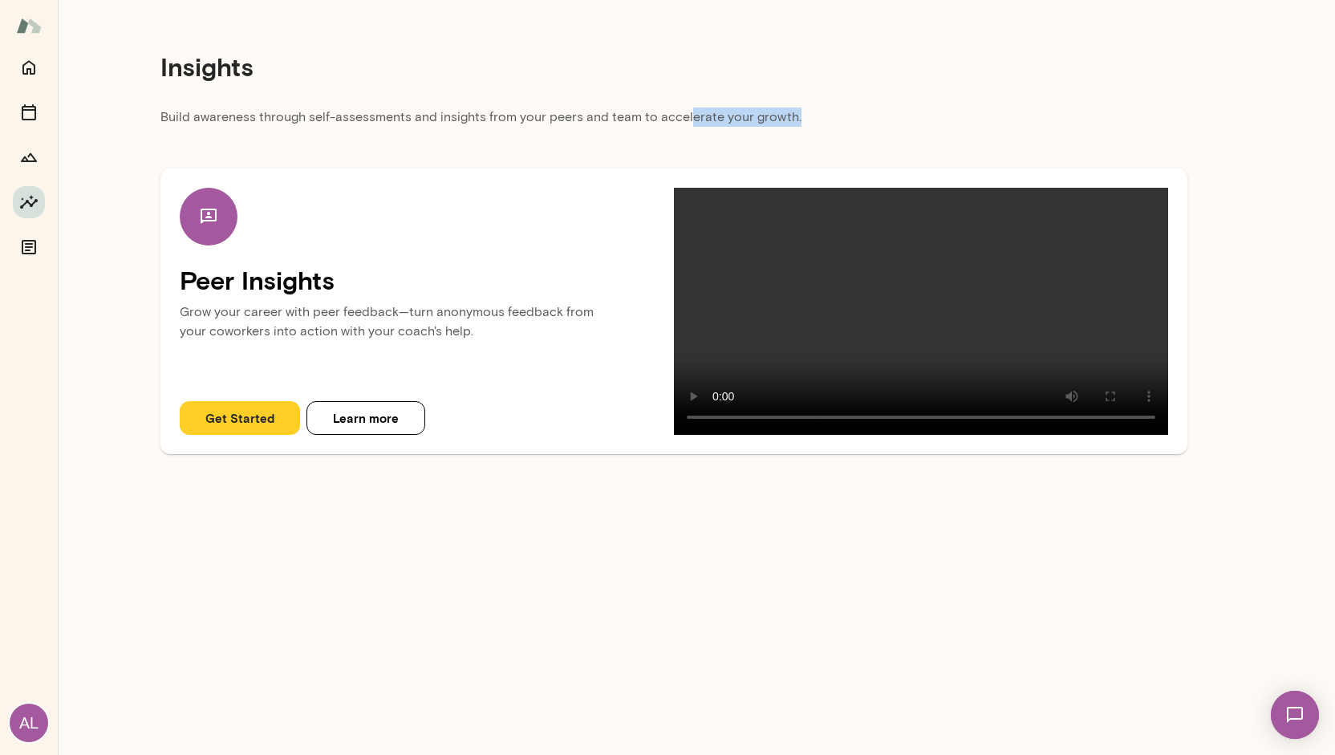
click at [815, 110] on p "Build awareness through self-assessments and insights from your peers and team …" at bounding box center [674, 122] width 1027 height 29
